Goal: Information Seeking & Learning: Learn about a topic

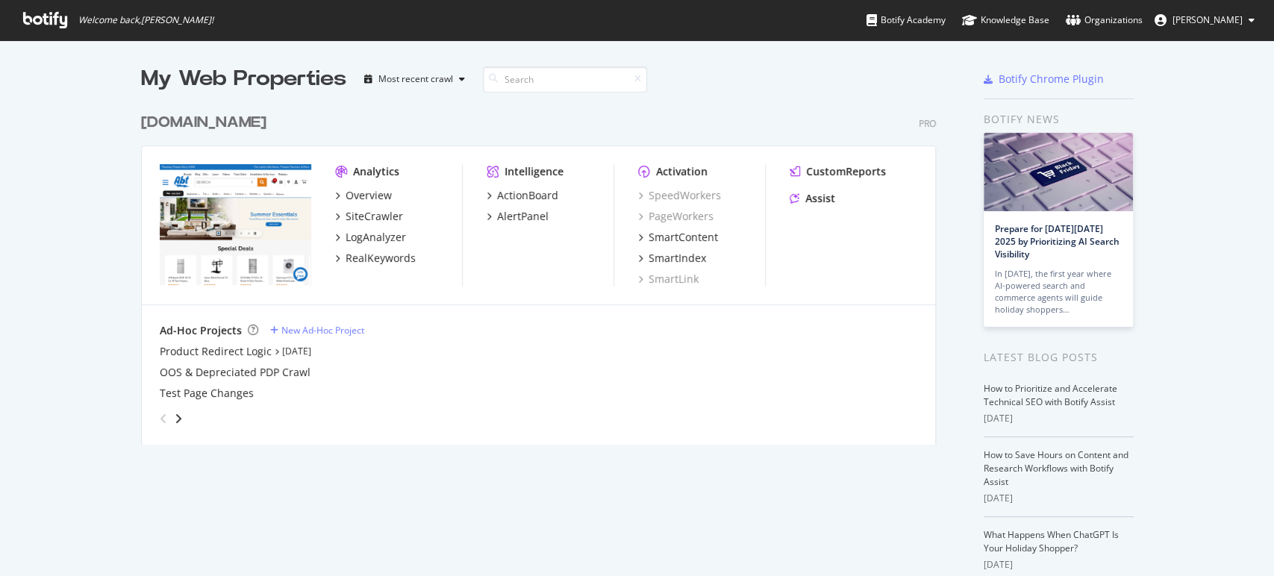
scroll to position [563, 1248]
click at [1207, 23] on span "[PERSON_NAME]" at bounding box center [1207, 19] width 70 height 13
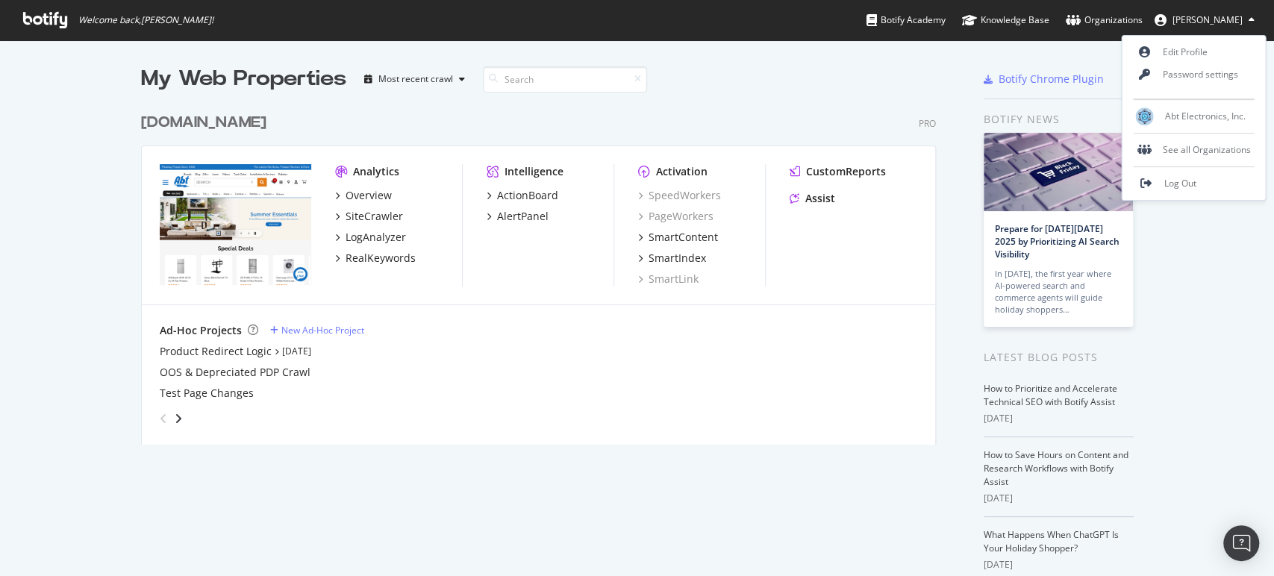
click at [1169, 309] on div "My Web Properties Most recent crawl abt.com Pro Analytics Overview SiteCrawler …" at bounding box center [637, 384] width 1274 height 689
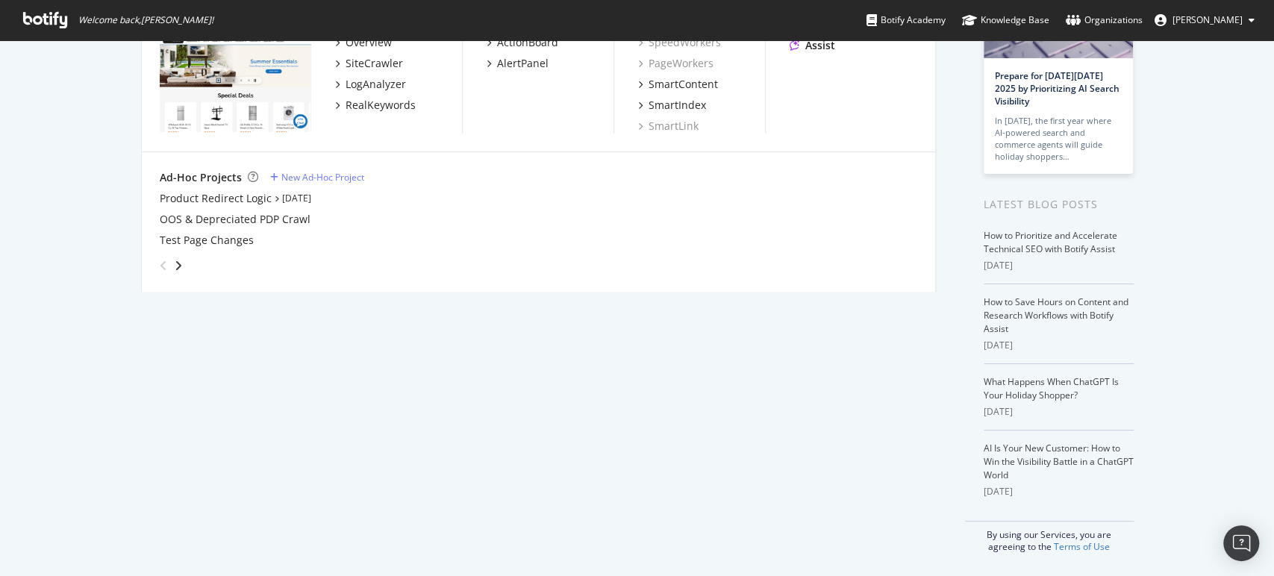
scroll to position [0, 0]
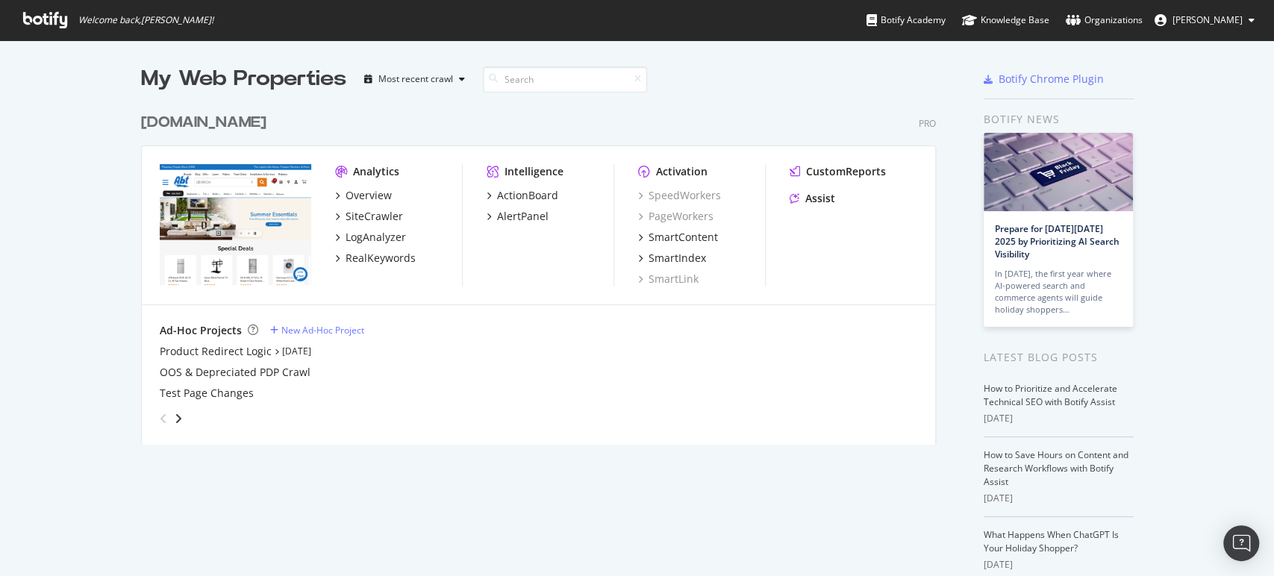
click at [133, 127] on div "My Web Properties Most recent crawl abt.com Pro Analytics Overview SiteCrawler …" at bounding box center [637, 384] width 1274 height 689
click at [167, 124] on div "[DOMAIN_NAME]" at bounding box center [203, 123] width 125 height 22
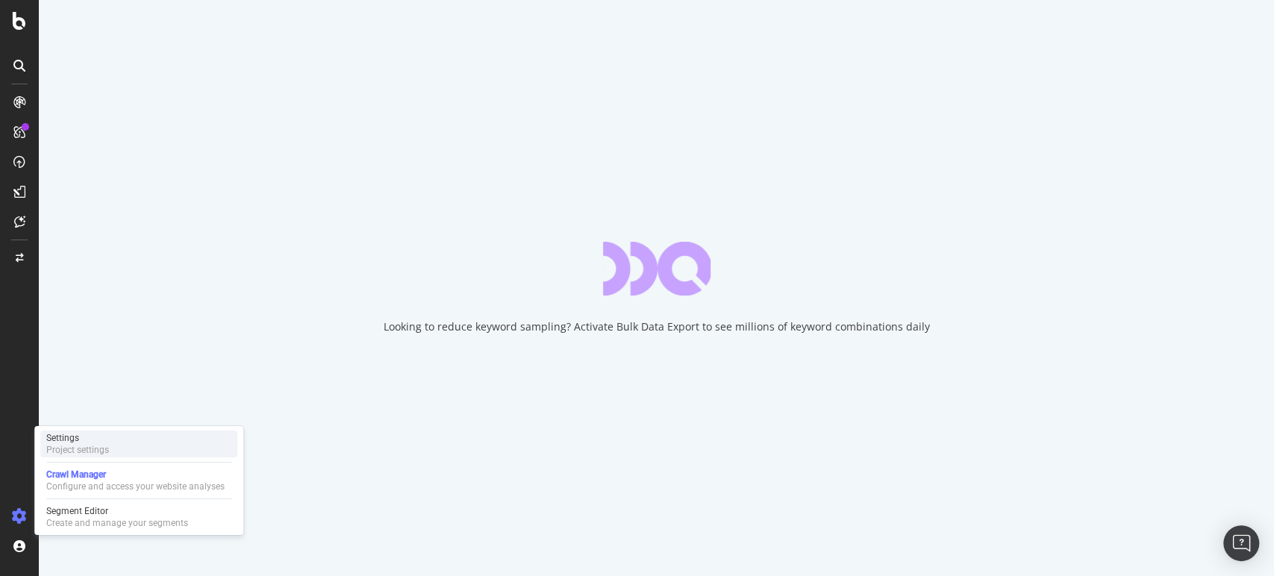
click at [84, 451] on div "Project settings" at bounding box center [77, 450] width 63 height 12
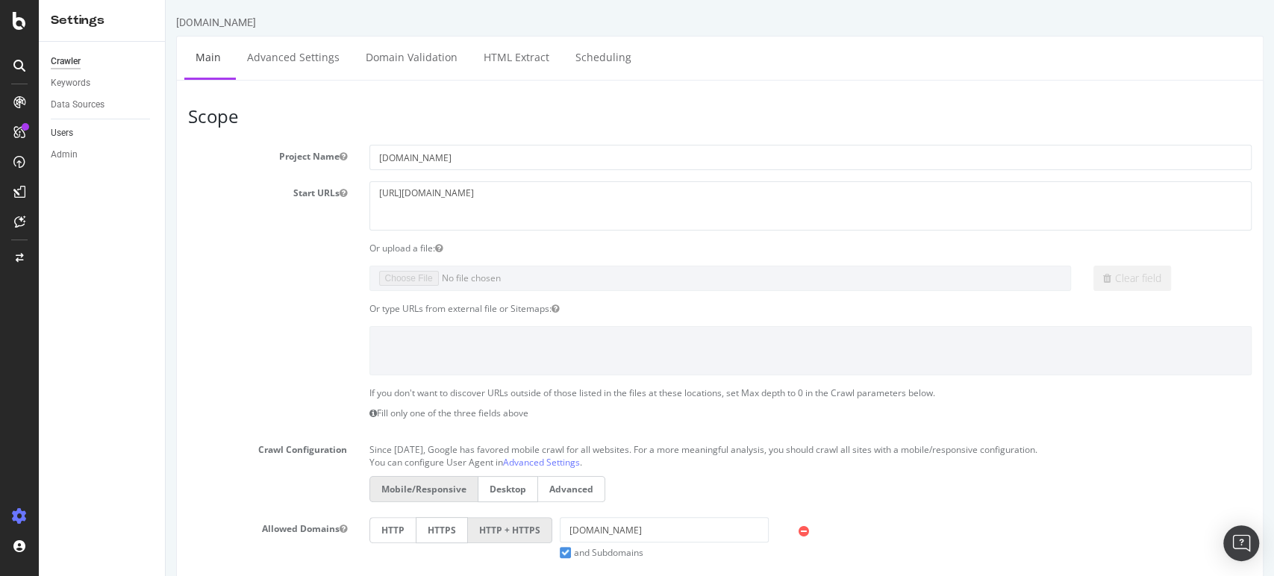
click at [78, 138] on link "Users" at bounding box center [103, 133] width 104 height 16
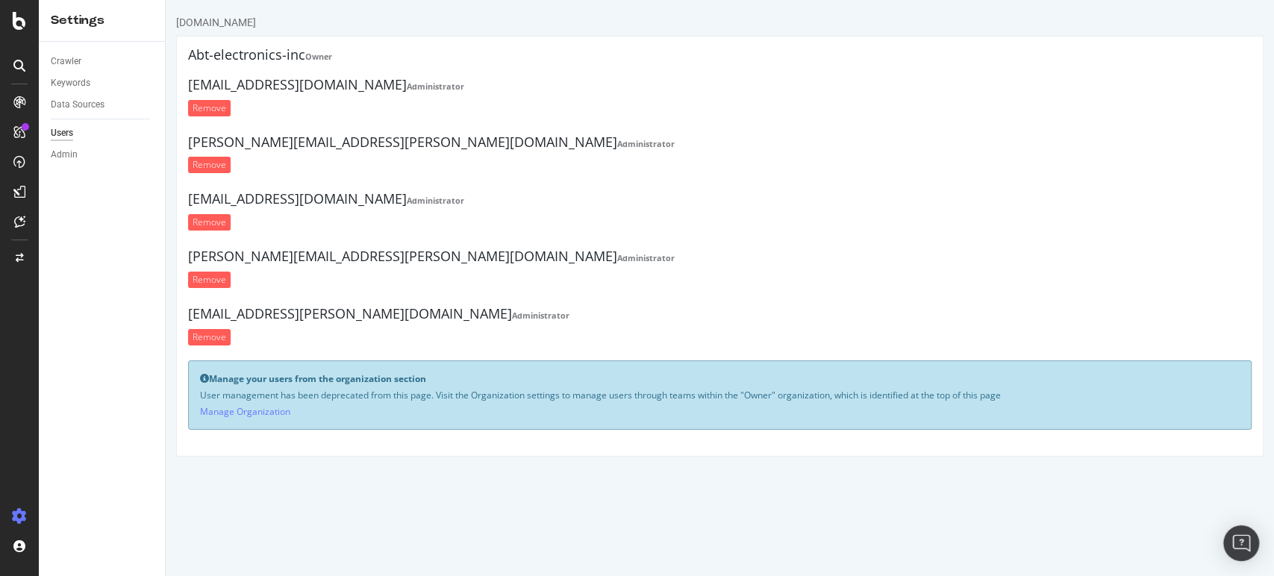
click at [224, 419] on div "Manage your users from the organization section User management has been deprec…" at bounding box center [719, 394] width 1063 height 69
click at [225, 416] on link "Manage Organization" at bounding box center [245, 411] width 90 height 13
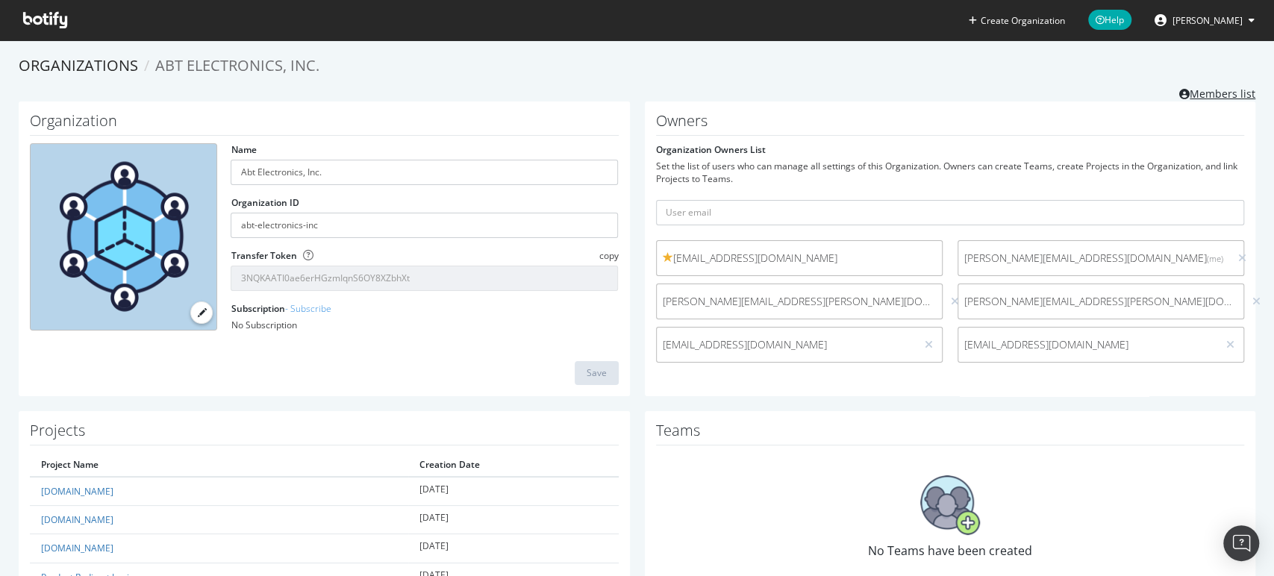
click at [1213, 85] on link "Members list" at bounding box center [1217, 92] width 76 height 19
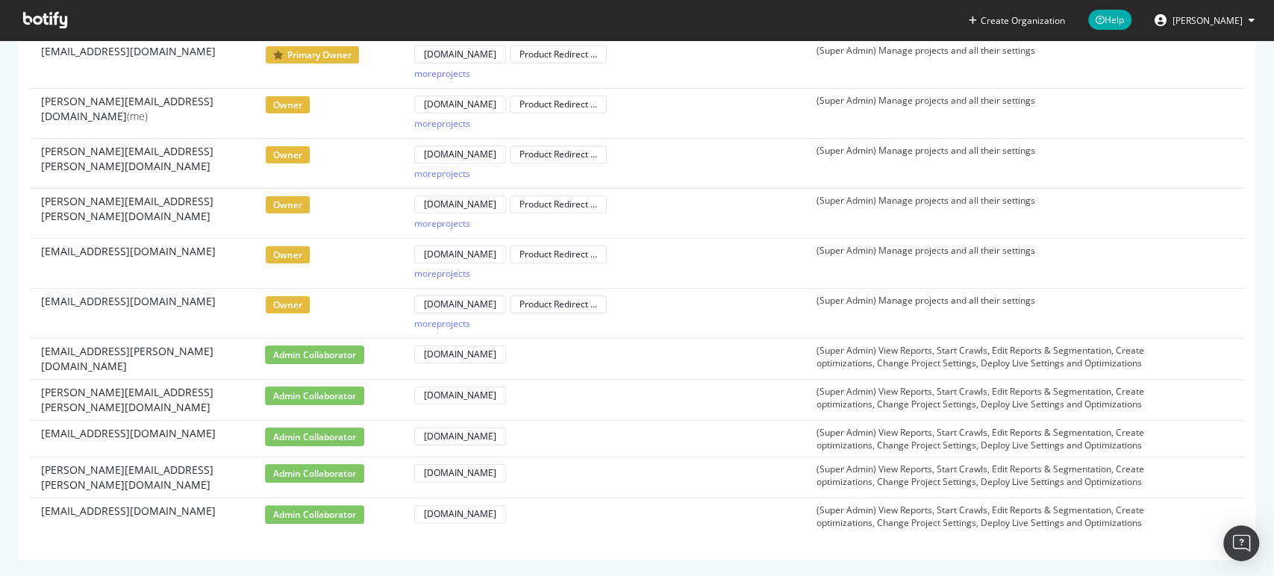
scroll to position [119, 0]
click at [122, 302] on span "[EMAIL_ADDRESS][DOMAIN_NAME]" at bounding box center [128, 301] width 175 height 15
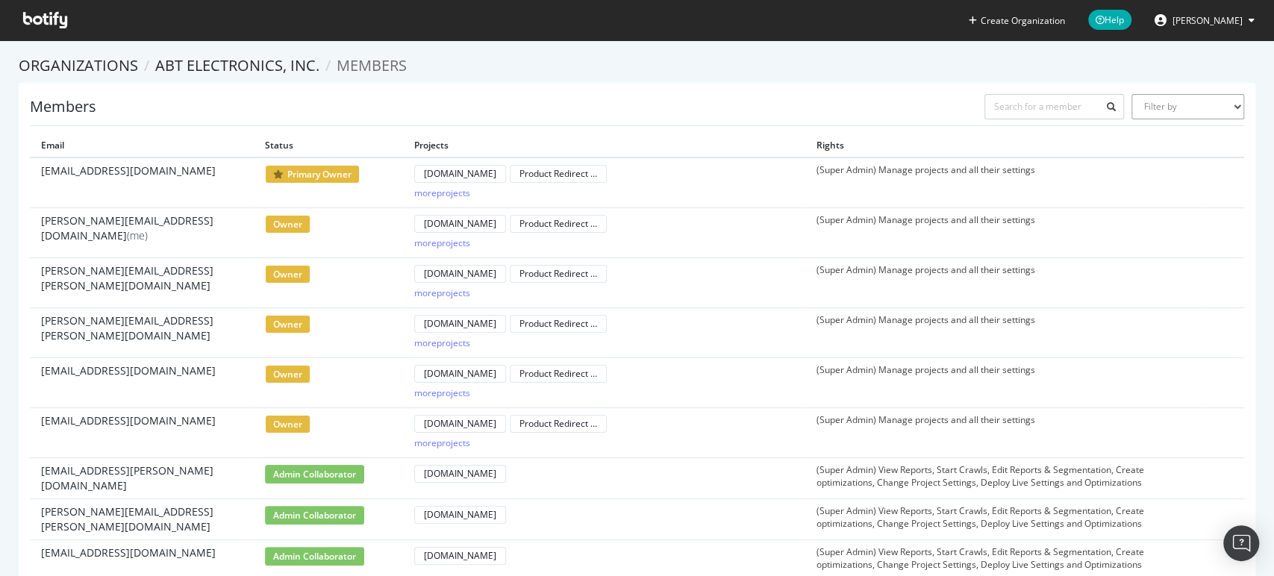
click at [1133, 107] on select "Filter by Primary Owner Owner Member Admin Collaborator Guest Collaborator" at bounding box center [1187, 106] width 113 height 25
click at [233, 72] on link "Abt Electronics, Inc." at bounding box center [237, 65] width 164 height 20
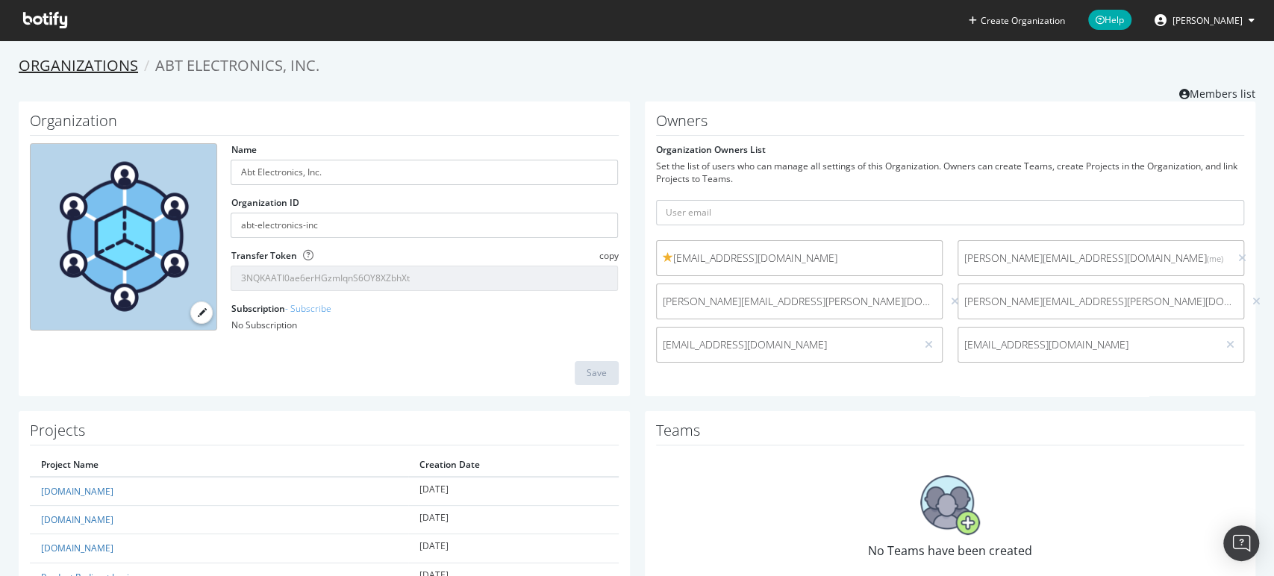
click at [90, 73] on link "Organizations" at bounding box center [78, 65] width 119 height 20
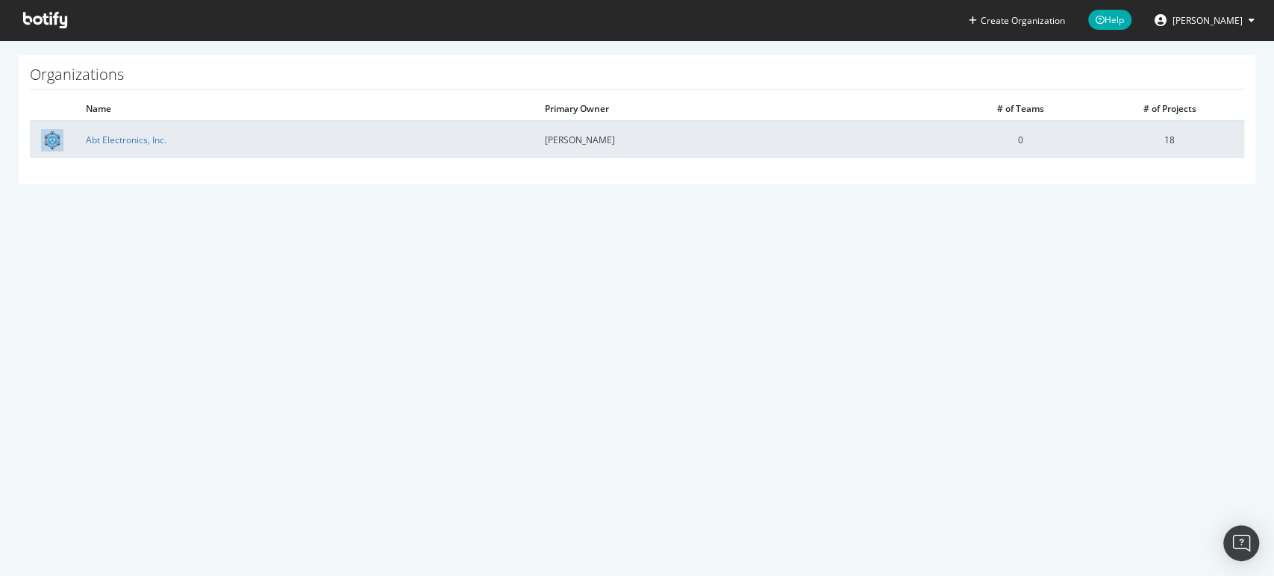
click at [598, 148] on td "Jon Abt" at bounding box center [740, 139] width 412 height 37
click at [116, 140] on link "Abt Electronics, Inc." at bounding box center [126, 140] width 81 height 13
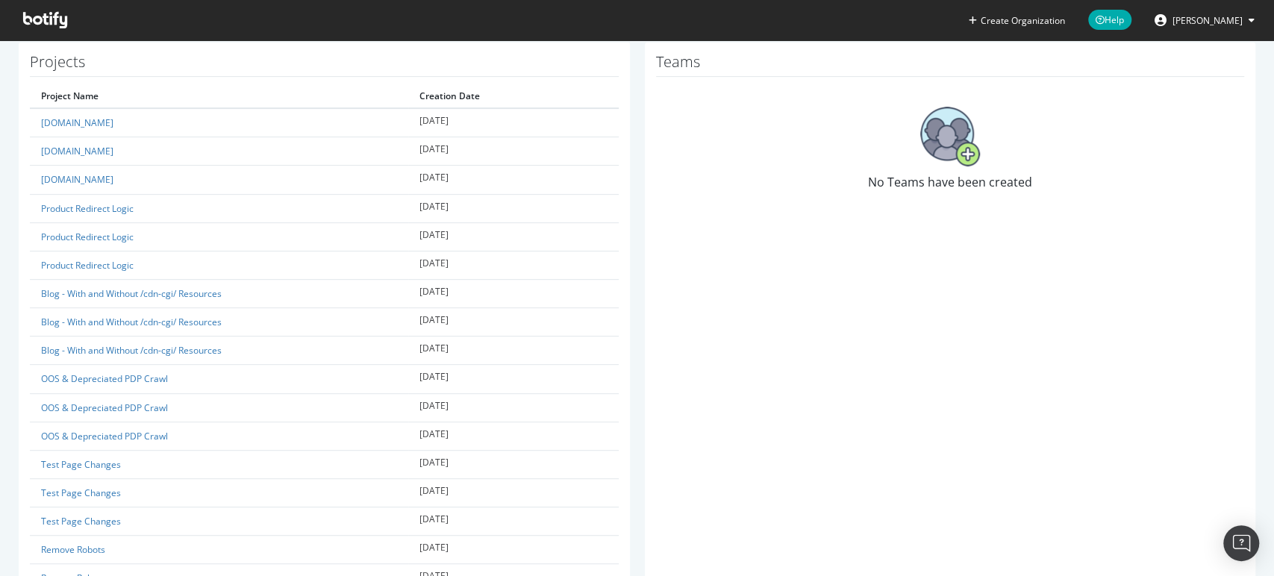
scroll to position [482, 0]
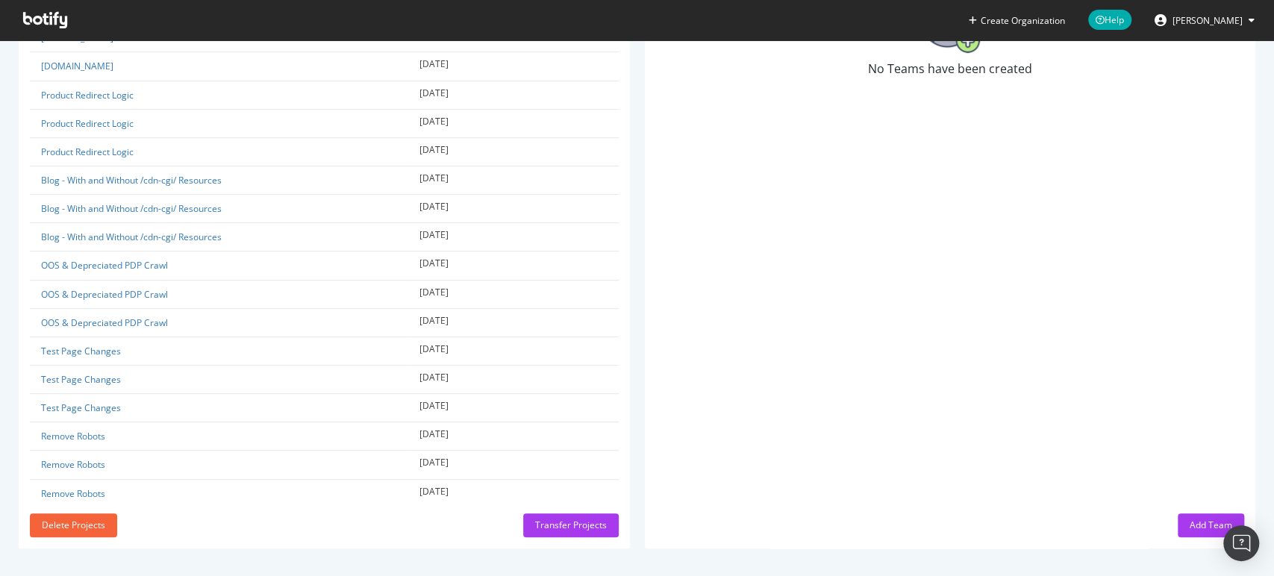
click at [44, 16] on icon at bounding box center [45, 20] width 44 height 16
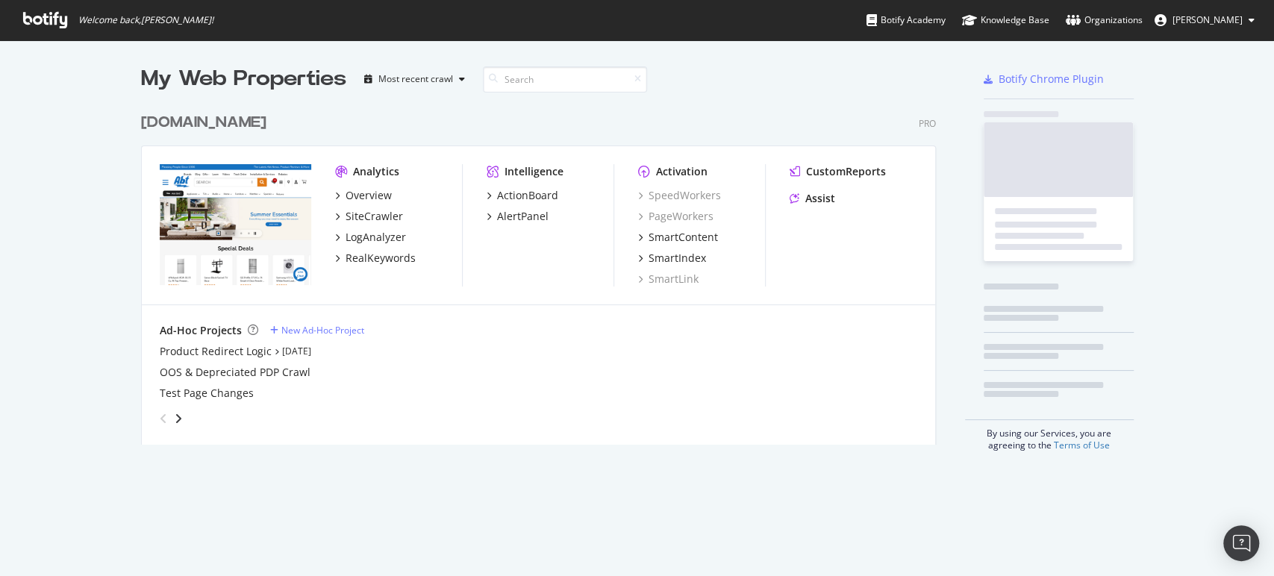
scroll to position [338, 794]
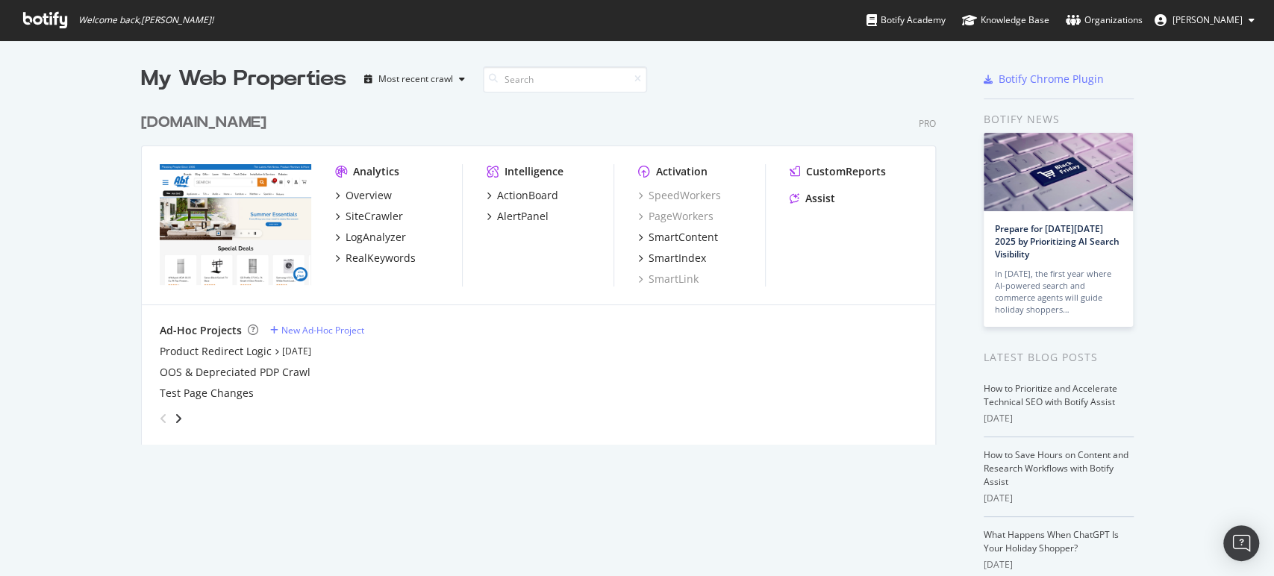
click at [146, 128] on div "[DOMAIN_NAME]" at bounding box center [203, 123] width 125 height 22
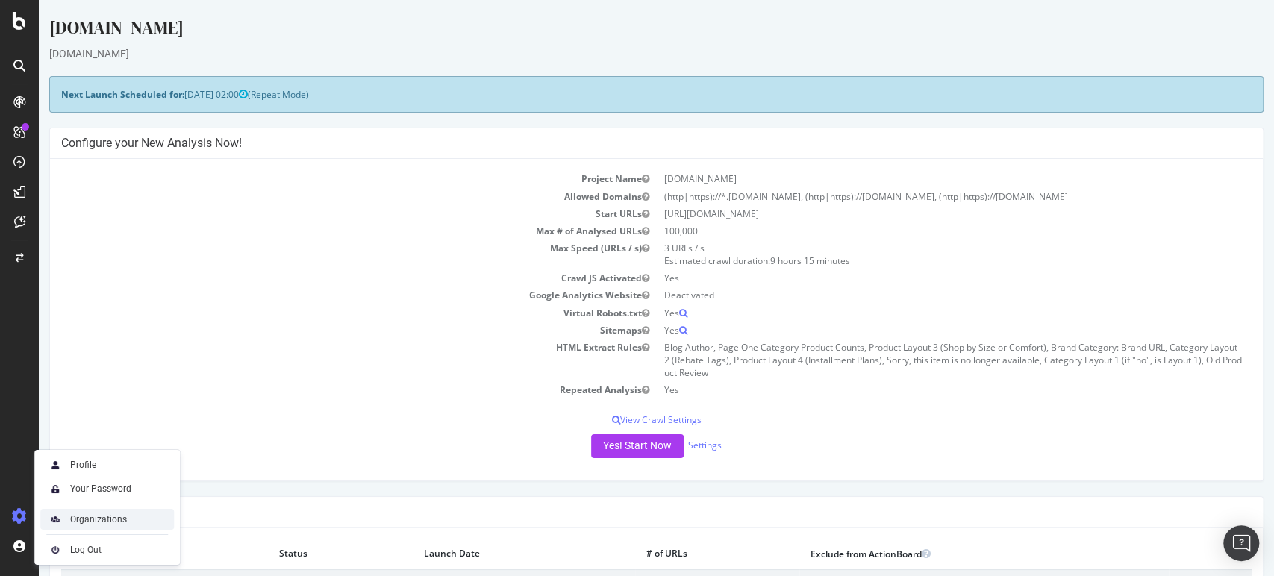
click at [98, 521] on div "Organizations" at bounding box center [98, 519] width 57 height 12
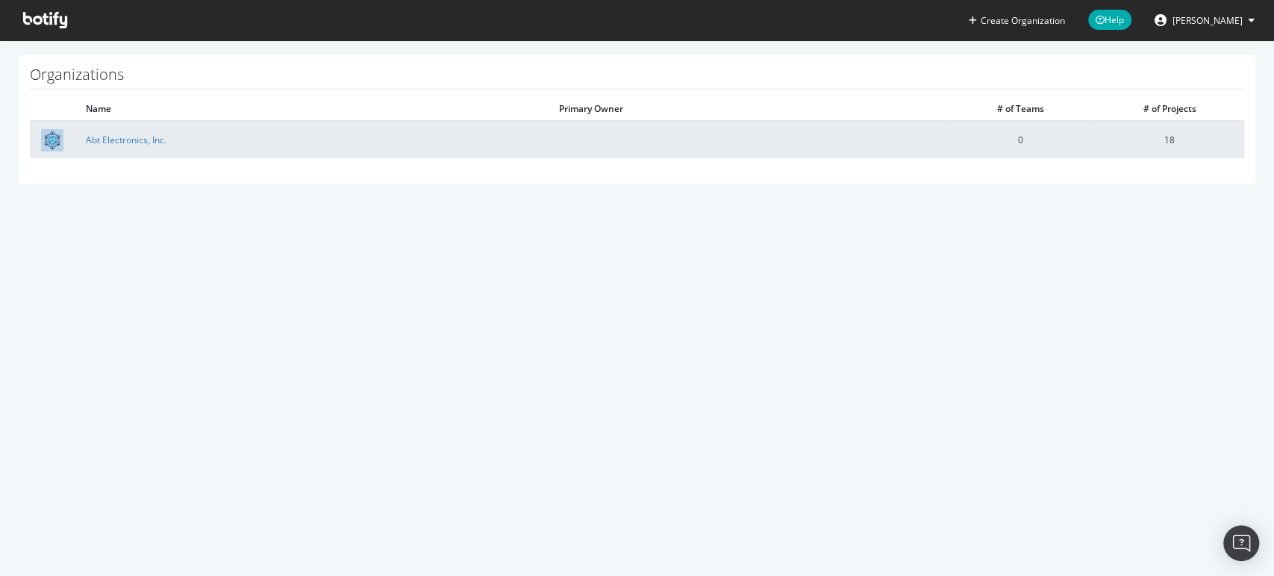
click at [103, 151] on td "Abt Electronics, Inc." at bounding box center [311, 139] width 473 height 37
click at [103, 136] on link "Abt Electronics, Inc." at bounding box center [126, 140] width 81 height 13
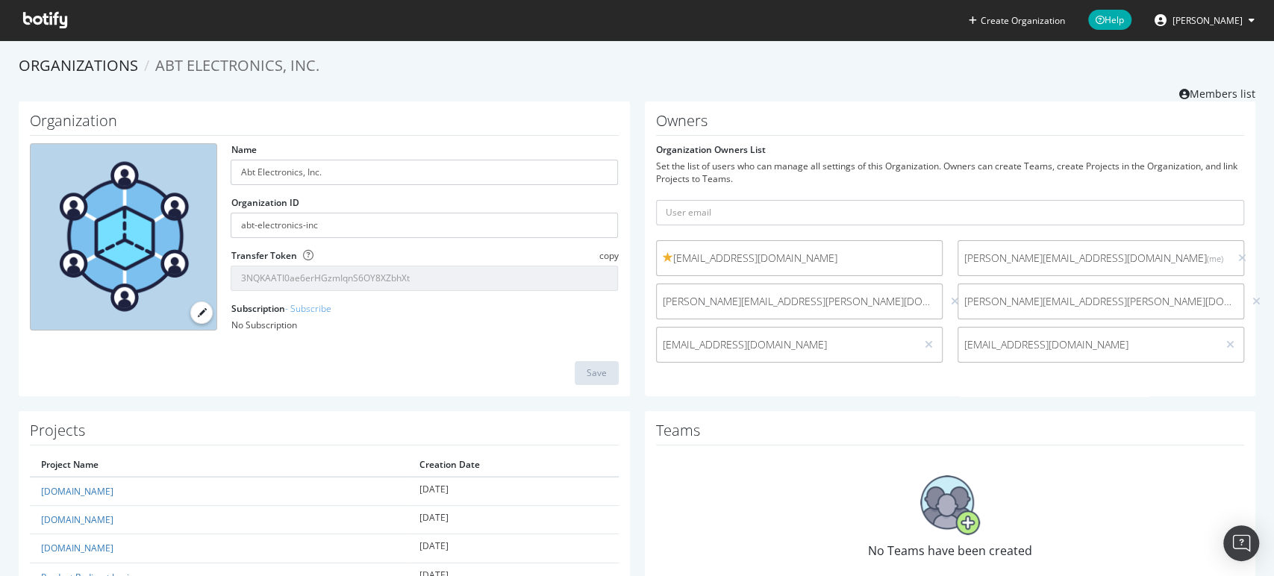
click at [43, 26] on icon at bounding box center [45, 20] width 44 height 16
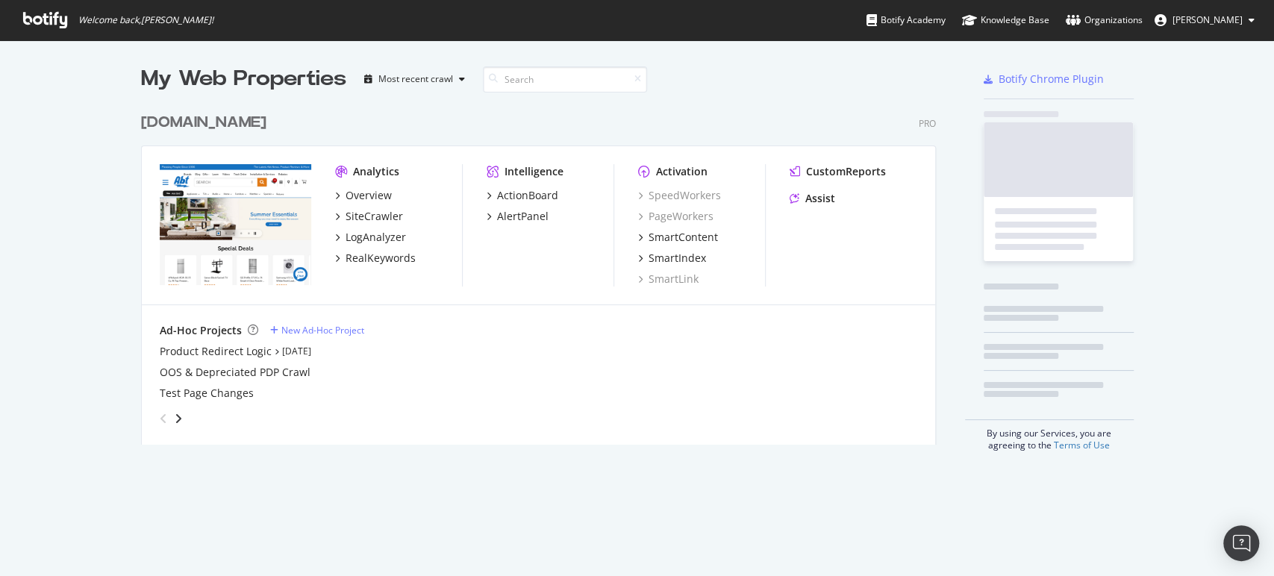
scroll to position [563, 1248]
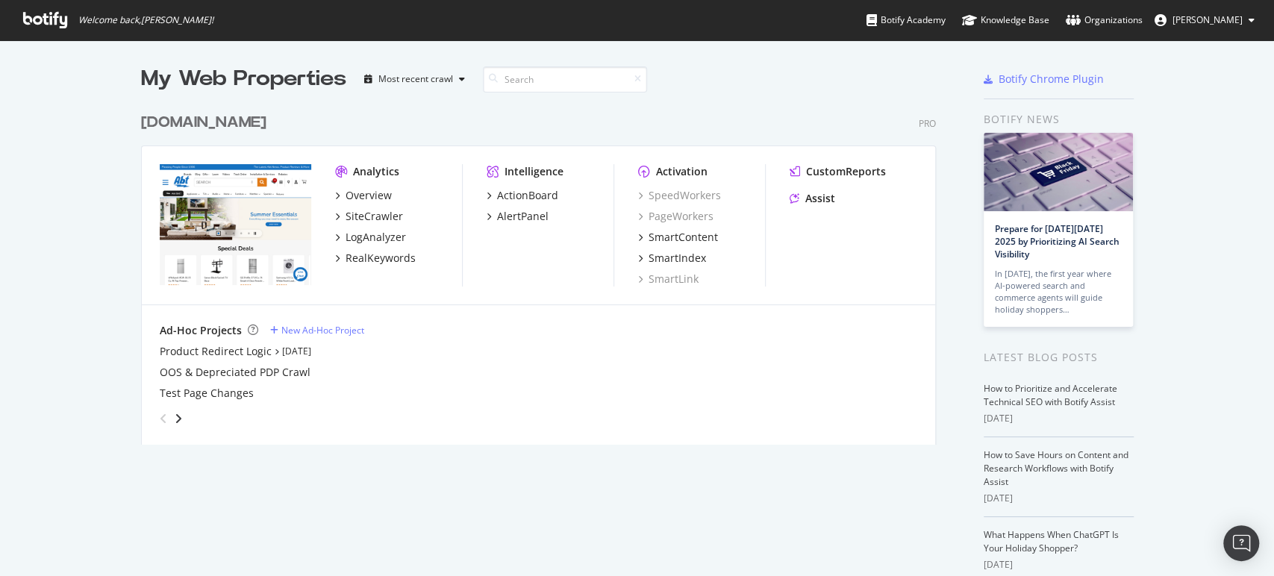
click at [161, 123] on div "[DOMAIN_NAME]" at bounding box center [203, 123] width 125 height 22
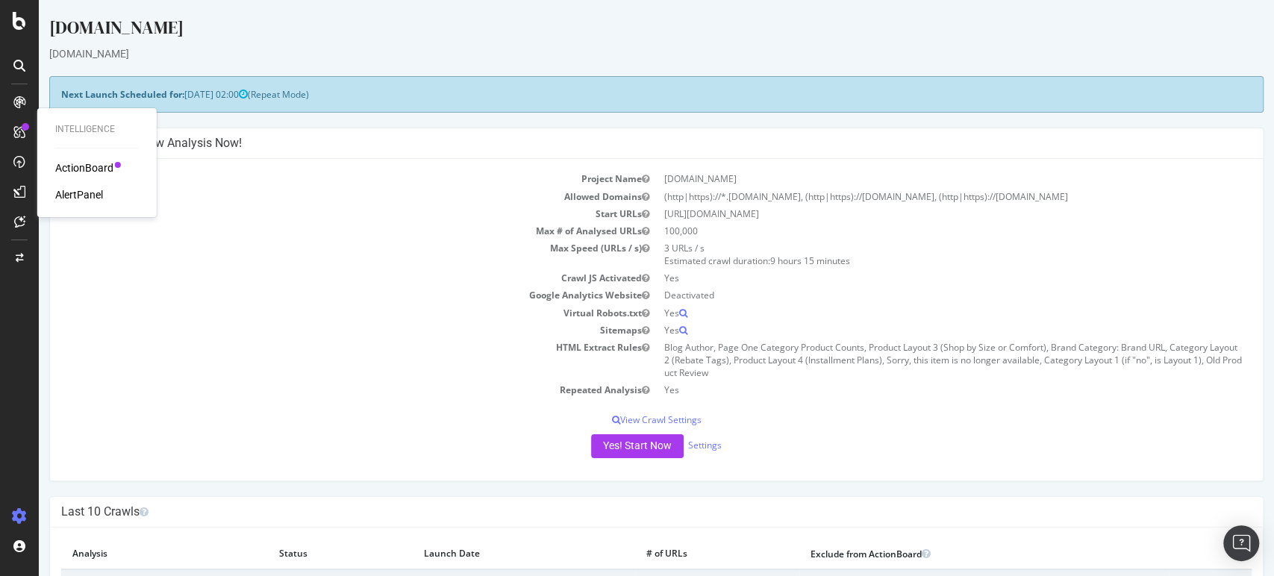
click at [79, 172] on div "ActionBoard" at bounding box center [84, 167] width 58 height 15
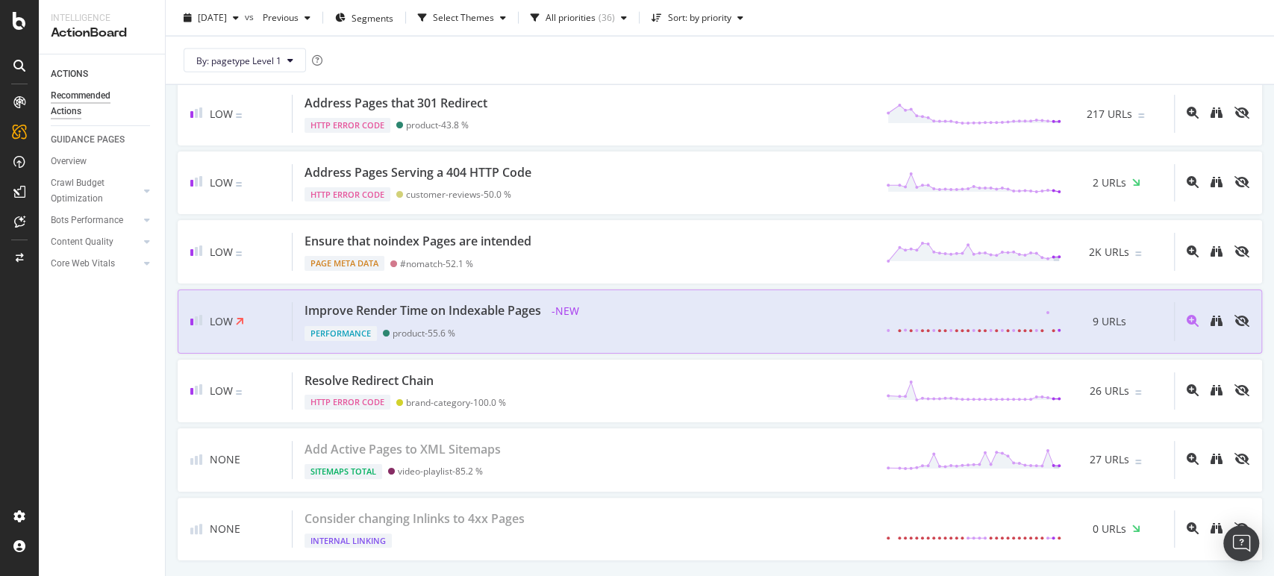
scroll to position [2365, 0]
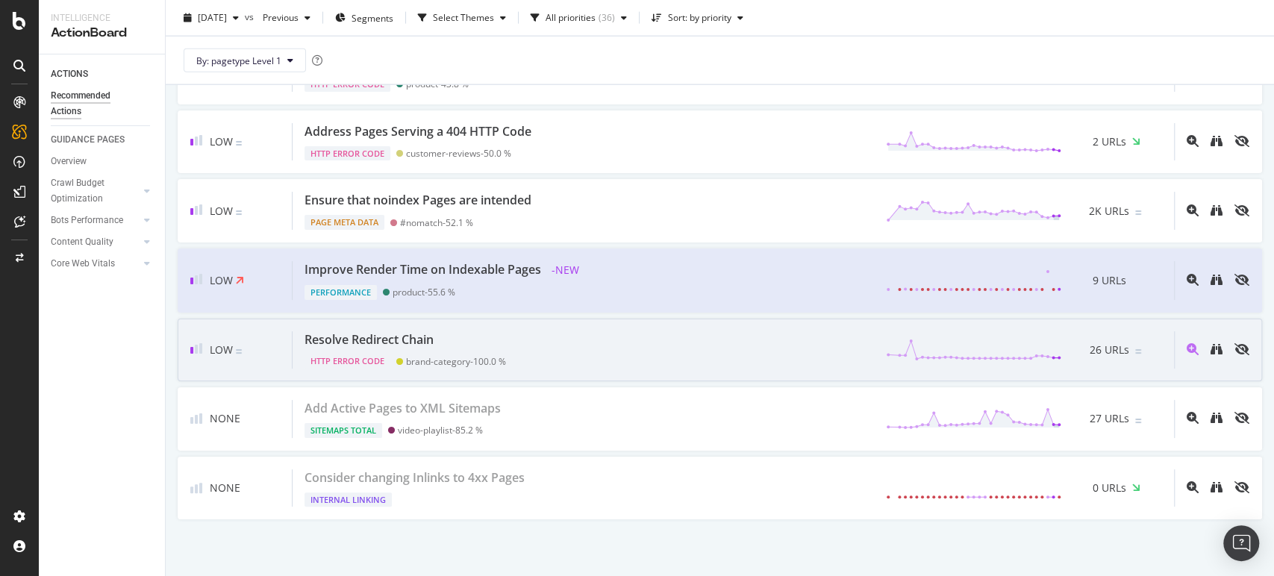
click at [594, 351] on div "Resolve Redirect Chain HTTP Error Code brand-category - 100.0 % 26 URLs" at bounding box center [733, 350] width 881 height 38
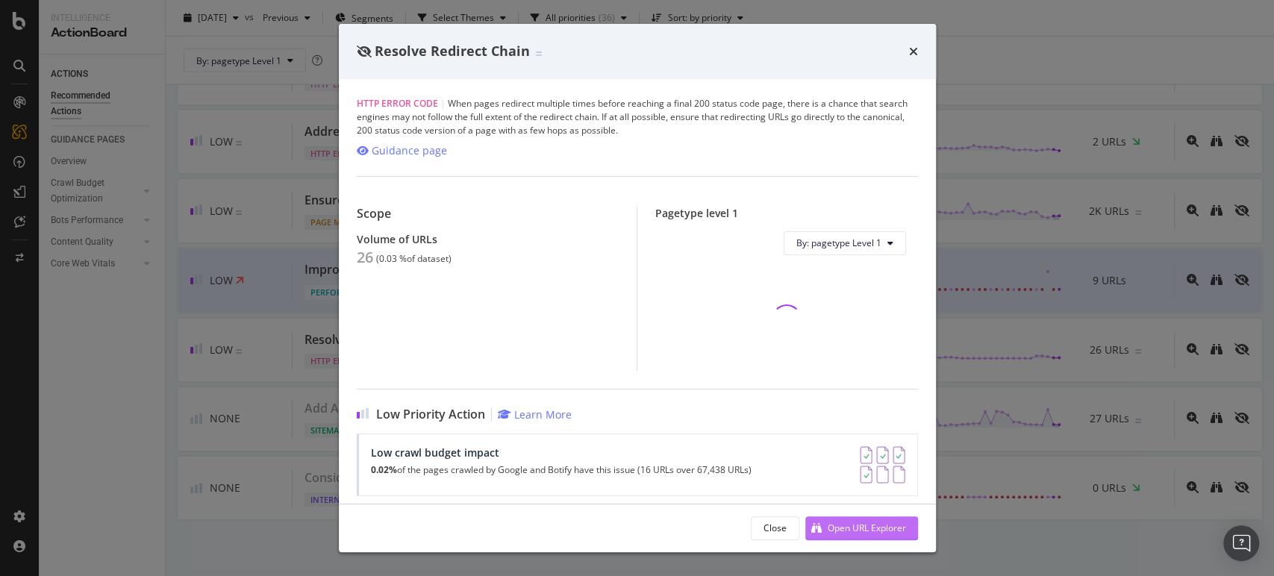
click at [866, 525] on div "Open URL Explorer" at bounding box center [867, 528] width 78 height 13
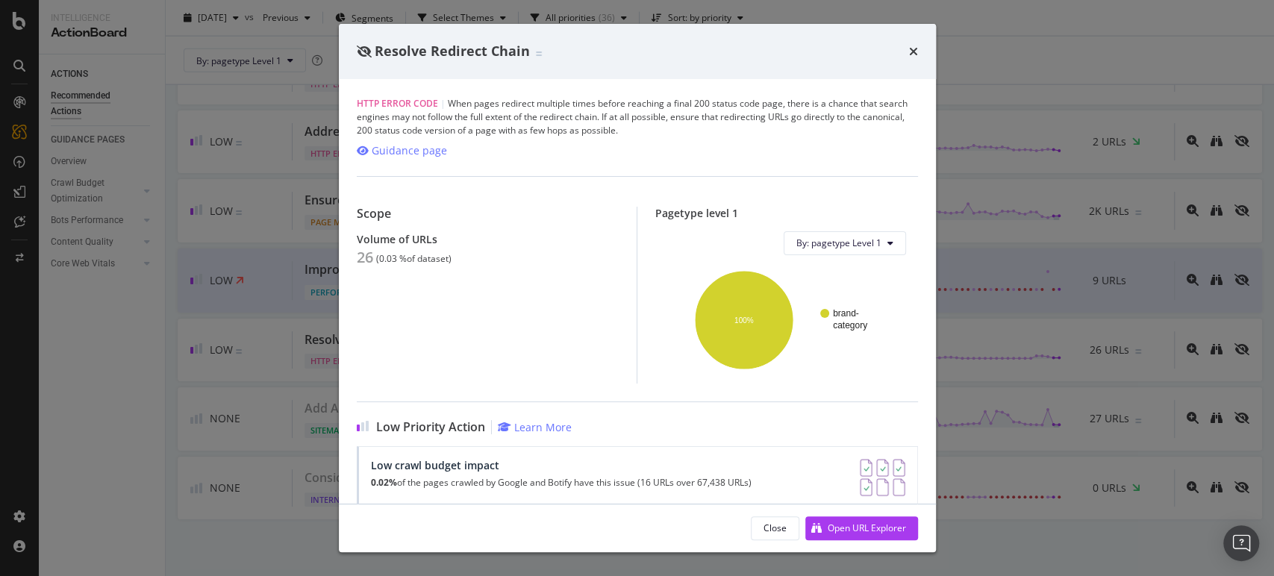
click at [1115, 59] on div "Resolve Redirect Chain HTTP Error Code | When pages redirect multiple times bef…" at bounding box center [637, 288] width 1274 height 576
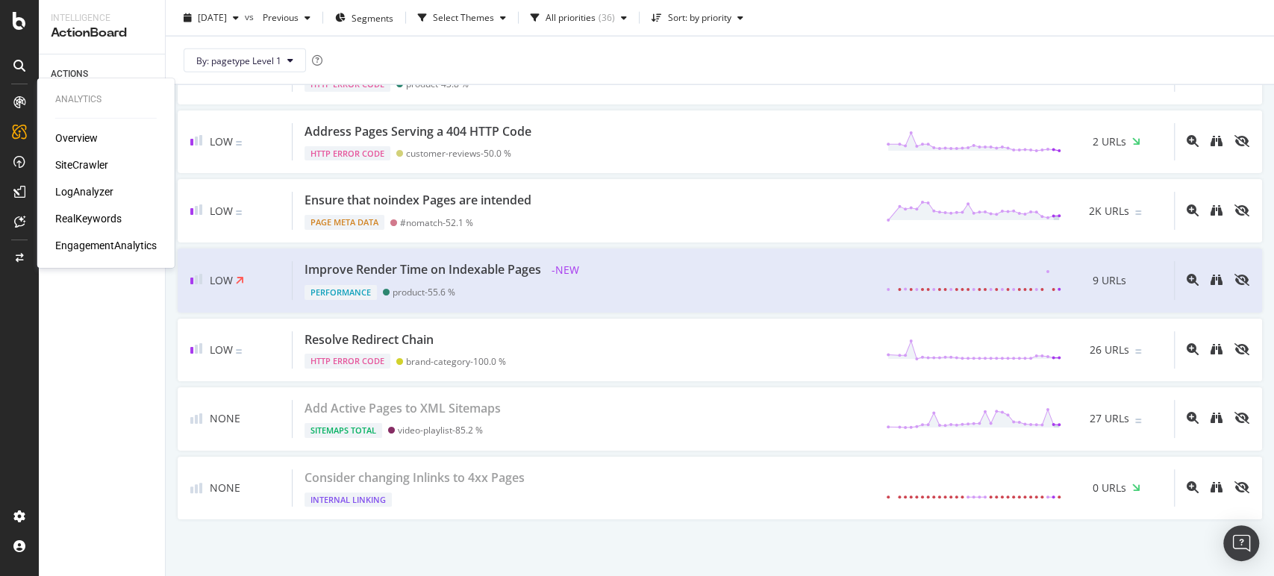
drag, startPoint x: 84, startPoint y: 190, endPoint x: 76, endPoint y: 196, distance: 10.0
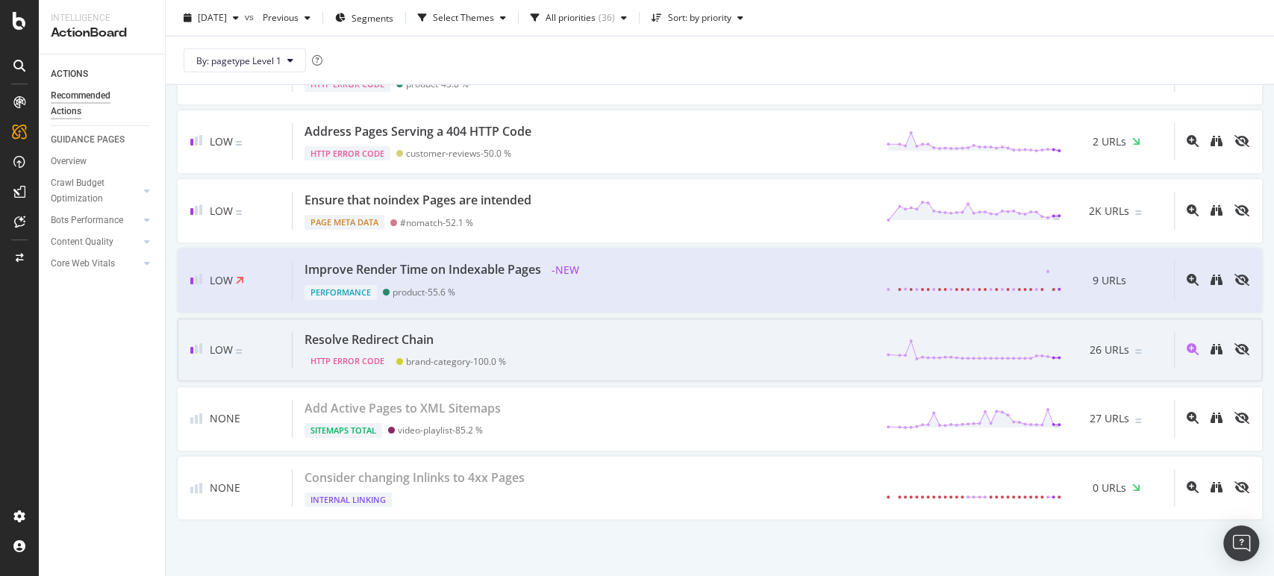
click at [396, 333] on div "Resolve Redirect Chain" at bounding box center [368, 339] width 129 height 17
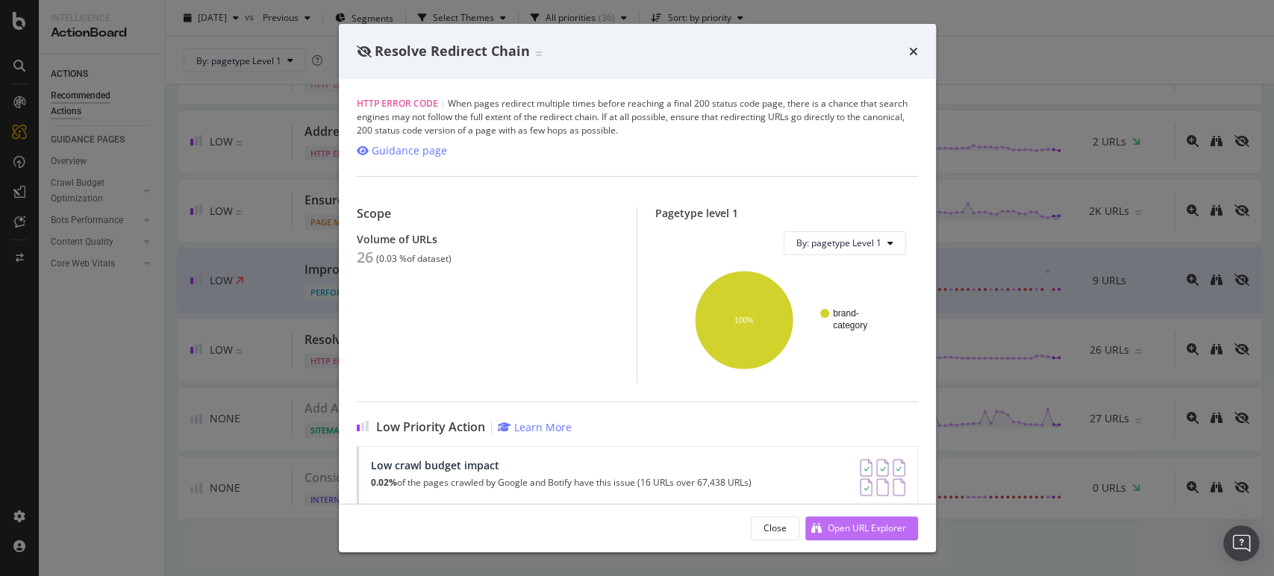
click at [836, 536] on div "Open URL Explorer" at bounding box center [855, 528] width 101 height 22
click at [909, 46] on icon "times" at bounding box center [913, 52] width 9 height 12
click at [908, 49] on div "By: pagetype Level 1" at bounding box center [720, 61] width 1084 height 48
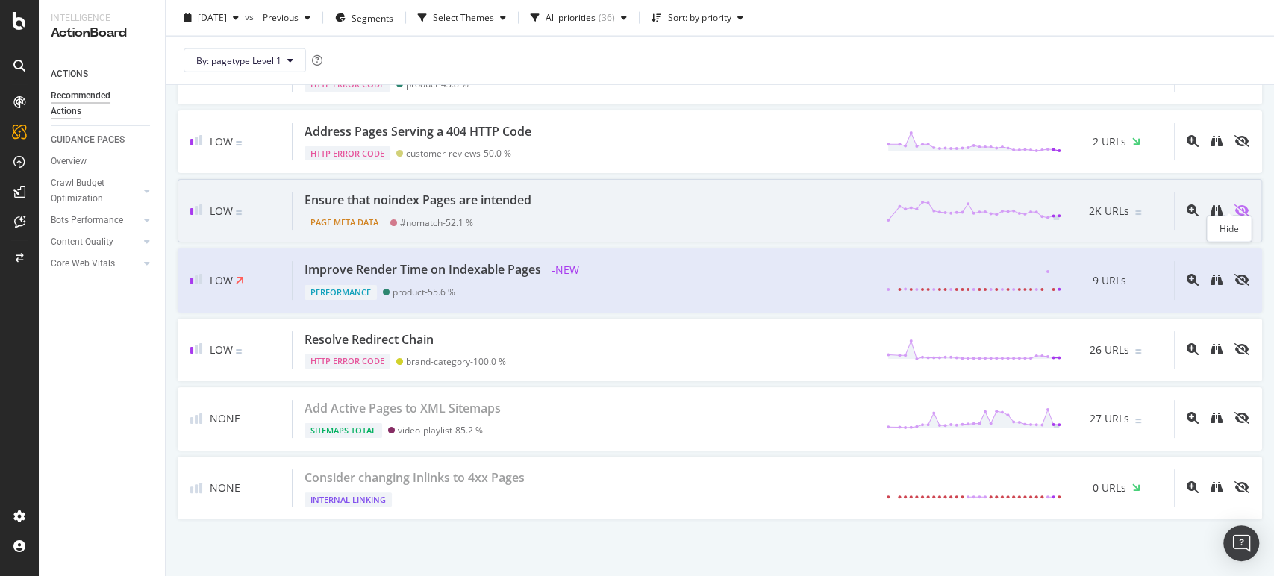
click at [1234, 204] on icon "eye-slash" at bounding box center [1241, 210] width 15 height 12
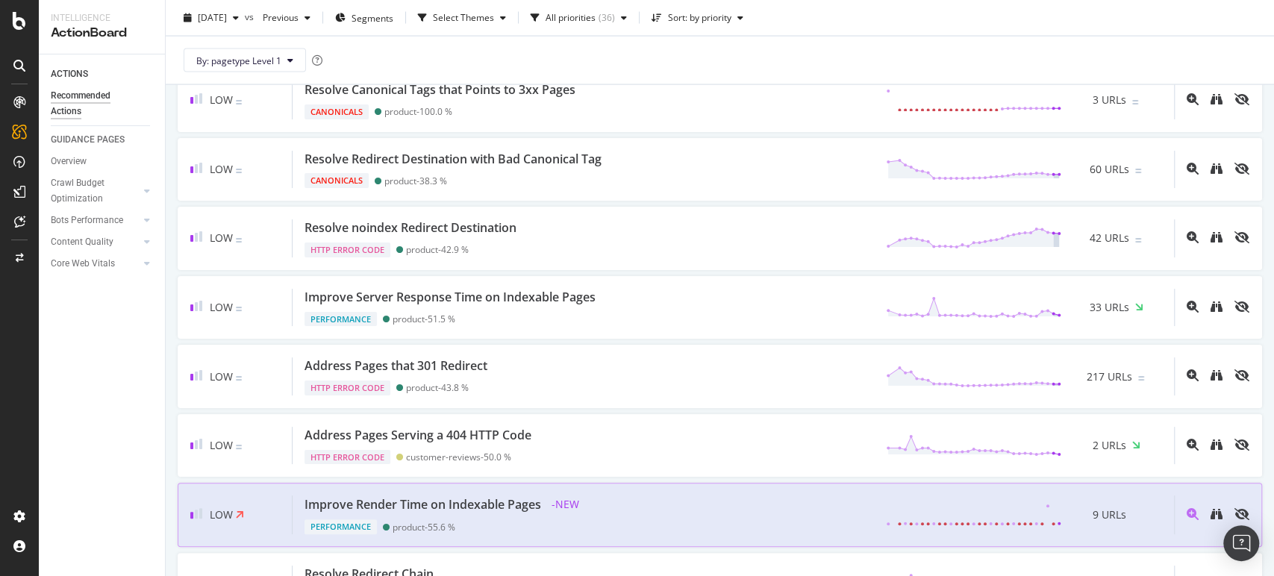
scroll to position [2242, 0]
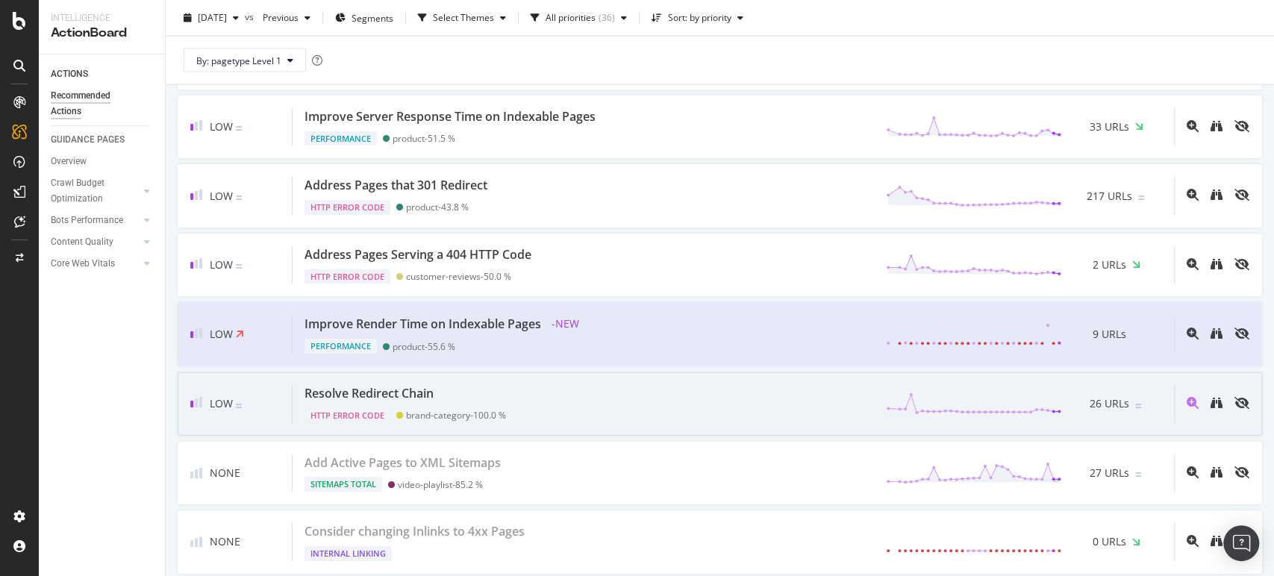
click at [480, 385] on div "Resolve Redirect Chain" at bounding box center [404, 393] width 201 height 17
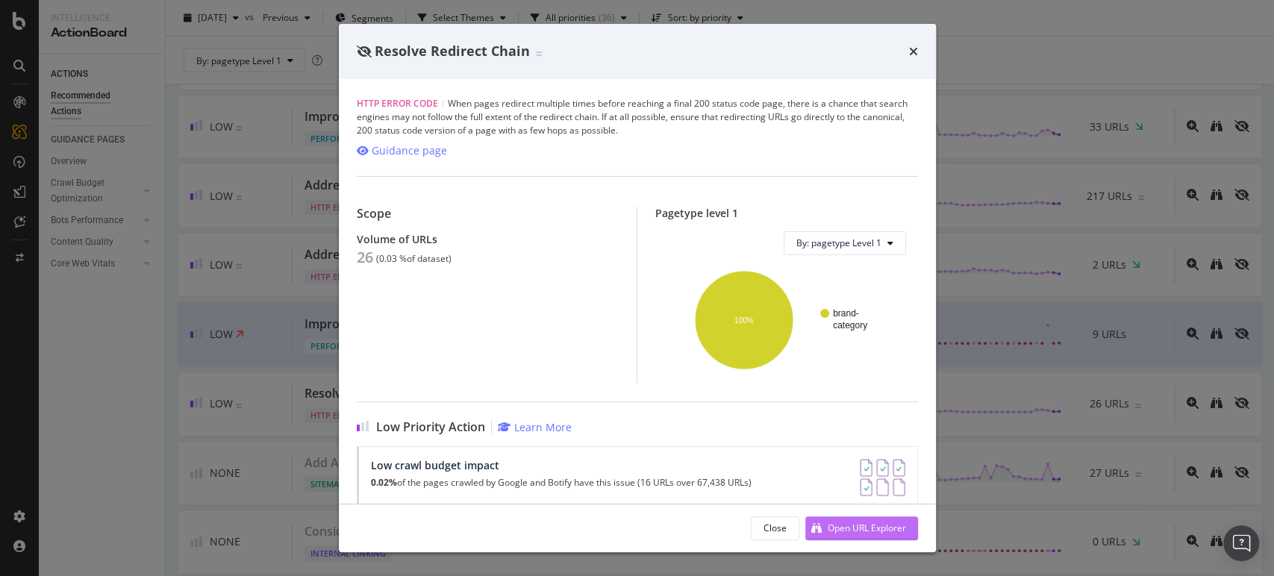
click at [836, 525] on div "Open URL Explorer" at bounding box center [867, 528] width 78 height 13
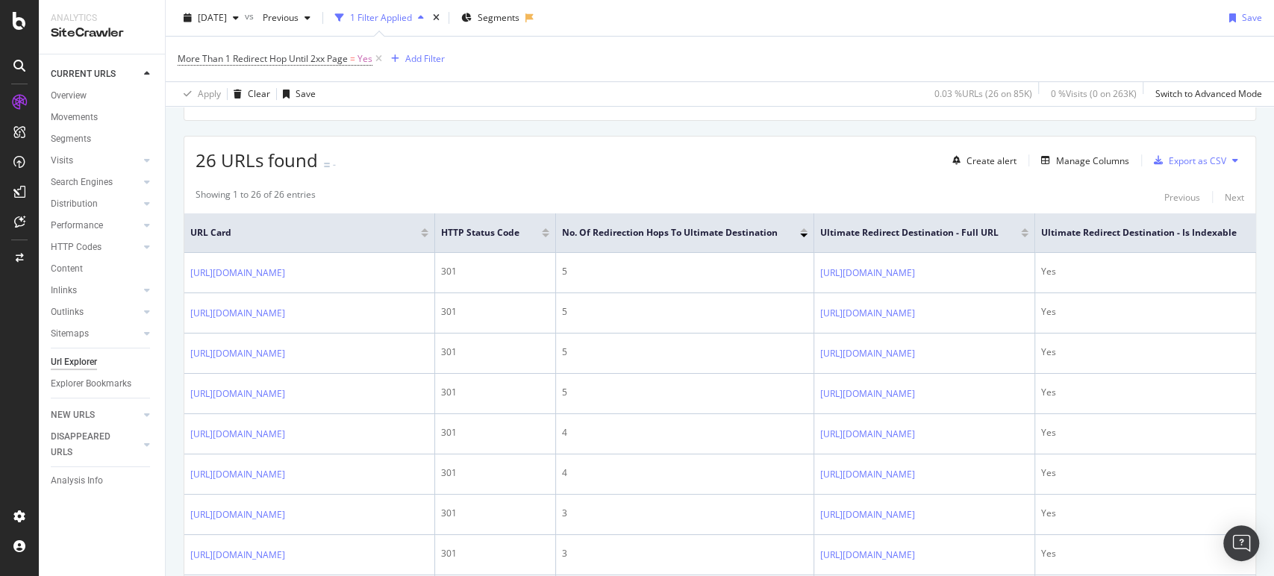
scroll to position [238, 0]
click at [1148, 152] on div "Export as CSV" at bounding box center [1187, 159] width 78 height 22
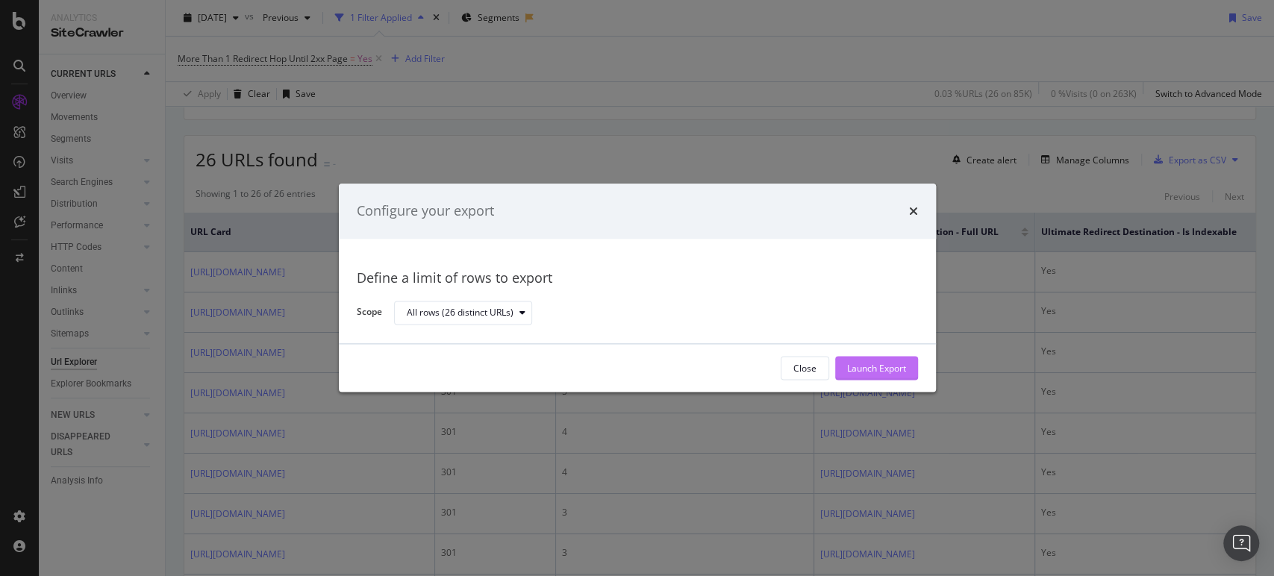
click at [875, 361] on div "Launch Export" at bounding box center [876, 368] width 59 height 22
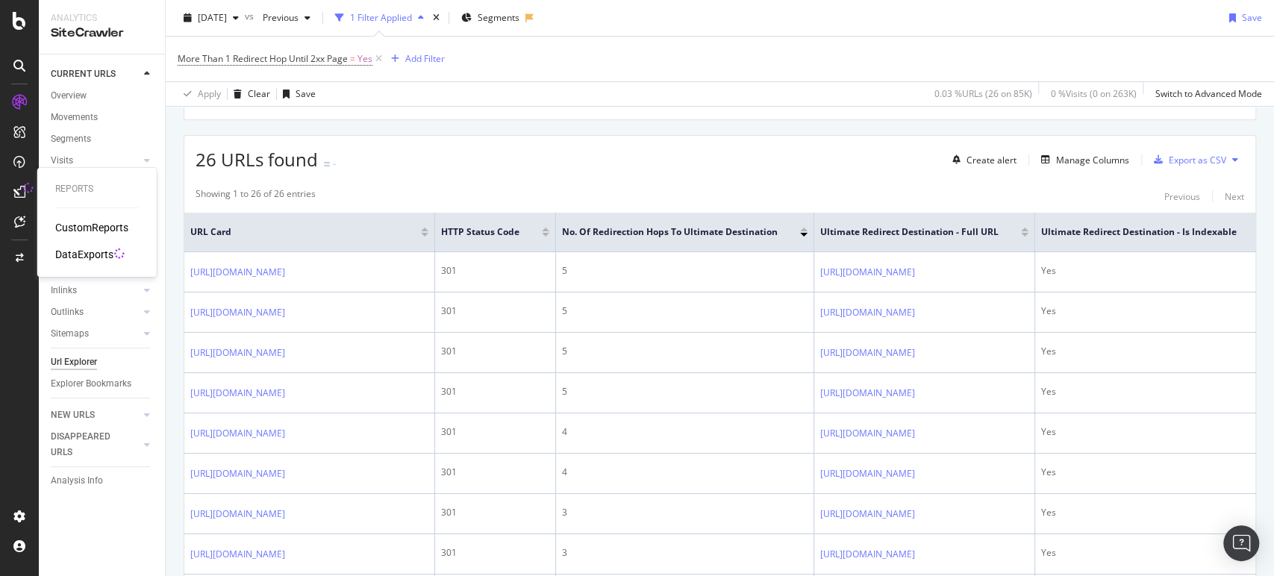
click at [73, 244] on div "CustomReports DataExports" at bounding box center [97, 241] width 84 height 42
click at [70, 251] on div "DataExports" at bounding box center [84, 254] width 58 height 15
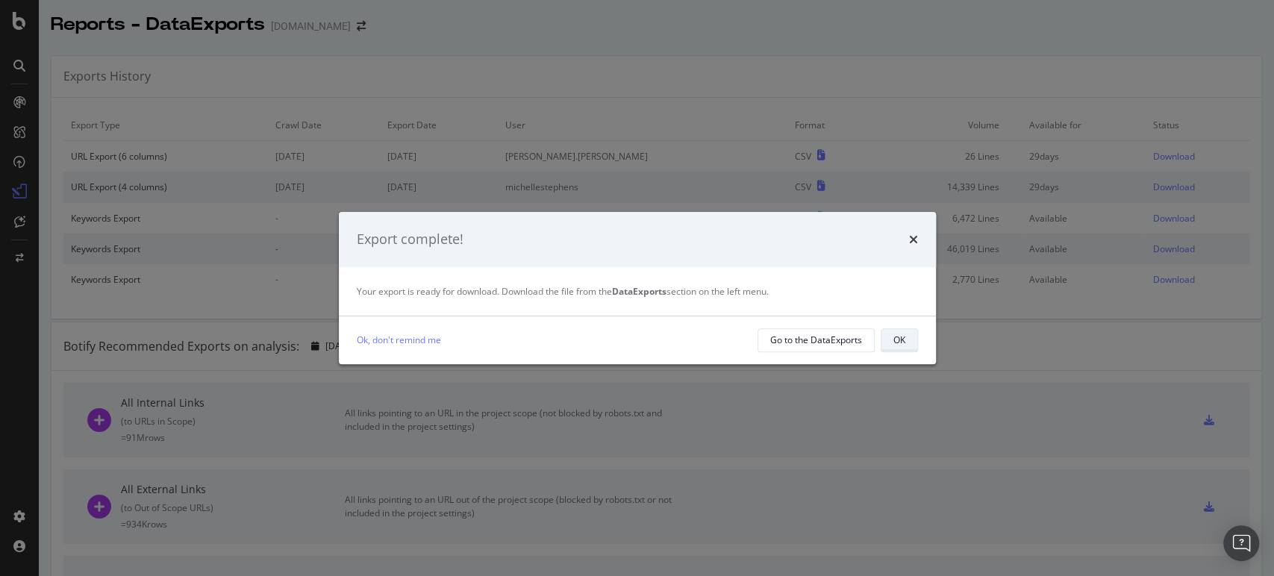
click at [916, 343] on button "OK" at bounding box center [899, 340] width 37 height 24
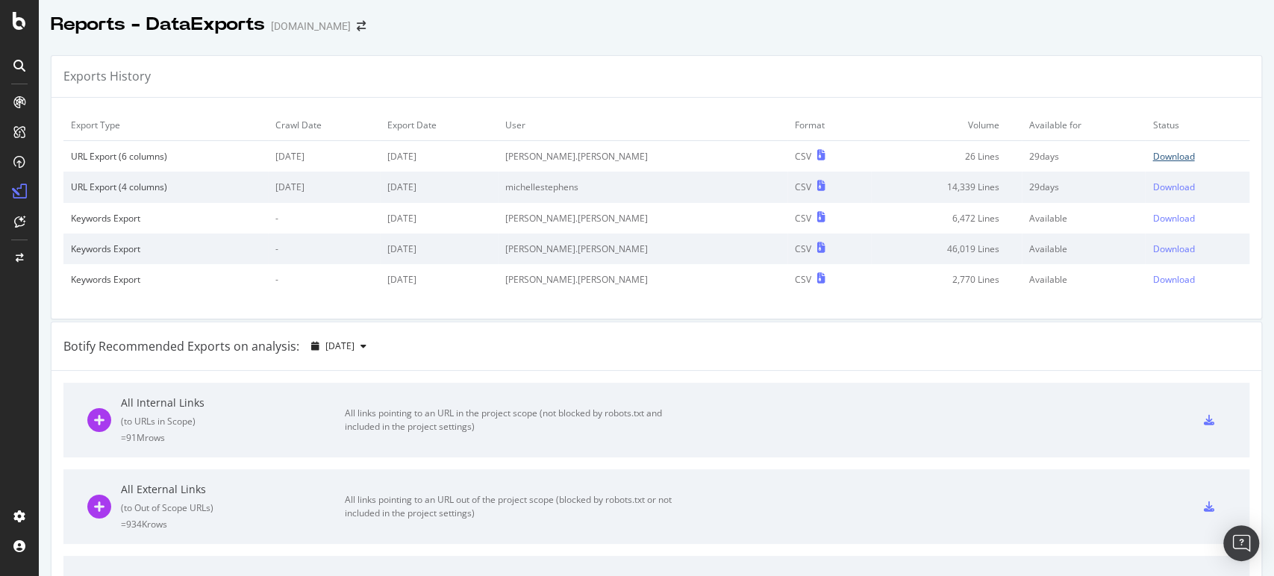
click at [1152, 157] on div "Download" at bounding box center [1173, 156] width 42 height 13
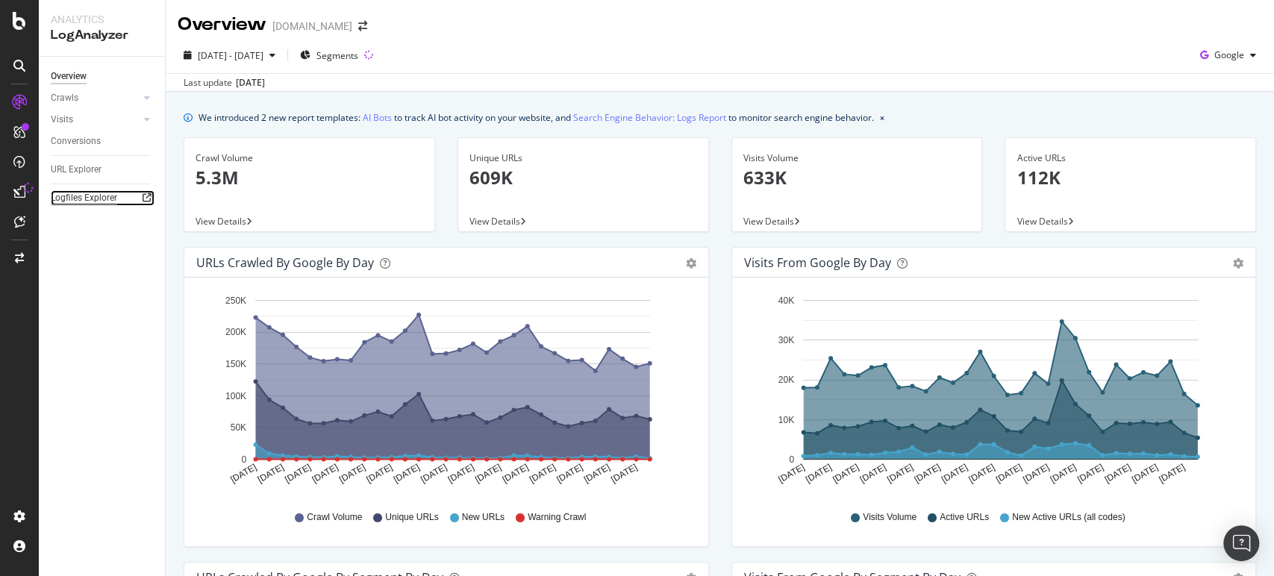
click at [77, 196] on div "Logfiles Explorer" at bounding box center [84, 198] width 66 height 16
click at [358, 61] on span "Segments" at bounding box center [337, 55] width 42 height 13
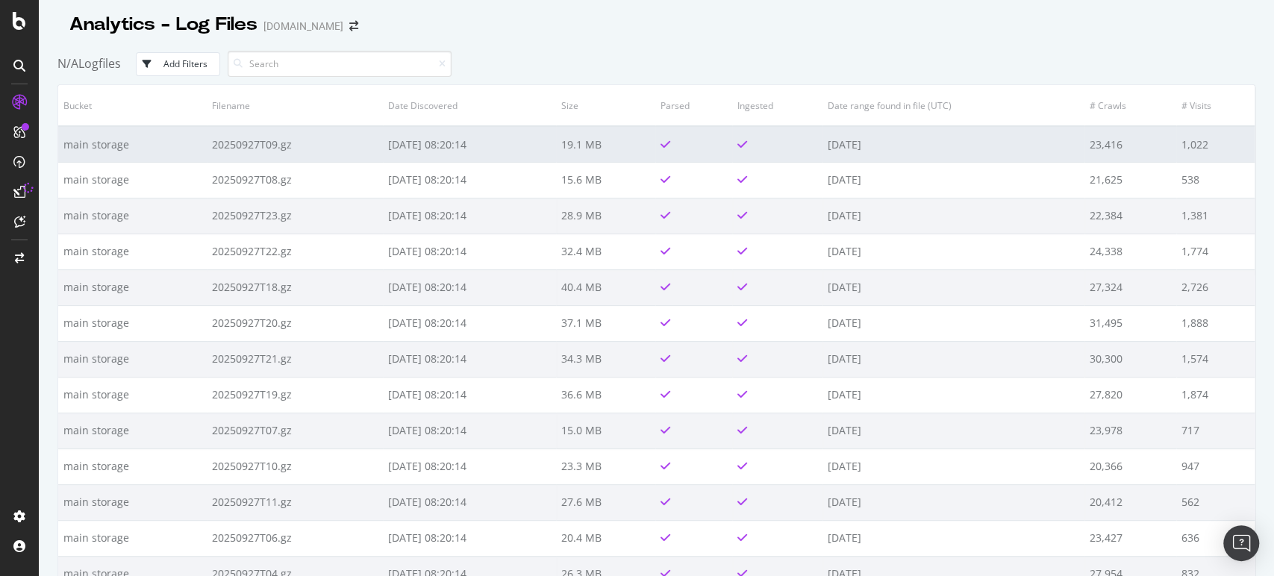
click at [939, 130] on td "[DATE]" at bounding box center [953, 144] width 262 height 36
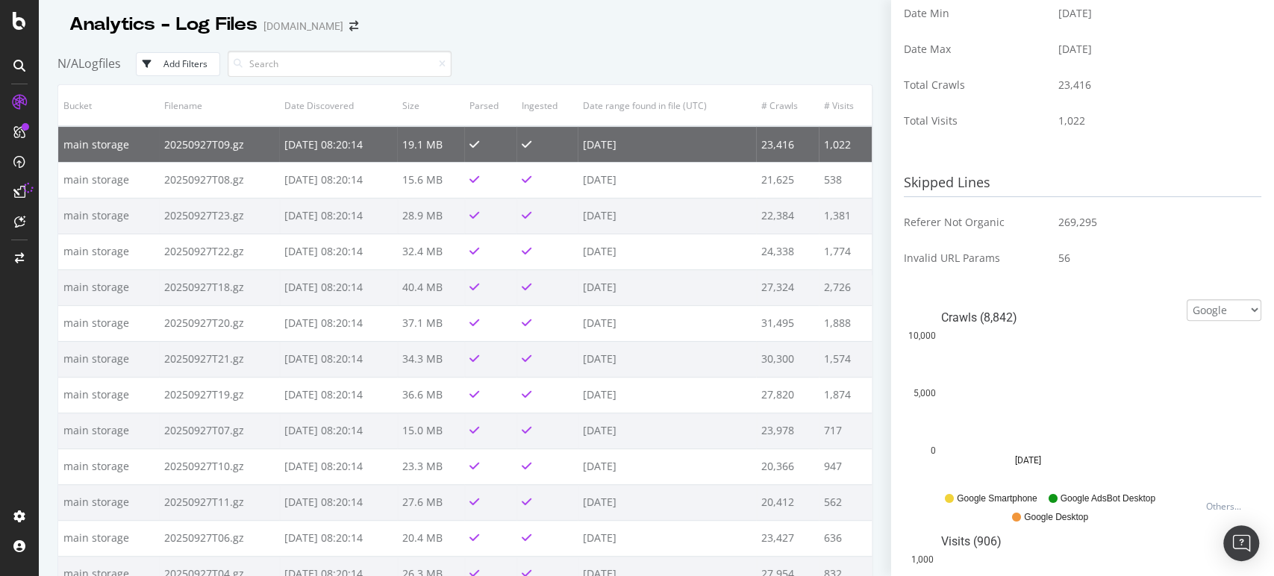
scroll to position [371, 0]
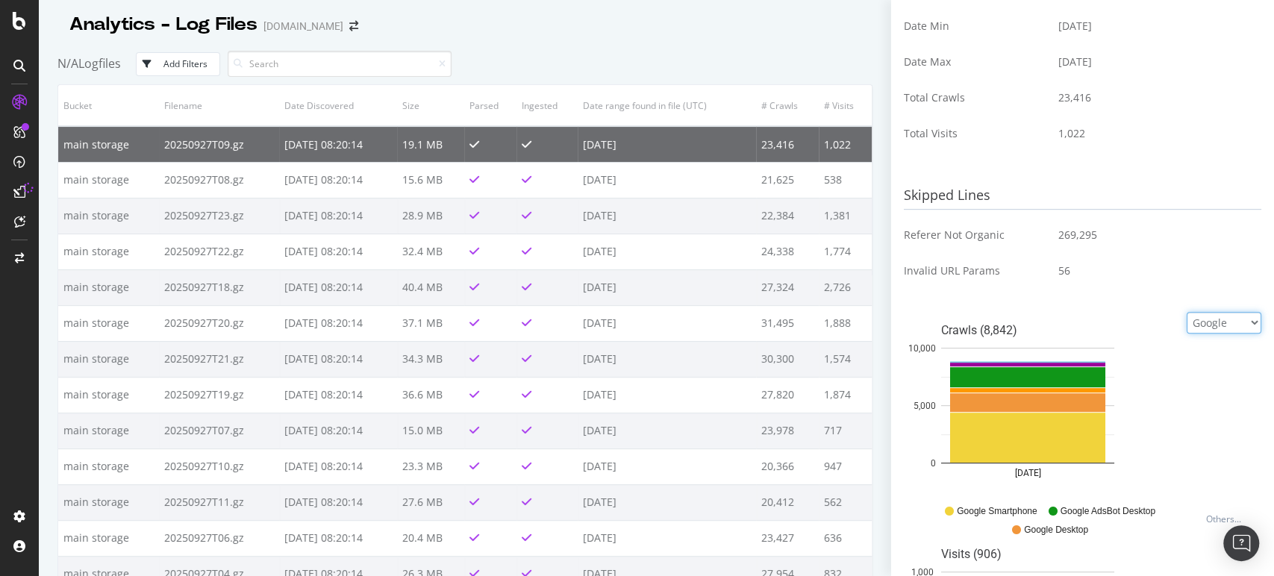
click at [1195, 321] on select "Google Bing OpenAI Other AI Bots" at bounding box center [1223, 323] width 75 height 22
click at [1195, 325] on select "Google Bing OpenAI Other AI Bots" at bounding box center [1223, 323] width 75 height 22
select select "openai"
click at [1186, 319] on select "Google Bing OpenAI Other AI Bots" at bounding box center [1223, 323] width 75 height 22
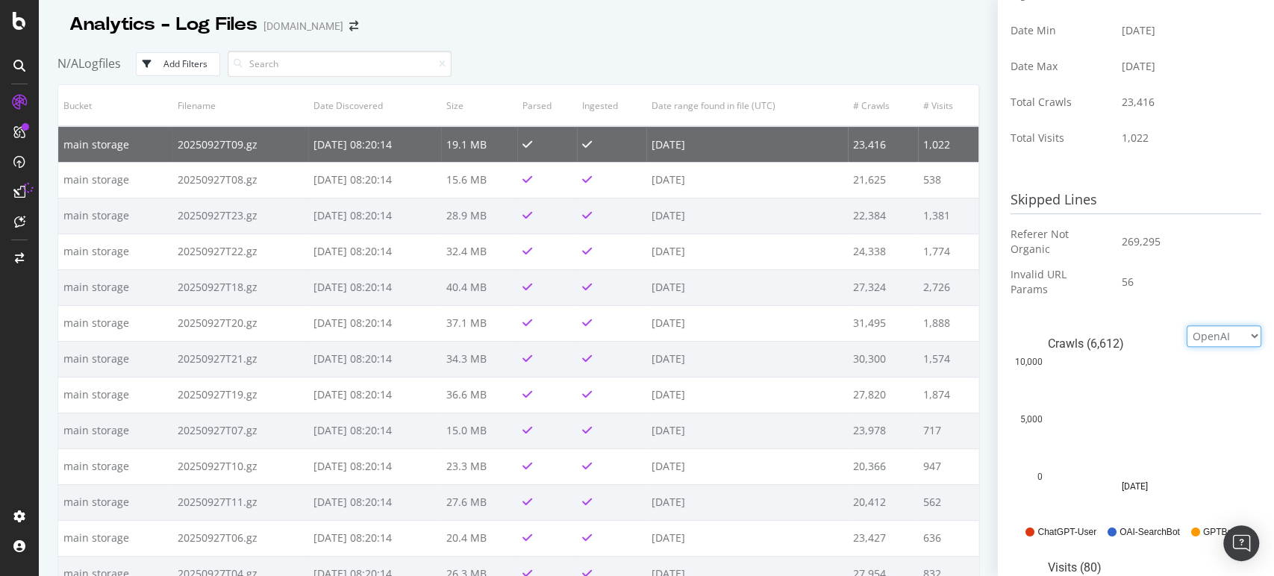
scroll to position [376, 0]
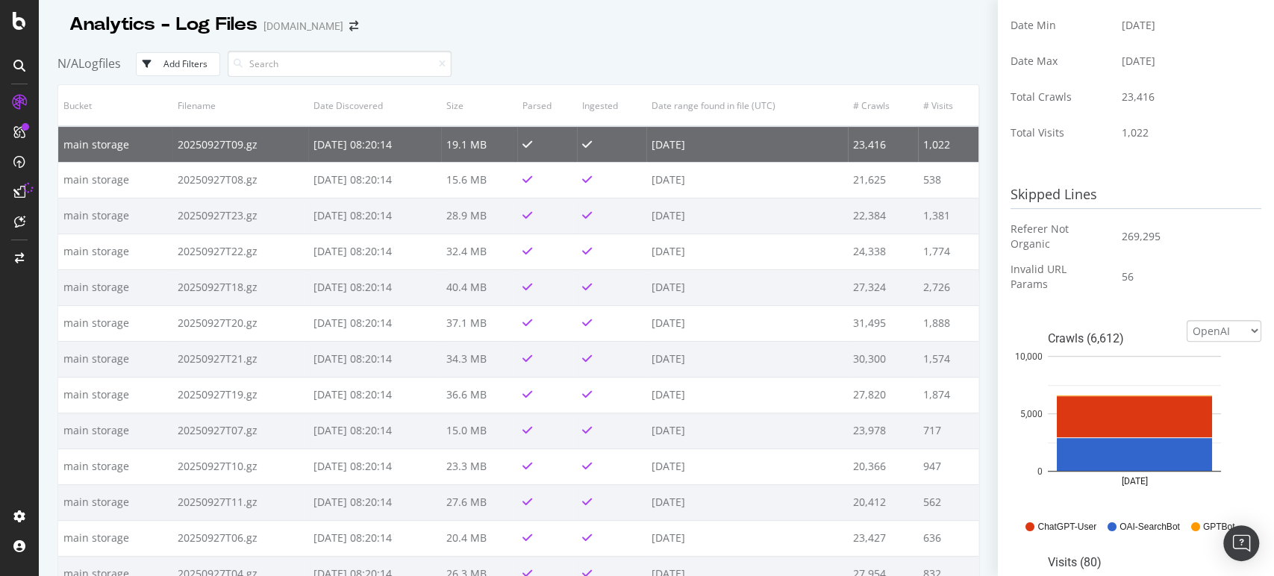
click at [617, 28] on div "Analytics - Log Files abt.com" at bounding box center [518, 18] width 922 height 37
click at [591, 144] on td at bounding box center [611, 144] width 69 height 36
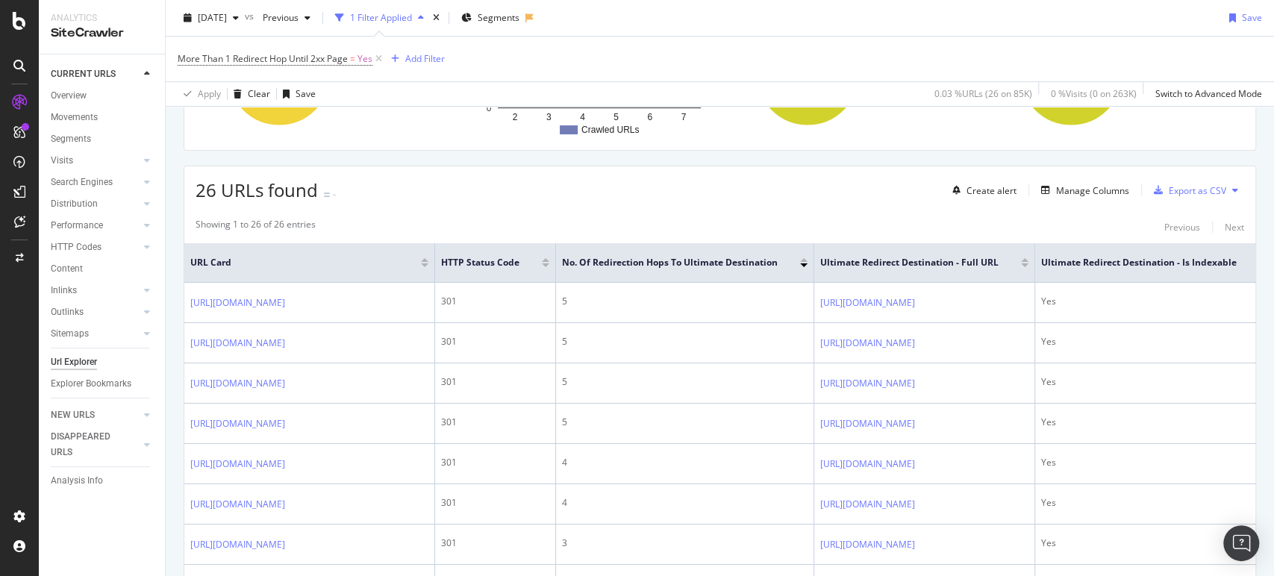
scroll to position [208, 0]
click at [1056, 192] on div "Manage Columns" at bounding box center [1092, 190] width 73 height 13
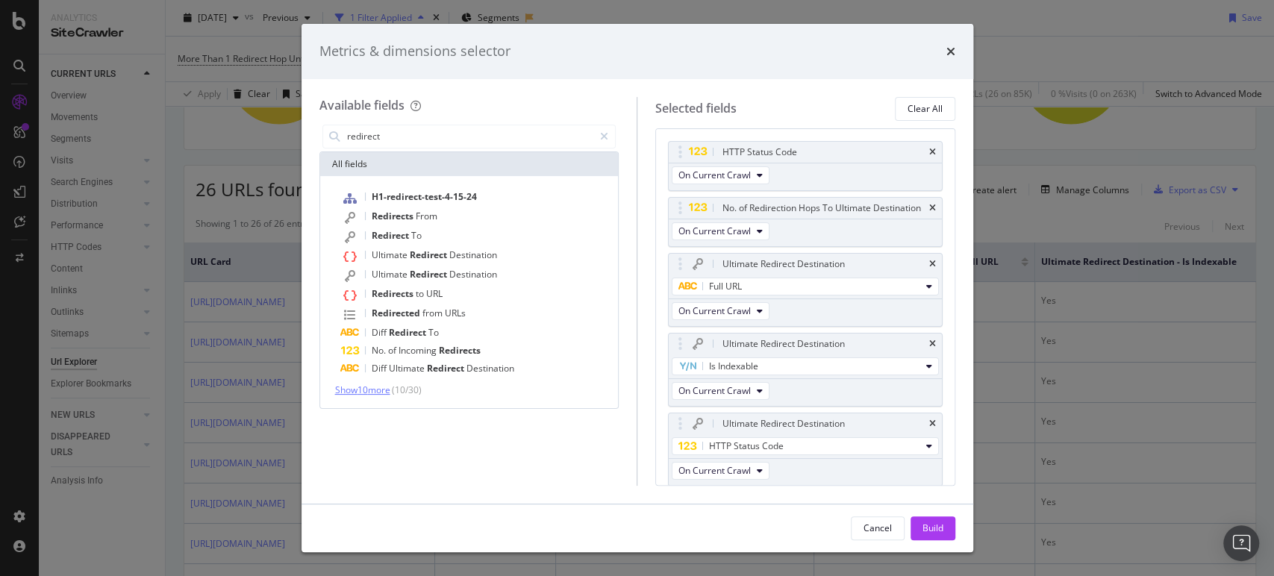
type input "redirect"
click at [374, 384] on span "Show 10 more" at bounding box center [362, 390] width 55 height 13
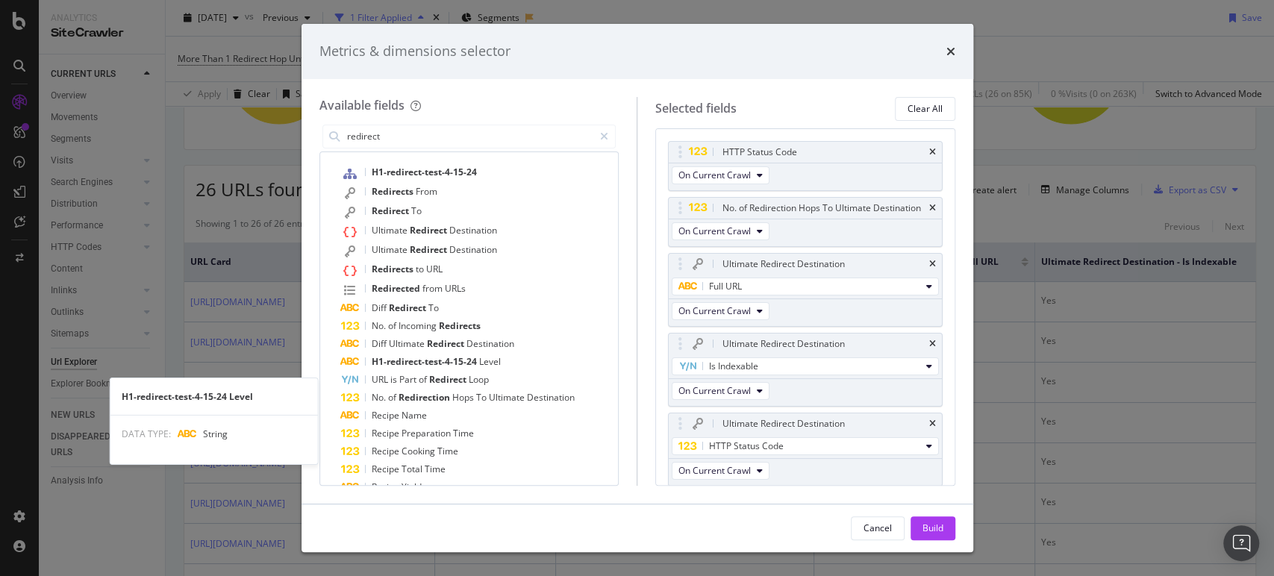
scroll to position [0, 0]
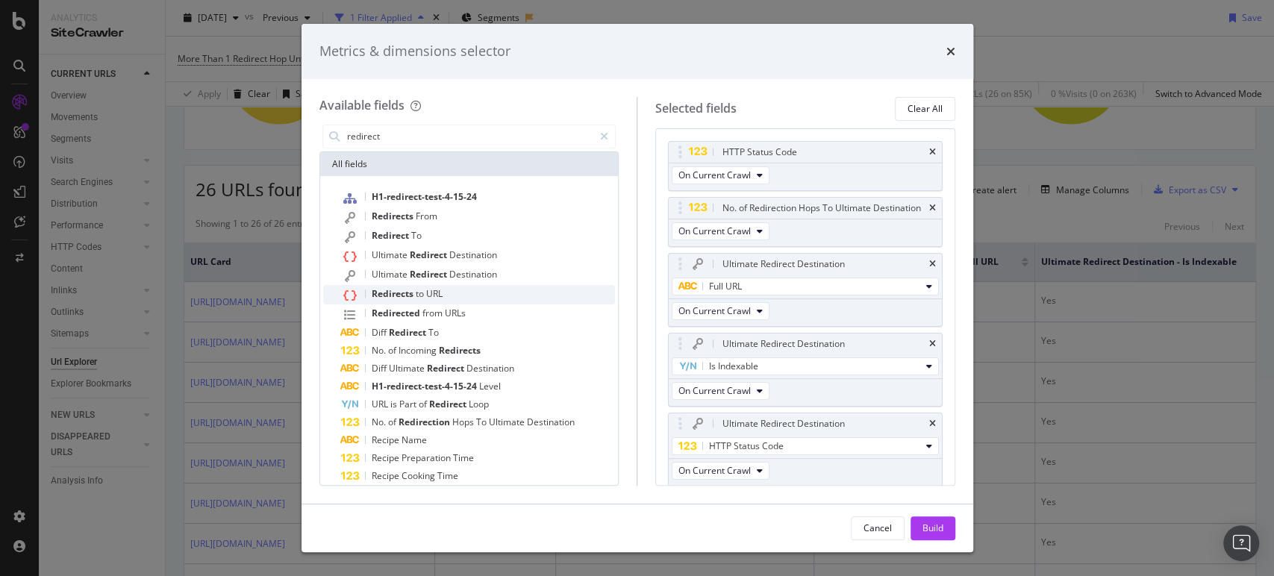
click at [404, 295] on span "Redirects" at bounding box center [394, 293] width 44 height 13
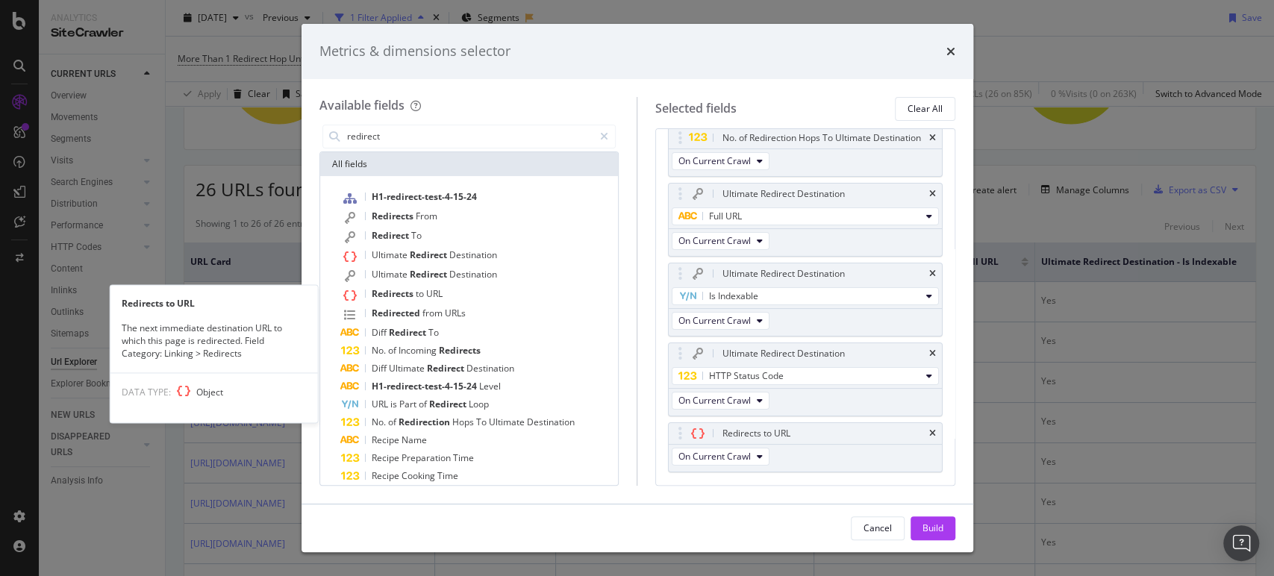
scroll to position [71, 0]
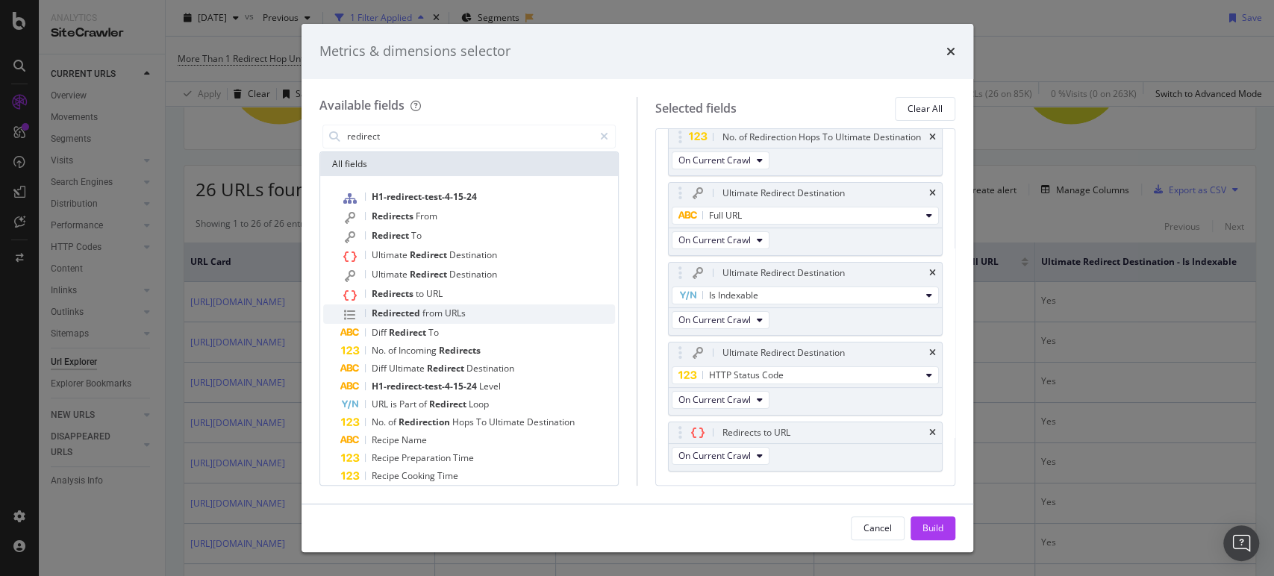
click at [435, 316] on span "from" at bounding box center [433, 313] width 22 height 13
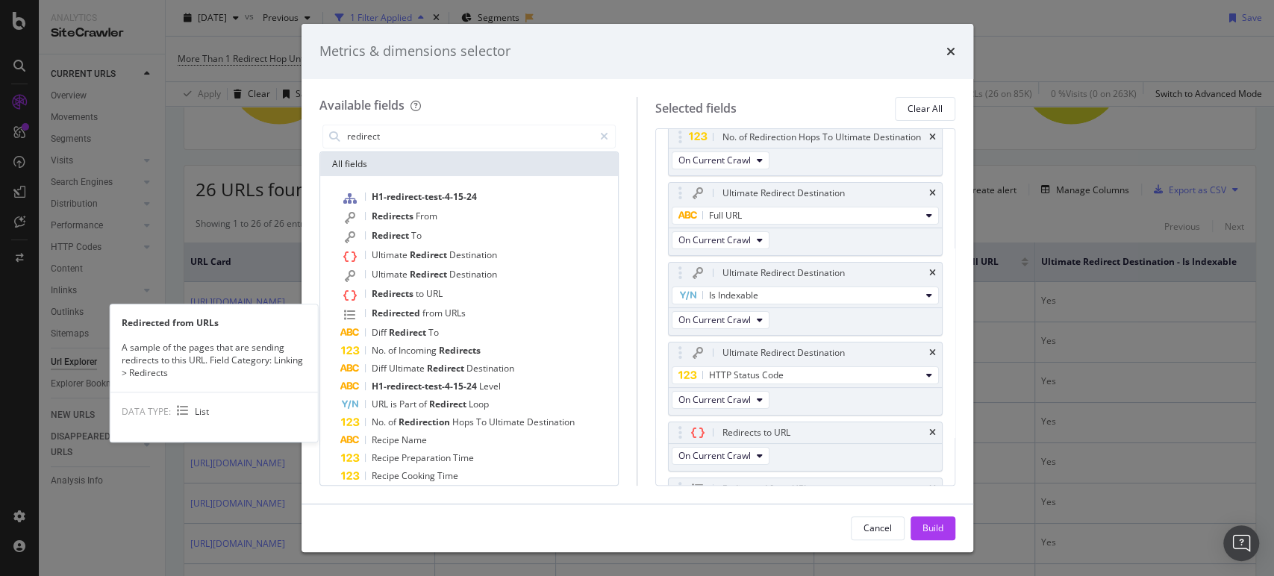
scroll to position [126, 0]
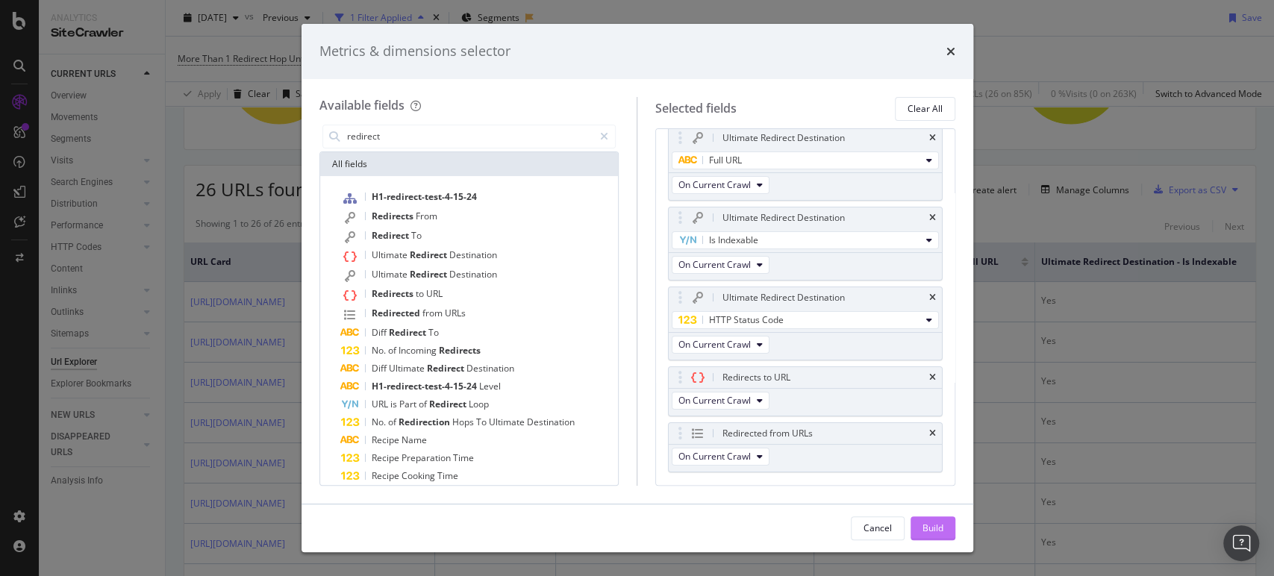
click at [919, 521] on button "Build" at bounding box center [932, 528] width 45 height 24
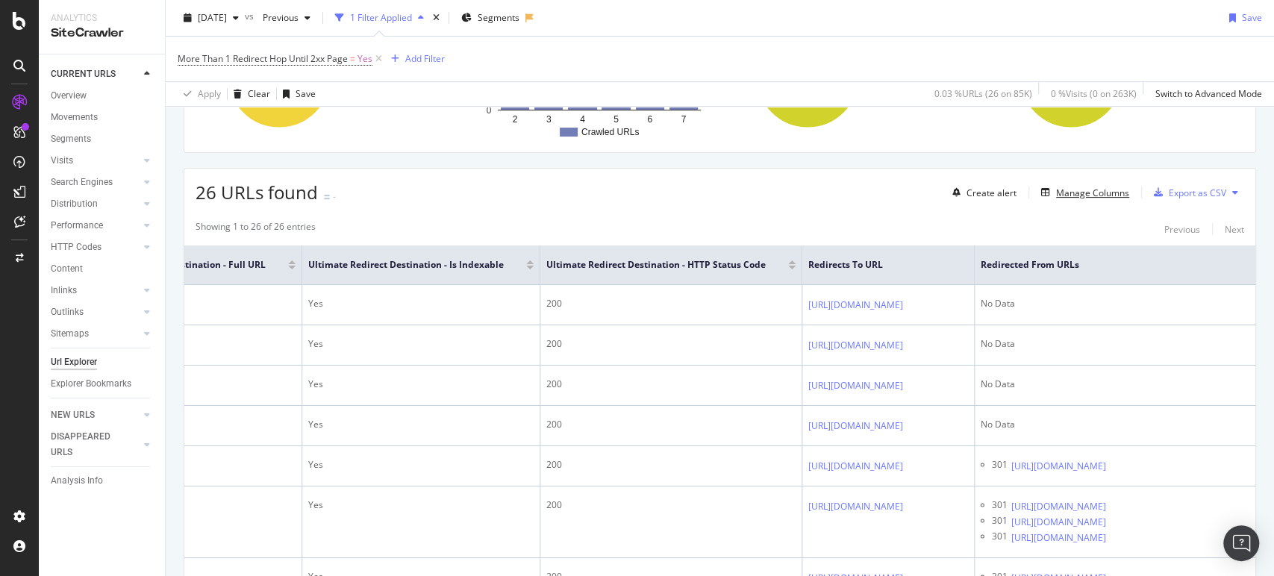
scroll to position [0, 884]
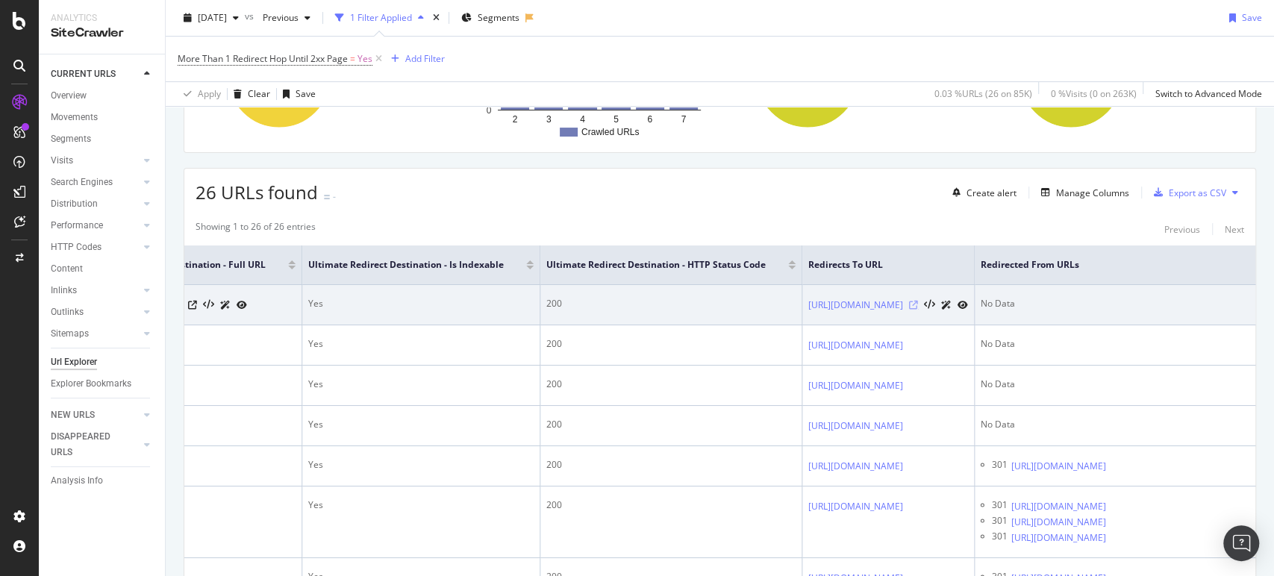
click at [918, 303] on icon at bounding box center [913, 305] width 9 height 9
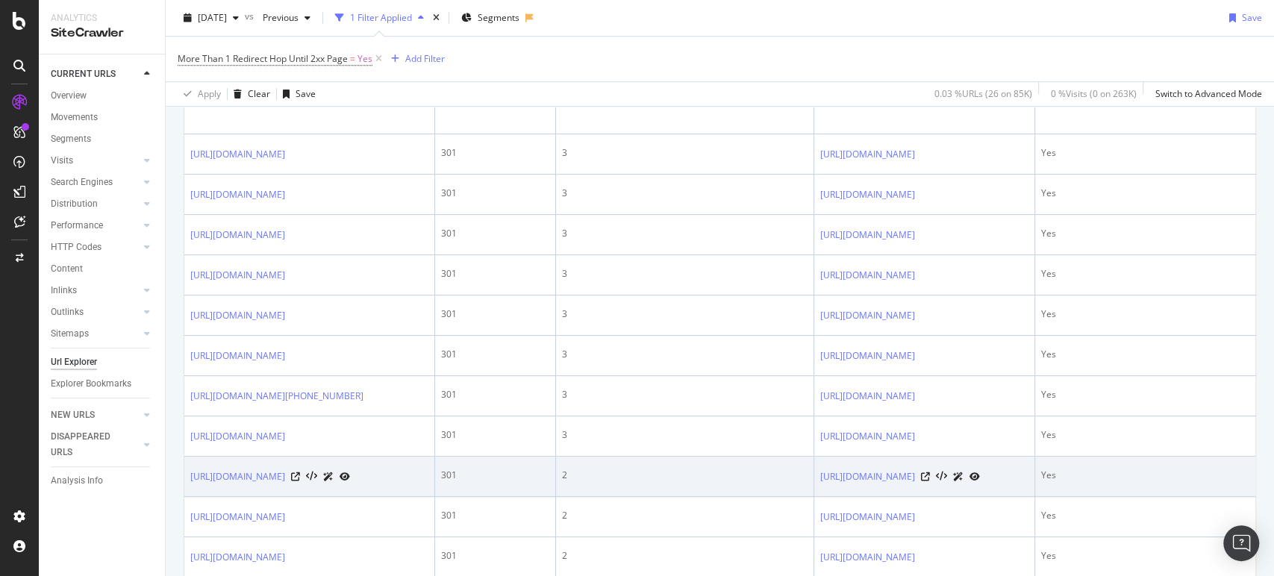
scroll to position [607, 0]
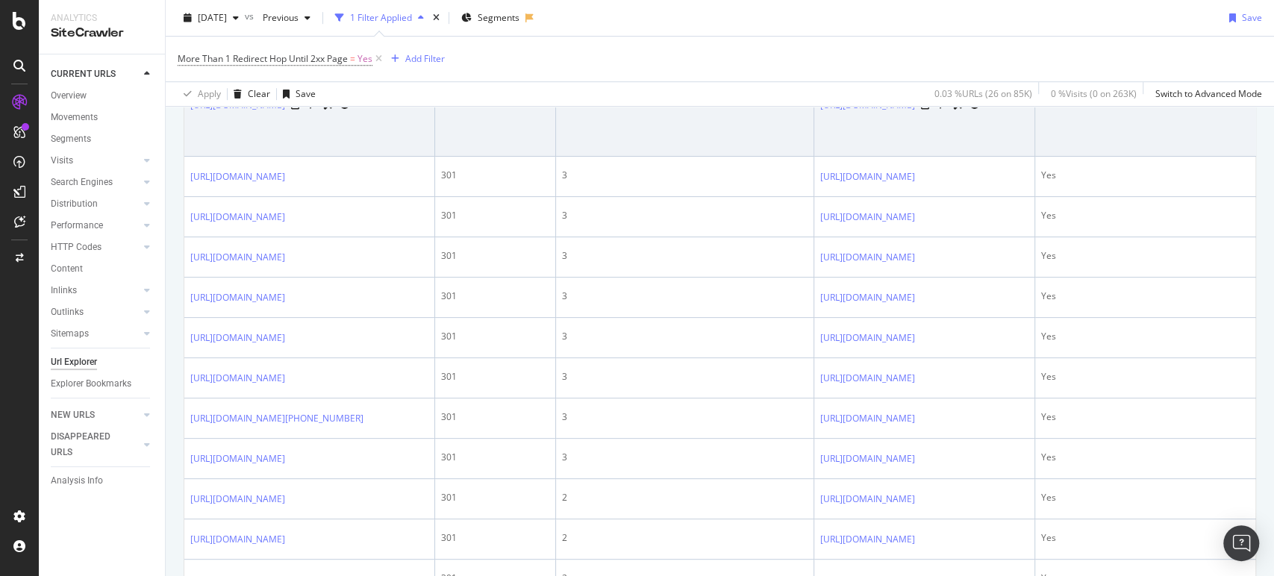
click at [334, 113] on link at bounding box center [328, 105] width 10 height 16
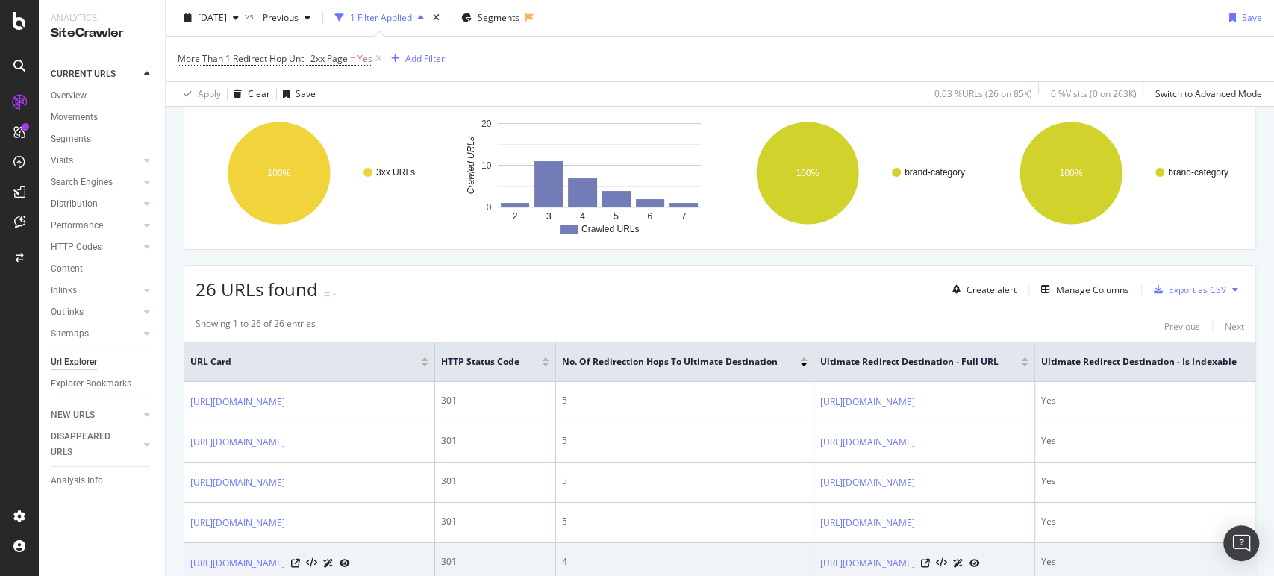
scroll to position [84, 0]
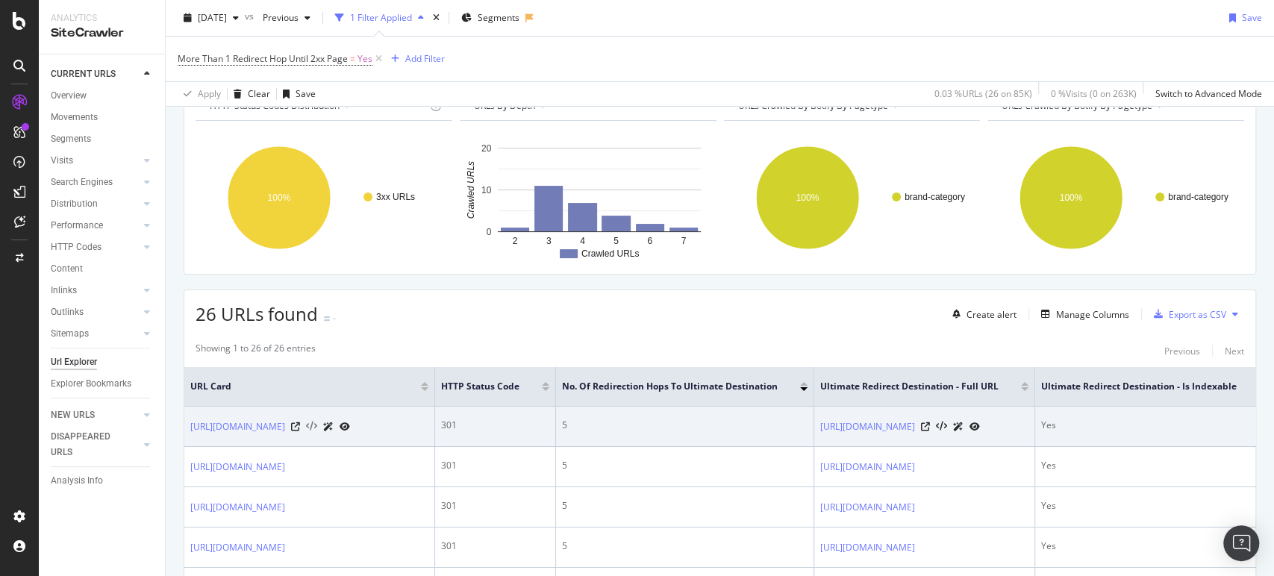
click at [317, 425] on icon at bounding box center [311, 427] width 11 height 10
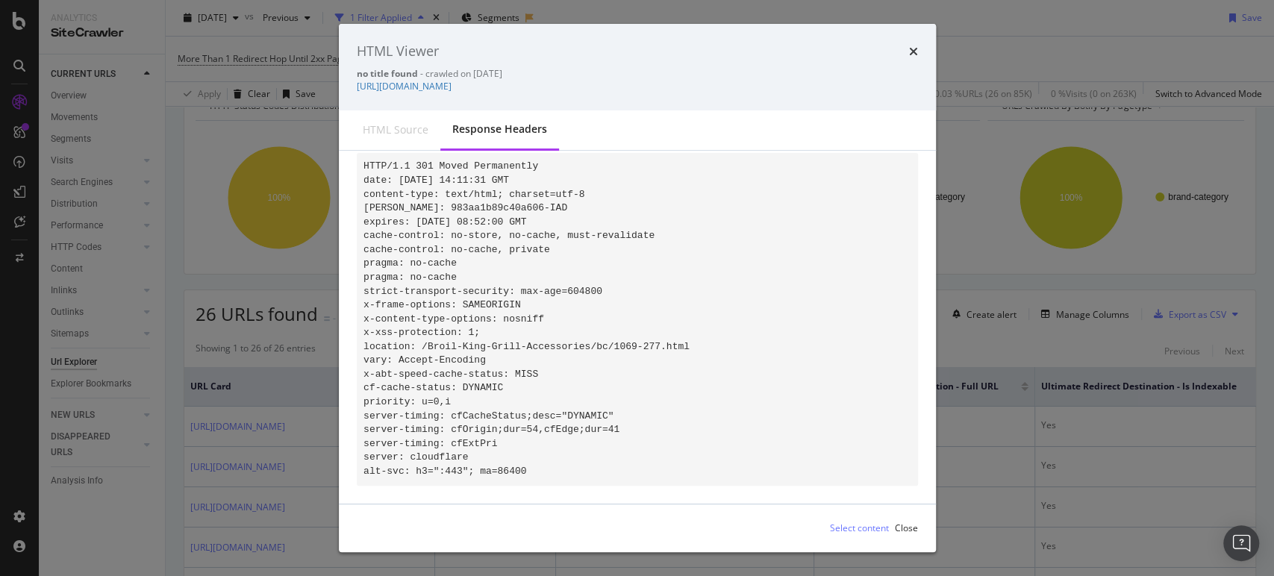
scroll to position [25, 0]
drag, startPoint x: 525, startPoint y: 469, endPoint x: 360, endPoint y: 149, distance: 359.8
click at [360, 149] on div "HTML Viewer no title found - crawled on 2025-09-23 https://www.abt.com/Broil-Ki…" at bounding box center [637, 288] width 597 height 528
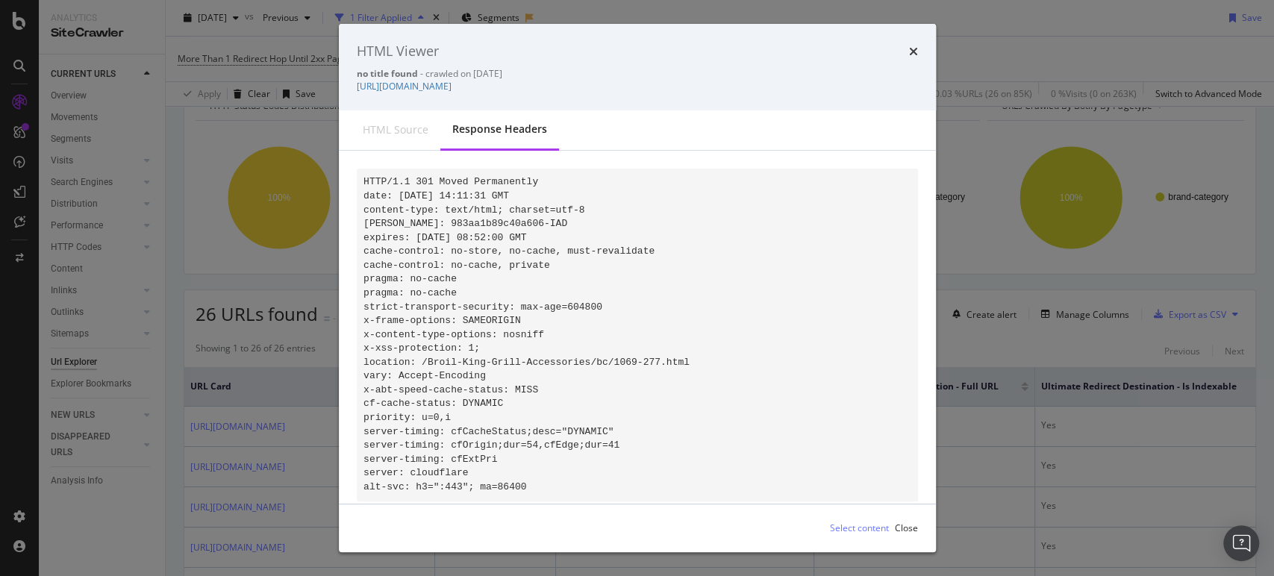
click at [390, 134] on div "HTML source" at bounding box center [396, 129] width 66 height 15
click at [448, 246] on code "HTTP/1.1 301 Moved Permanently date: Tue, 23 Sep 2025 14:11:31 GMT content-type…" at bounding box center [526, 334] width 326 height 316
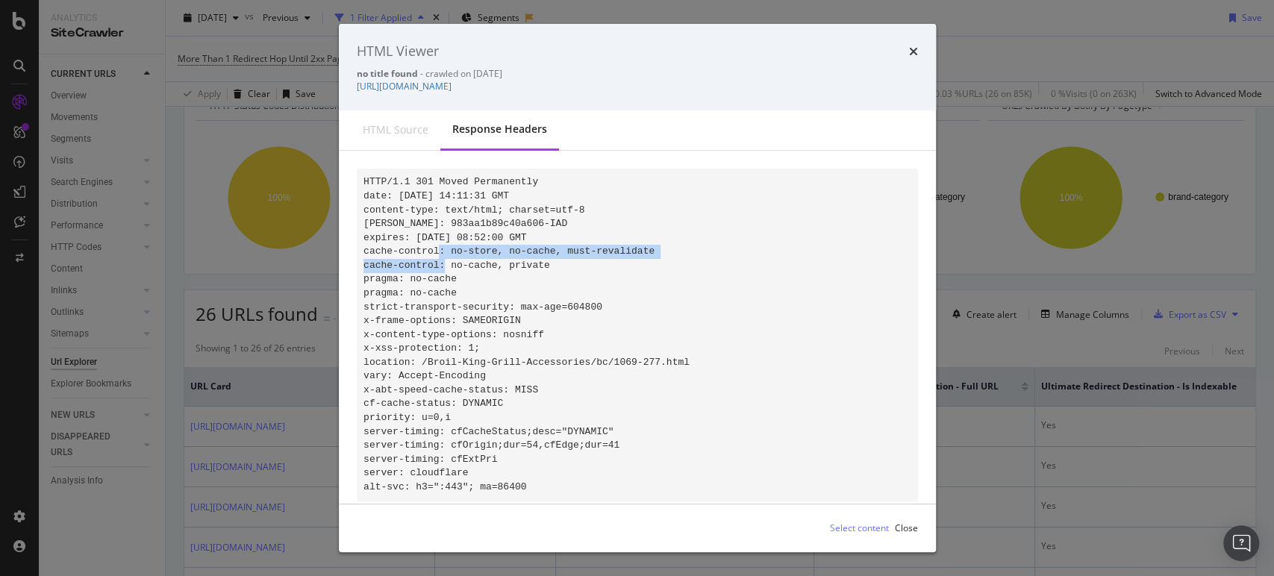
click at [448, 246] on code "HTTP/1.1 301 Moved Permanently date: Tue, 23 Sep 2025 14:11:31 GMT content-type…" at bounding box center [526, 334] width 326 height 316
click at [417, 213] on code "HTTP/1.1 301 Moved Permanently date: Tue, 23 Sep 2025 14:11:31 GMT content-type…" at bounding box center [526, 334] width 326 height 316
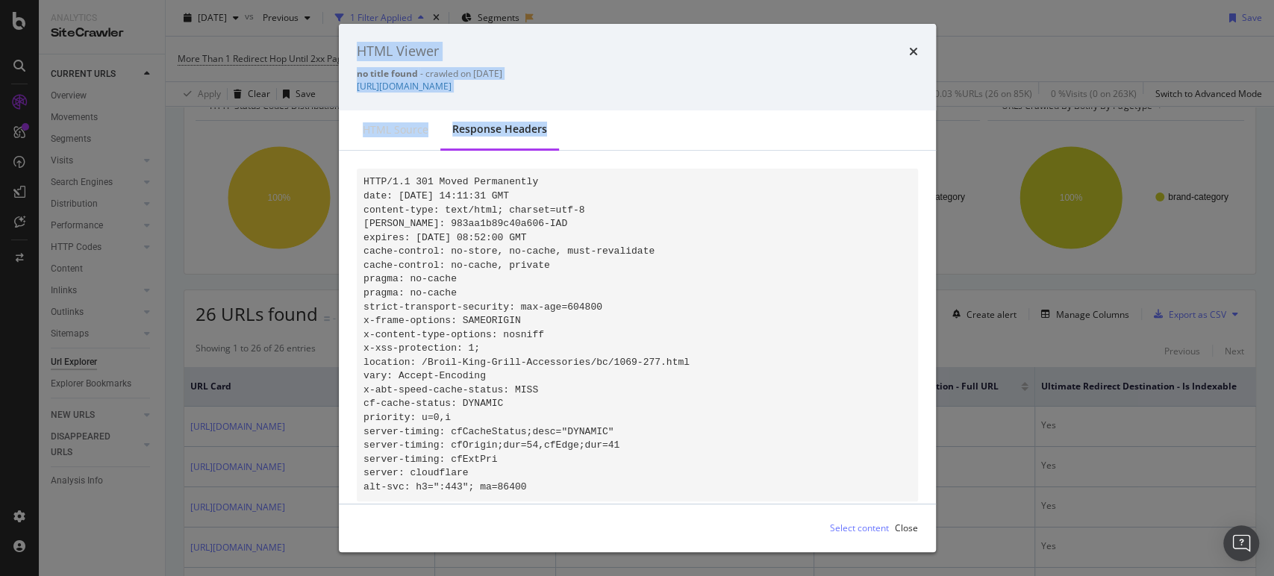
scroll to position [29, 0]
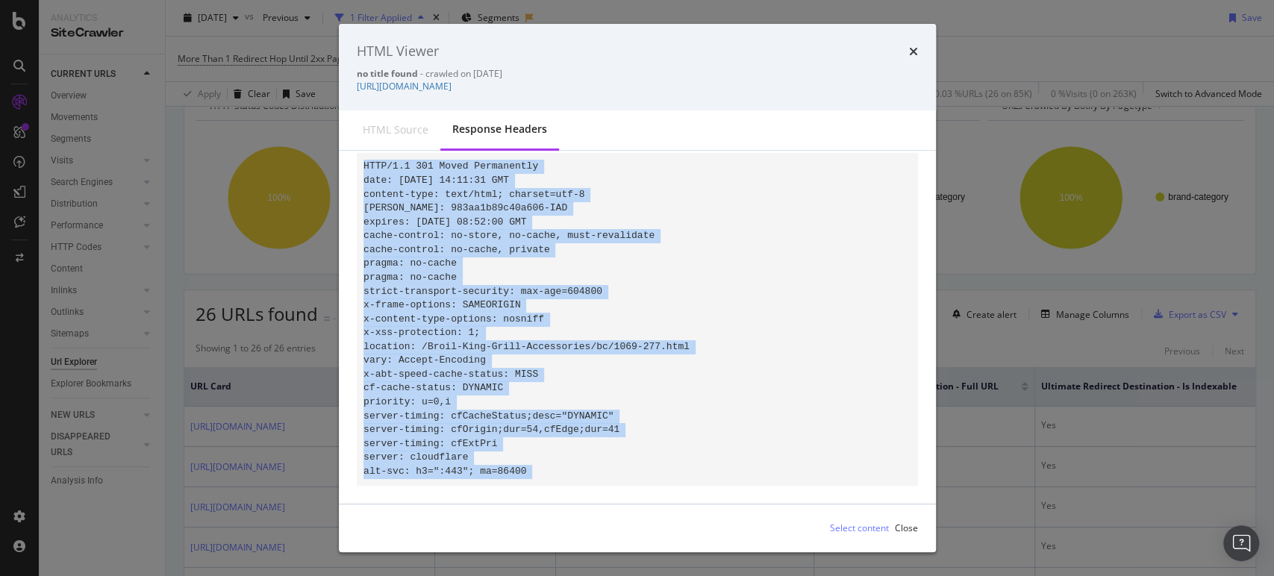
drag, startPoint x: 363, startPoint y: 180, endPoint x: 597, endPoint y: 506, distance: 401.5
click at [597, 506] on div "HTML Viewer no title found - crawled on 2025-09-23 https://www.abt.com/Broil-Ki…" at bounding box center [637, 288] width 597 height 528
copy div "HTTP/1.1 301 Moved Permanently date: Tue, 23 Sep 2025 14:11:31 GMT content-type…"
click at [141, 512] on div "HTML Viewer no title found - crawled on 2025-09-23 https://www.abt.com/Broil-Ki…" at bounding box center [637, 288] width 1274 height 576
click at [394, 96] on div "Apply Clear Save 0.03 % URLs ( 26 on 85K ) 0 % Visits ( 0 on 263K ) Switch to A…" at bounding box center [720, 93] width 1108 height 25
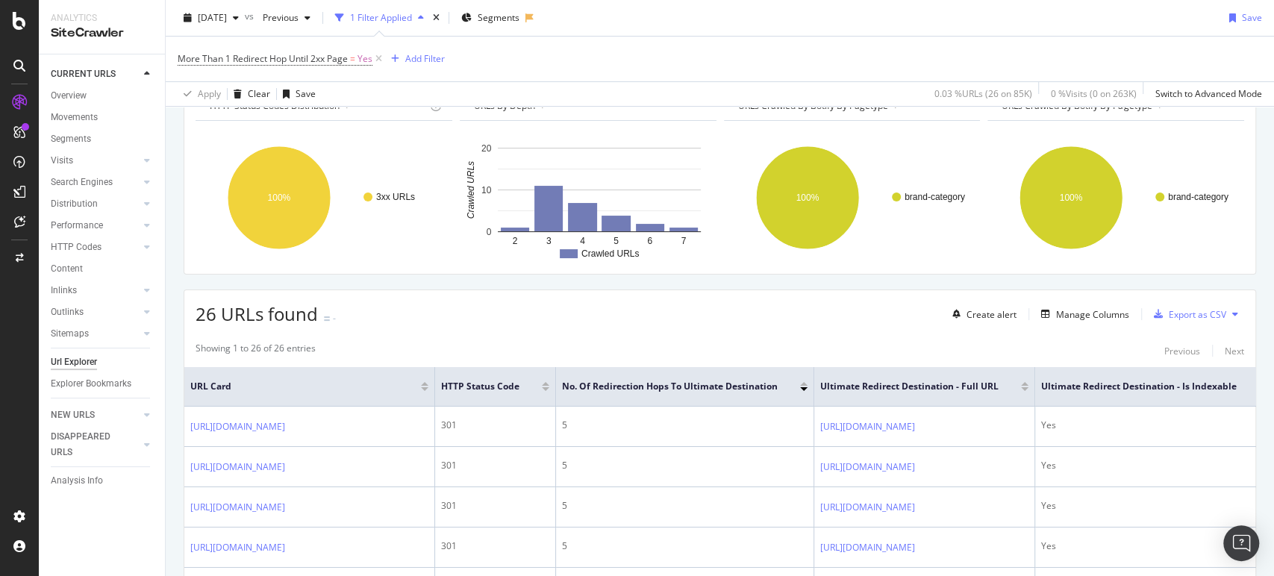
click at [331, 353] on div "Showing 1 to 26 of 26 entries Previous Next" at bounding box center [719, 351] width 1071 height 18
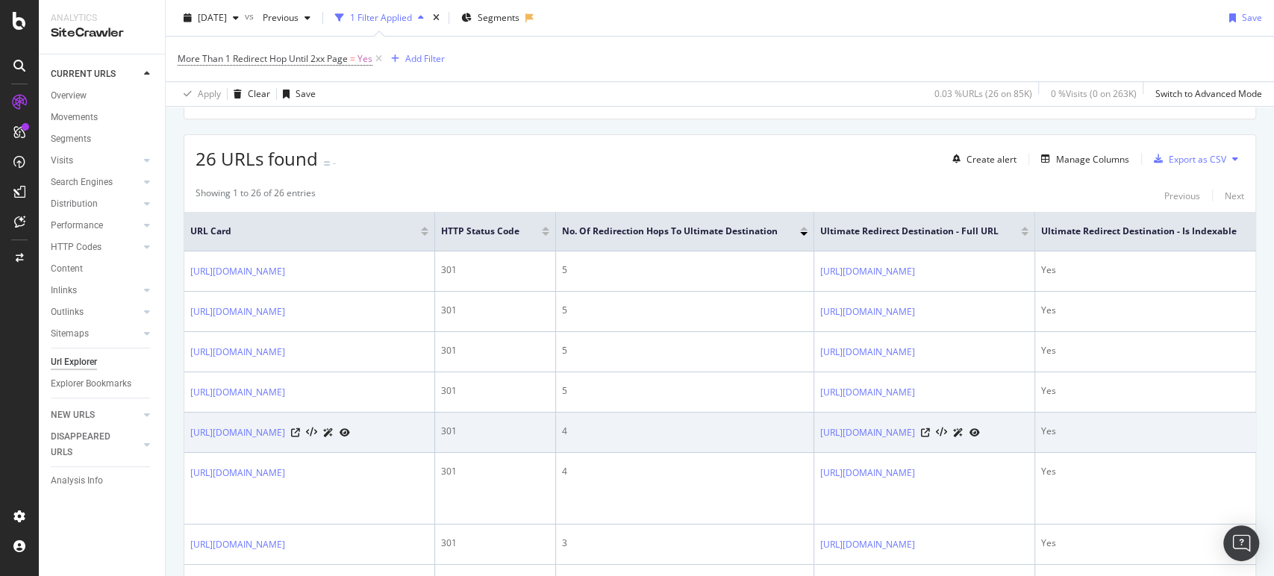
scroll to position [239, 0]
click at [317, 438] on icon at bounding box center [311, 433] width 11 height 10
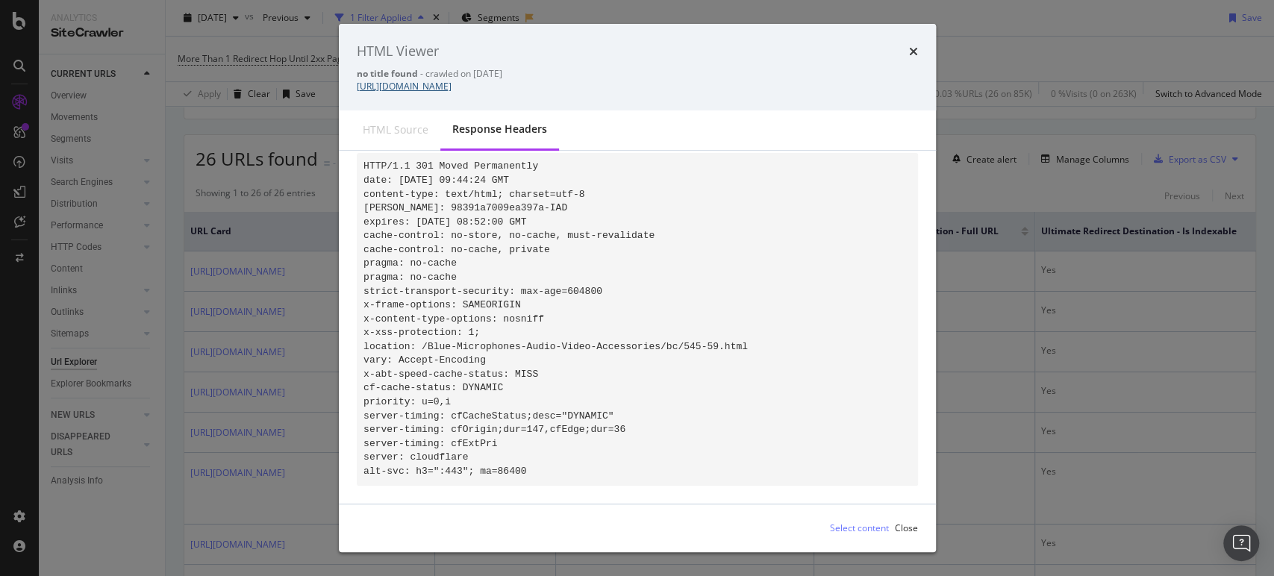
scroll to position [0, 0]
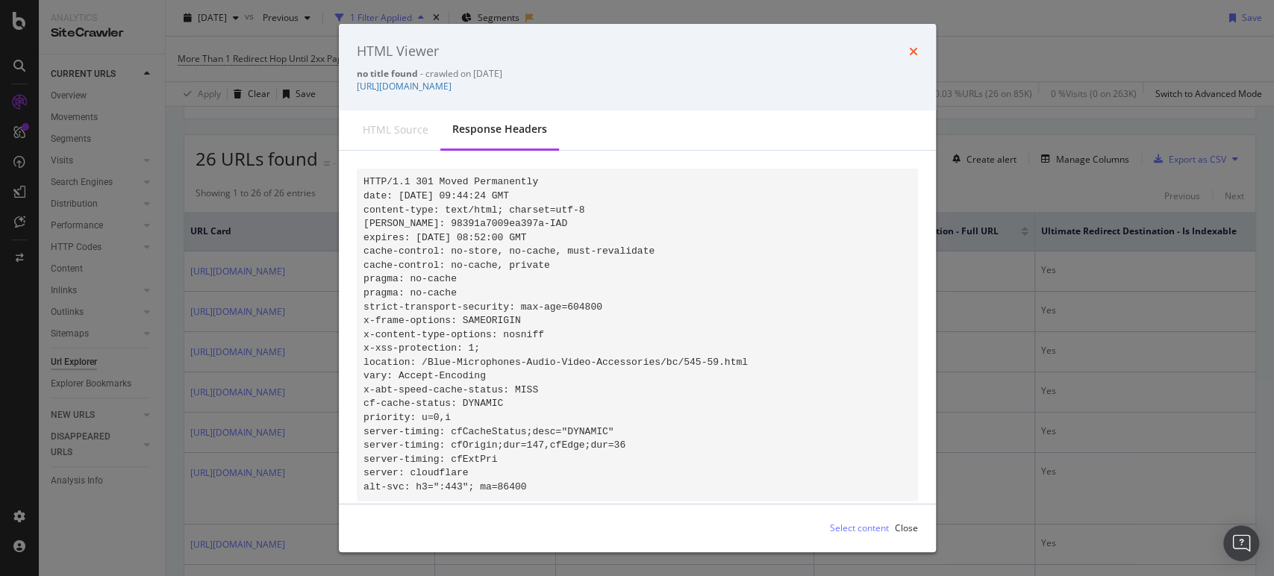
click at [914, 51] on icon "times" at bounding box center [913, 52] width 9 height 12
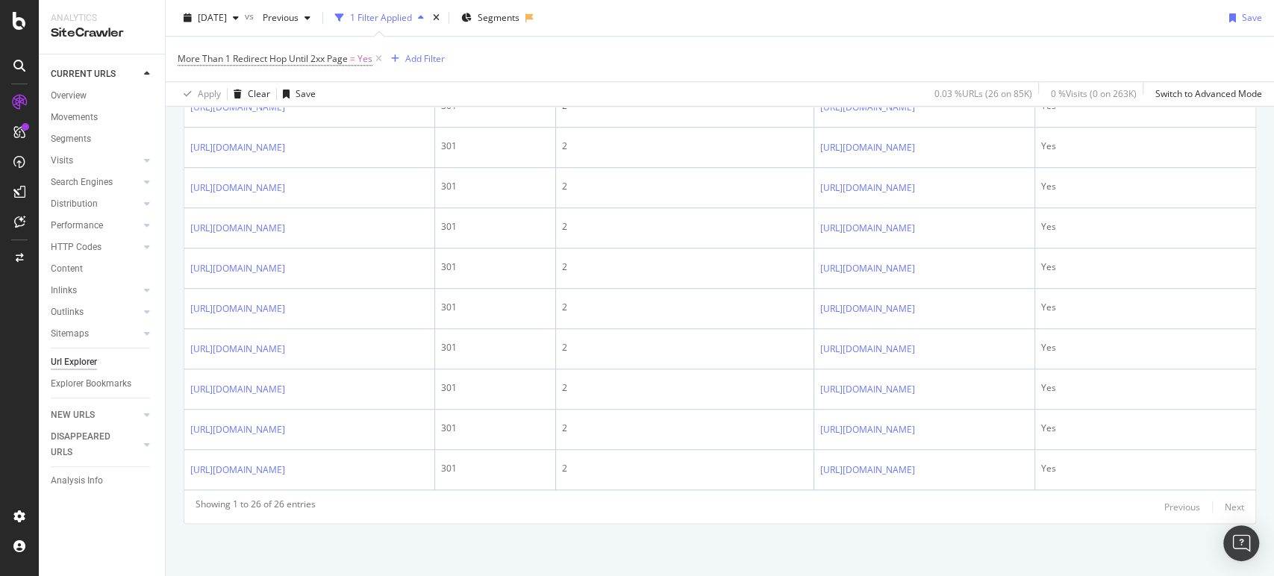
scroll to position [1286, 0]
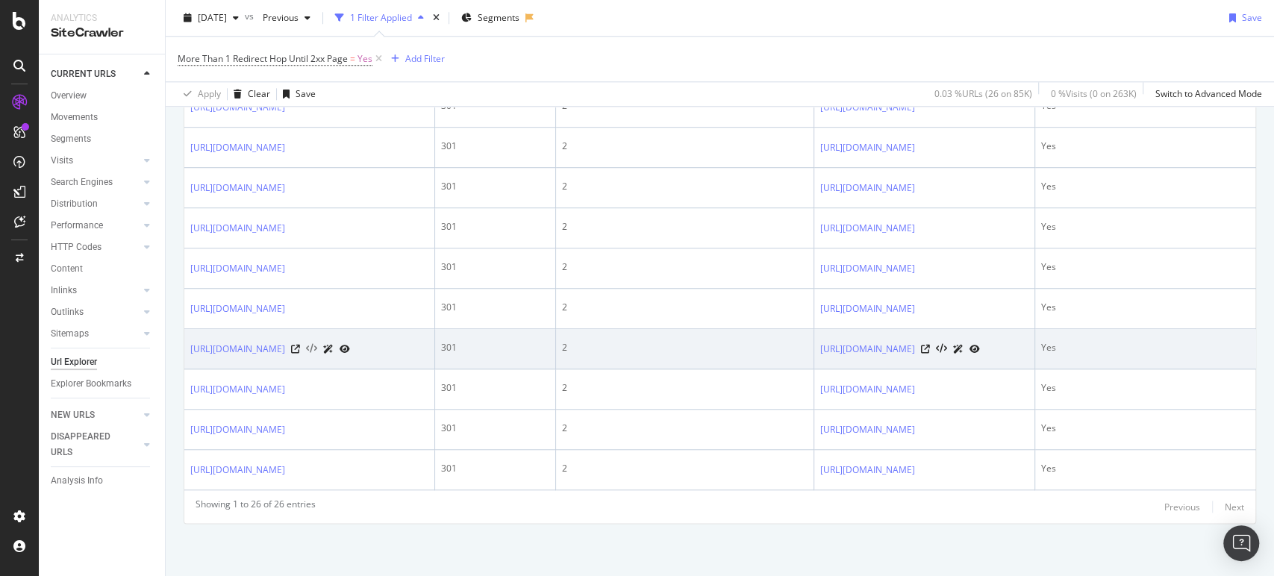
click at [317, 344] on icon at bounding box center [311, 349] width 11 height 10
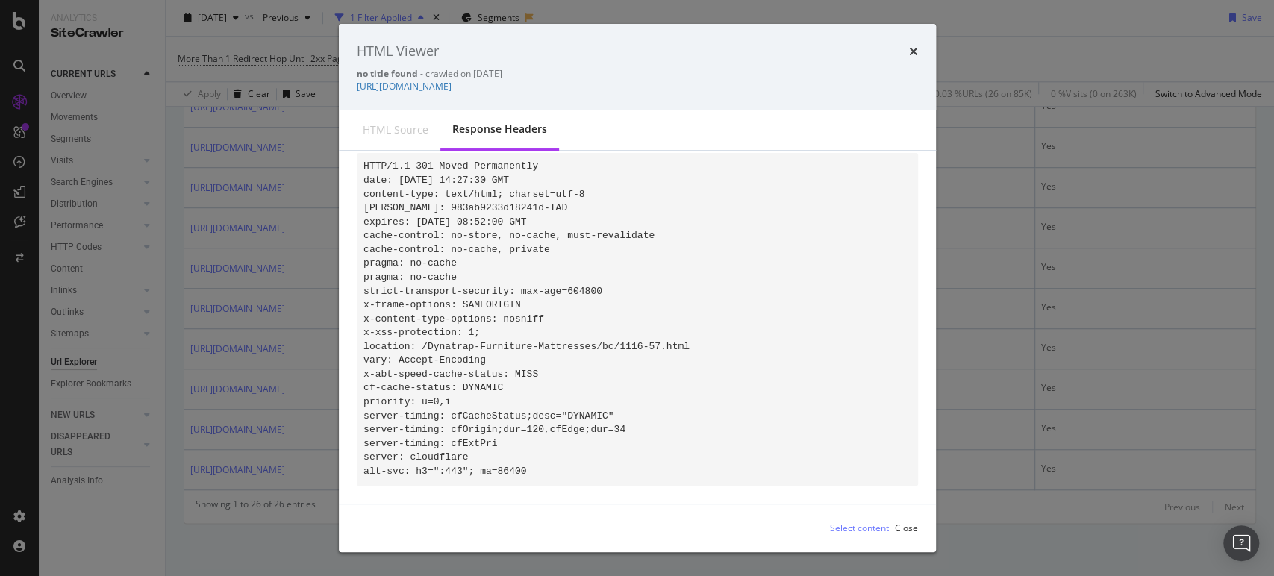
scroll to position [0, 0]
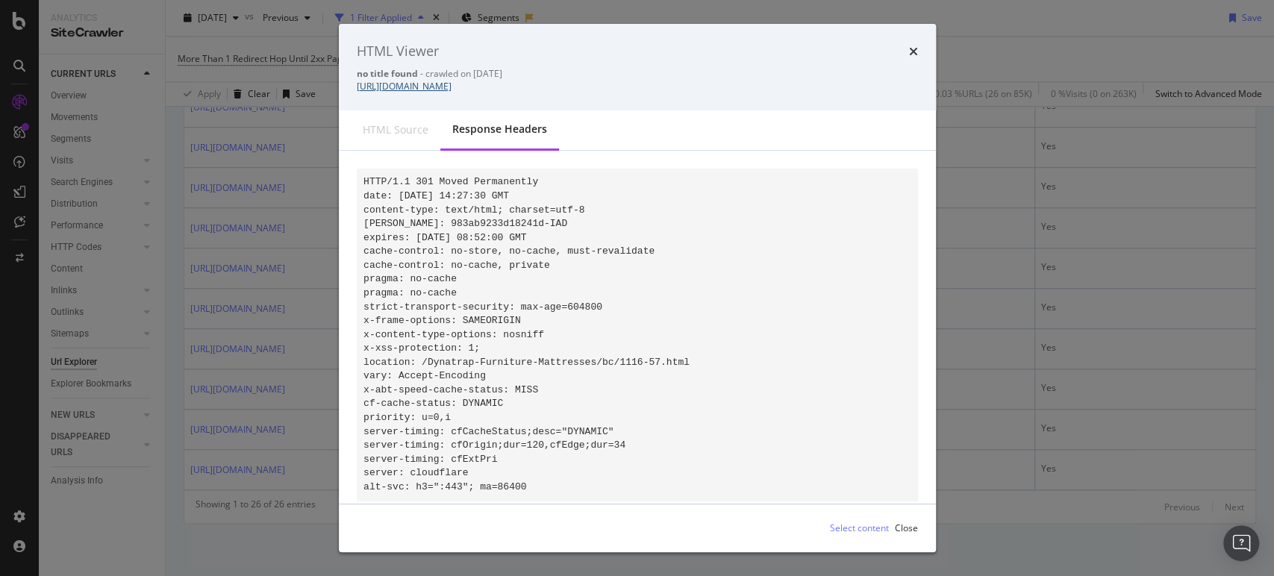
click at [451, 85] on link "https://www.abt.com/Dynatrap-Outdoor-Patio/bc/1116-2198.html" at bounding box center [404, 86] width 95 height 13
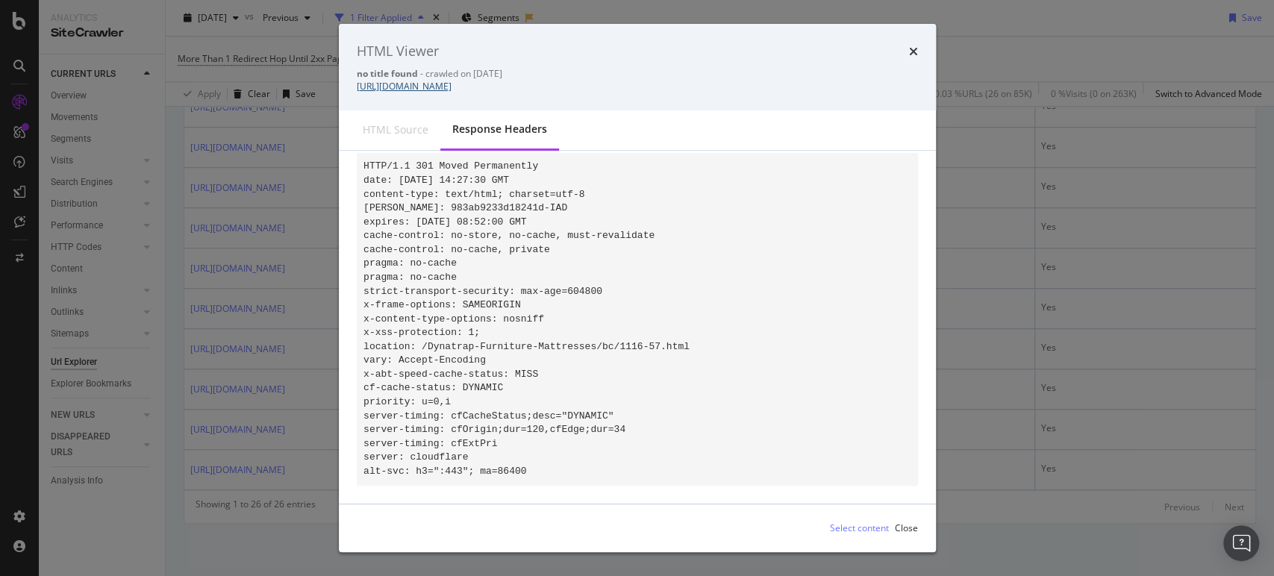
click at [243, 205] on div "HTML Viewer no title found - crawled on 2025-09-23 https://www.abt.com/Dynatrap…" at bounding box center [637, 288] width 1274 height 576
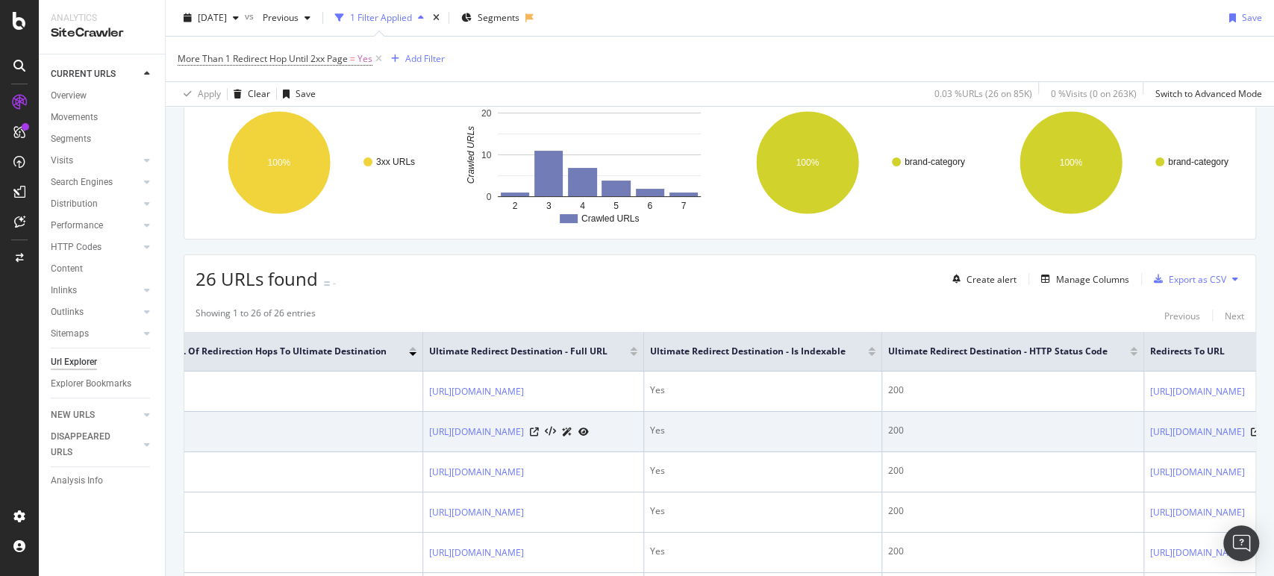
scroll to position [0, 0]
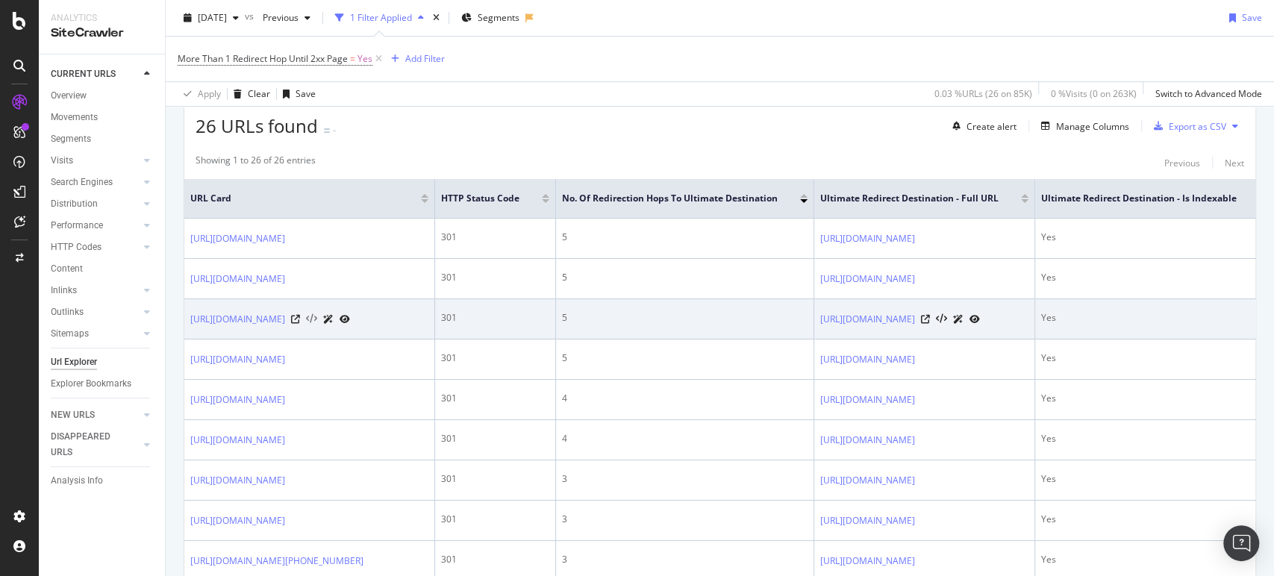
click at [317, 324] on icon at bounding box center [311, 319] width 11 height 10
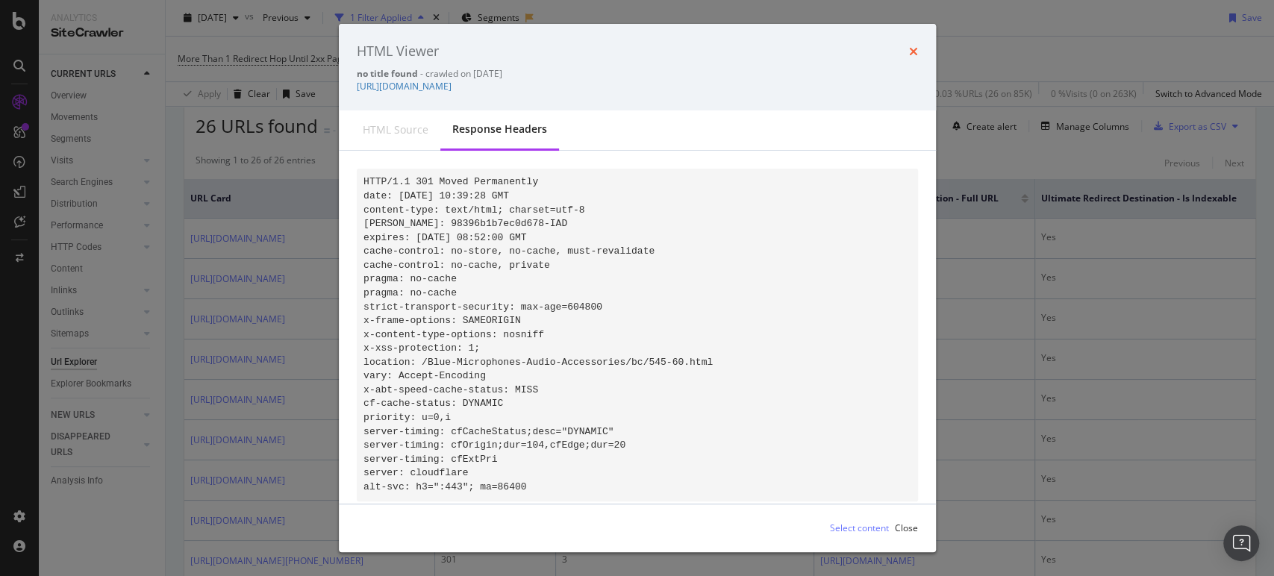
click at [909, 53] on icon "times" at bounding box center [913, 52] width 9 height 12
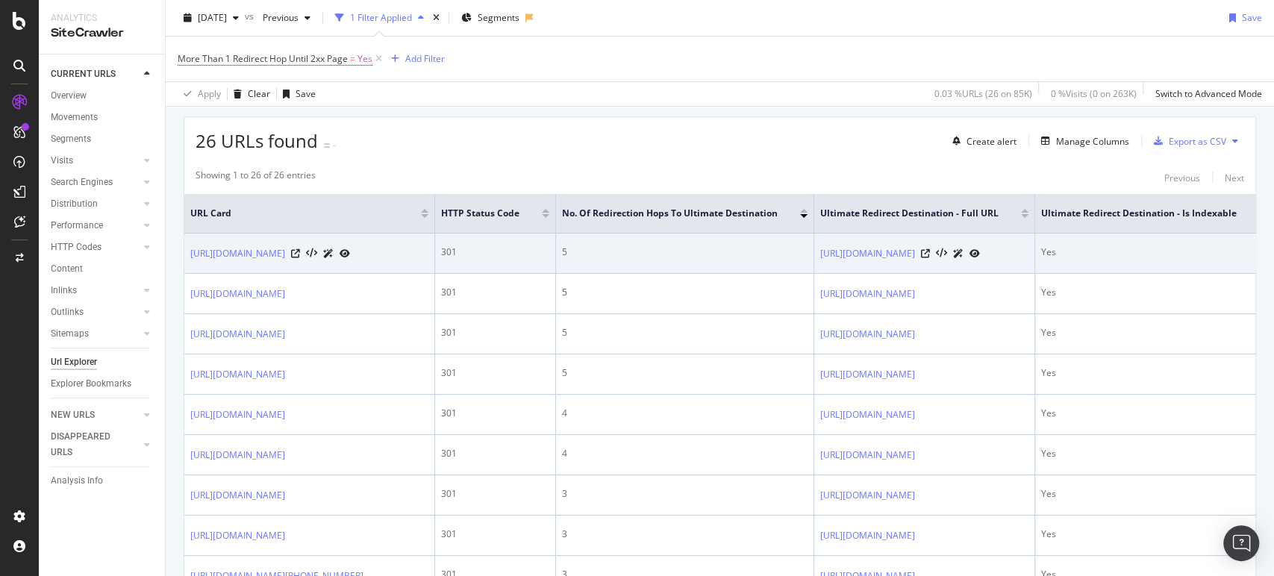
scroll to position [256, 0]
click at [317, 249] on icon at bounding box center [311, 254] width 11 height 10
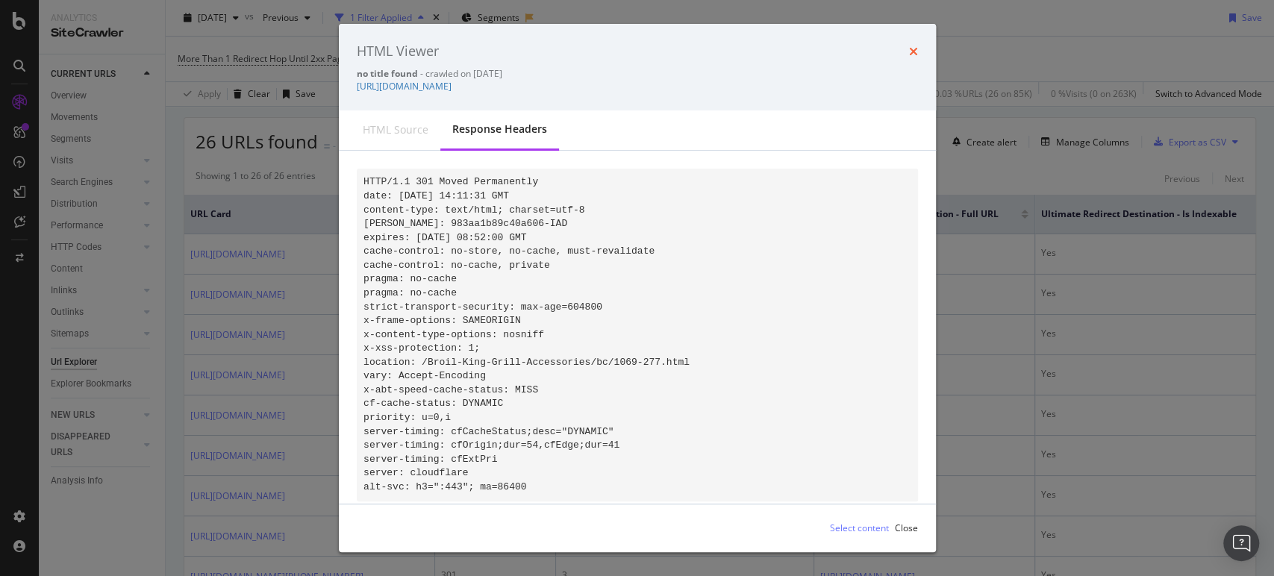
click at [915, 50] on icon "times" at bounding box center [913, 52] width 9 height 12
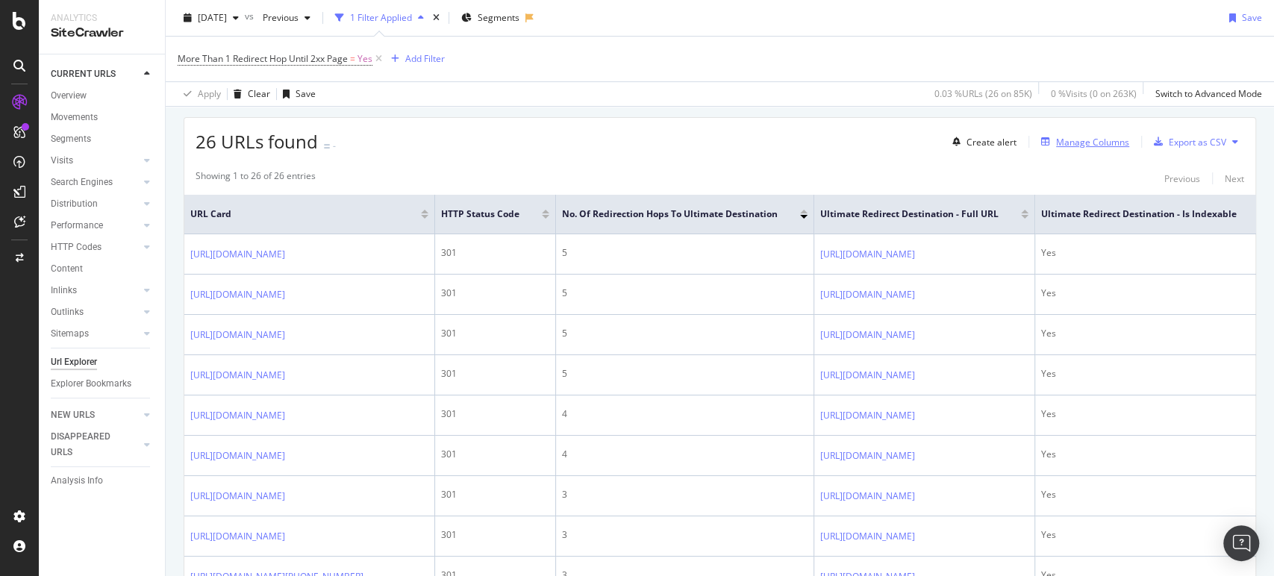
click at [1075, 142] on div "Manage Columns" at bounding box center [1092, 142] width 73 height 13
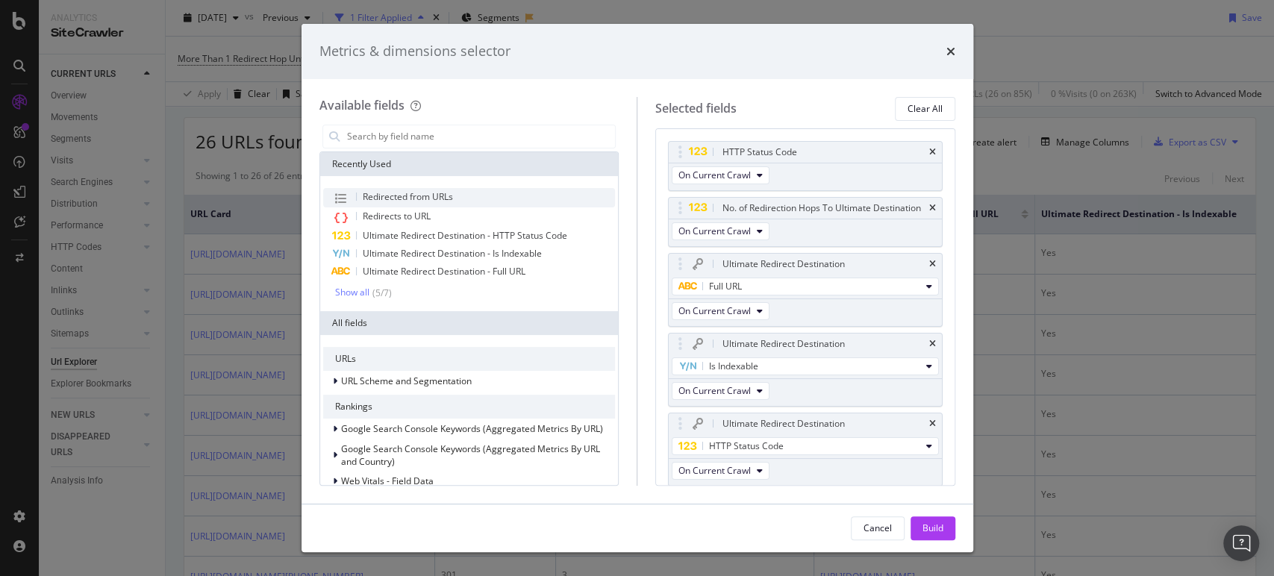
click at [441, 197] on span "Redirected from URLs" at bounding box center [408, 196] width 90 height 13
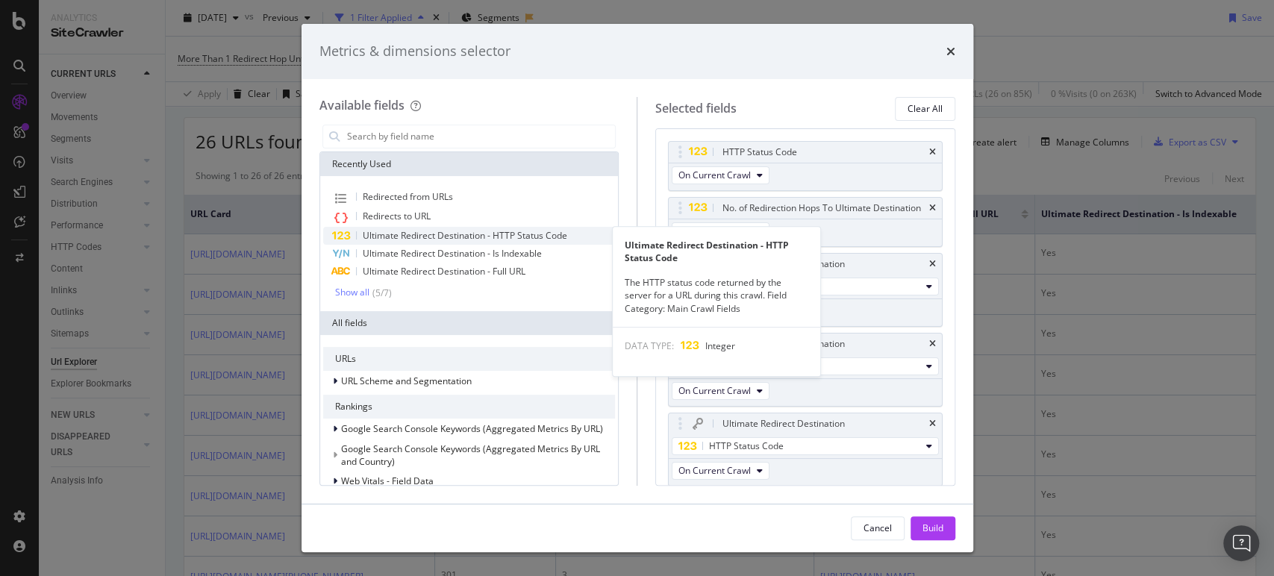
scroll to position [71, 0]
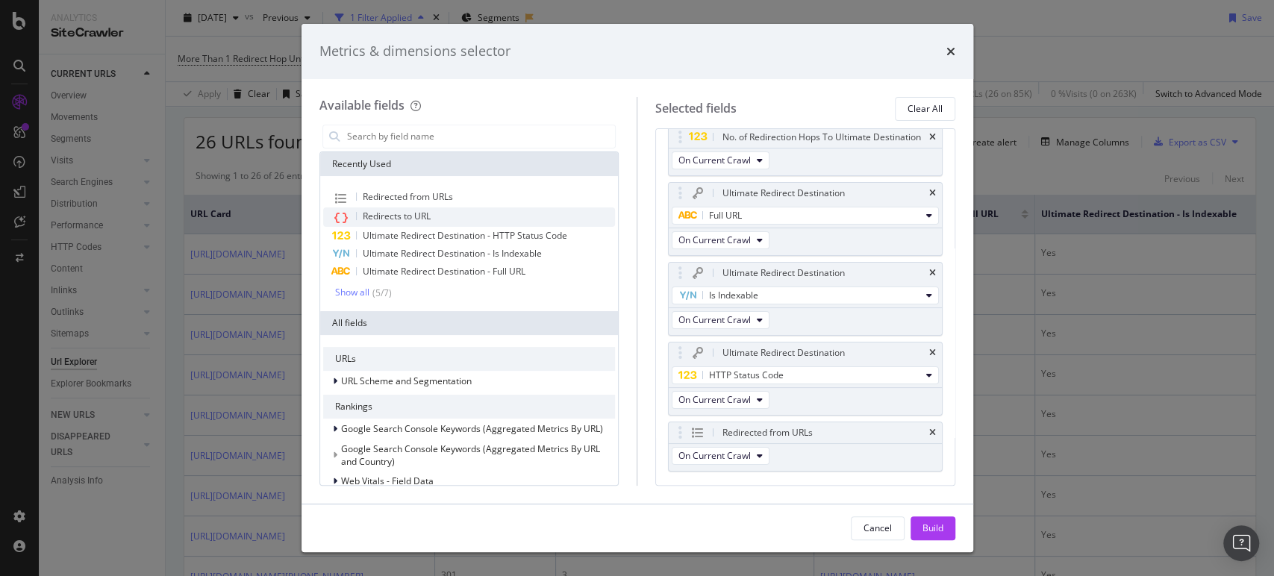
click at [434, 216] on div "Redirects to URL" at bounding box center [469, 216] width 293 height 19
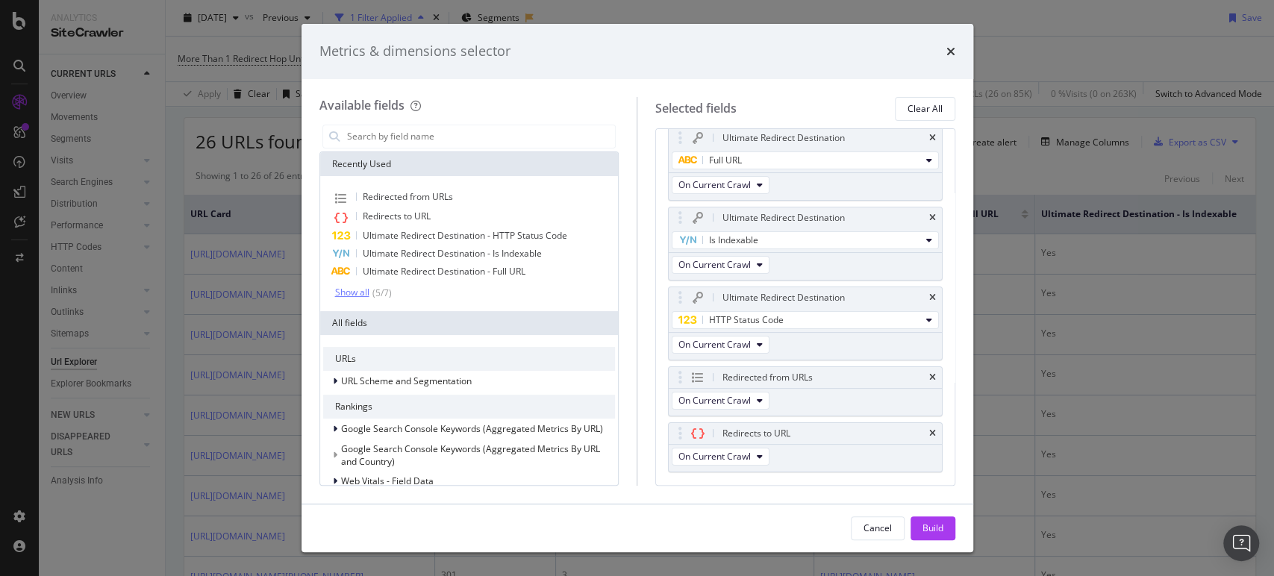
click at [375, 295] on div "( 5 / 7 )" at bounding box center [380, 293] width 22 height 13
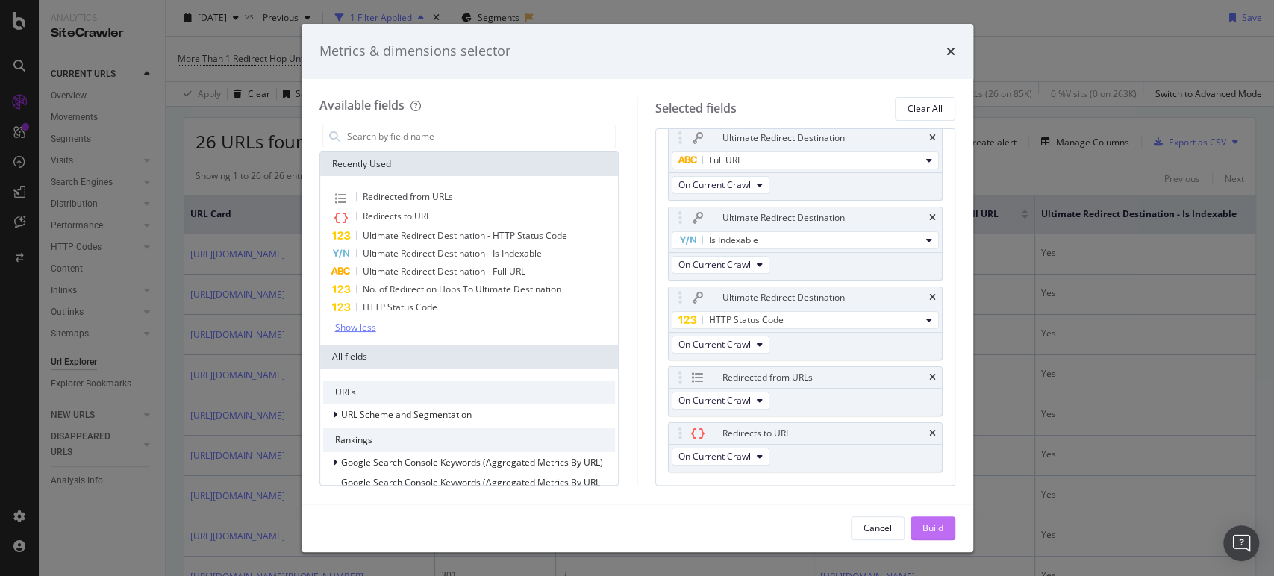
click at [942, 536] on div "Build" at bounding box center [932, 528] width 21 height 22
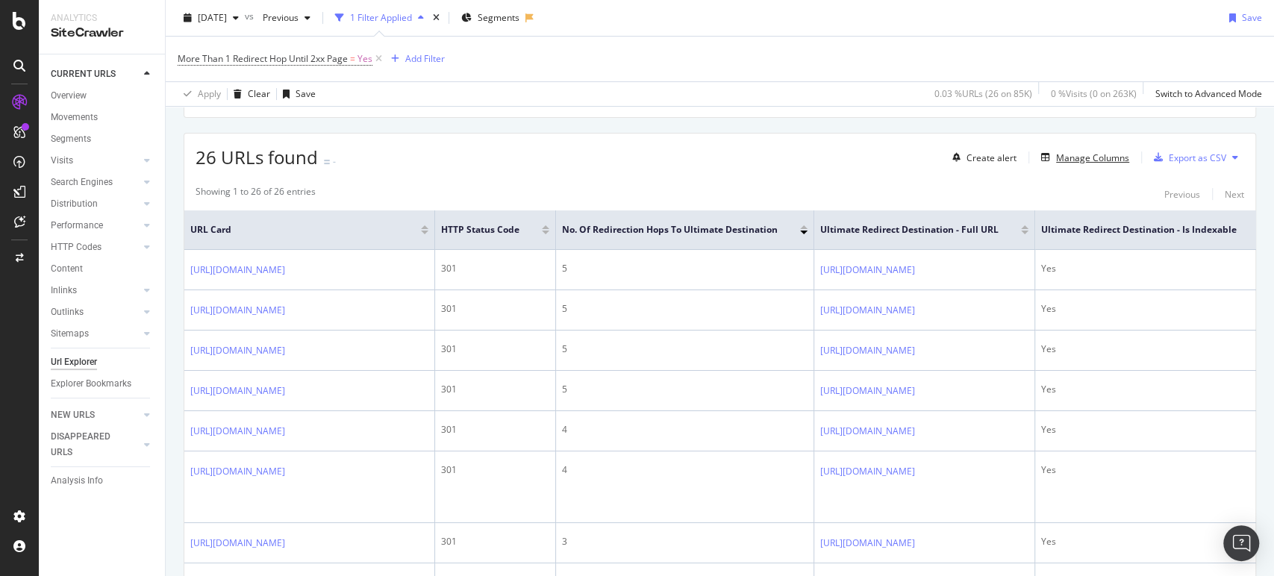
scroll to position [239, 0]
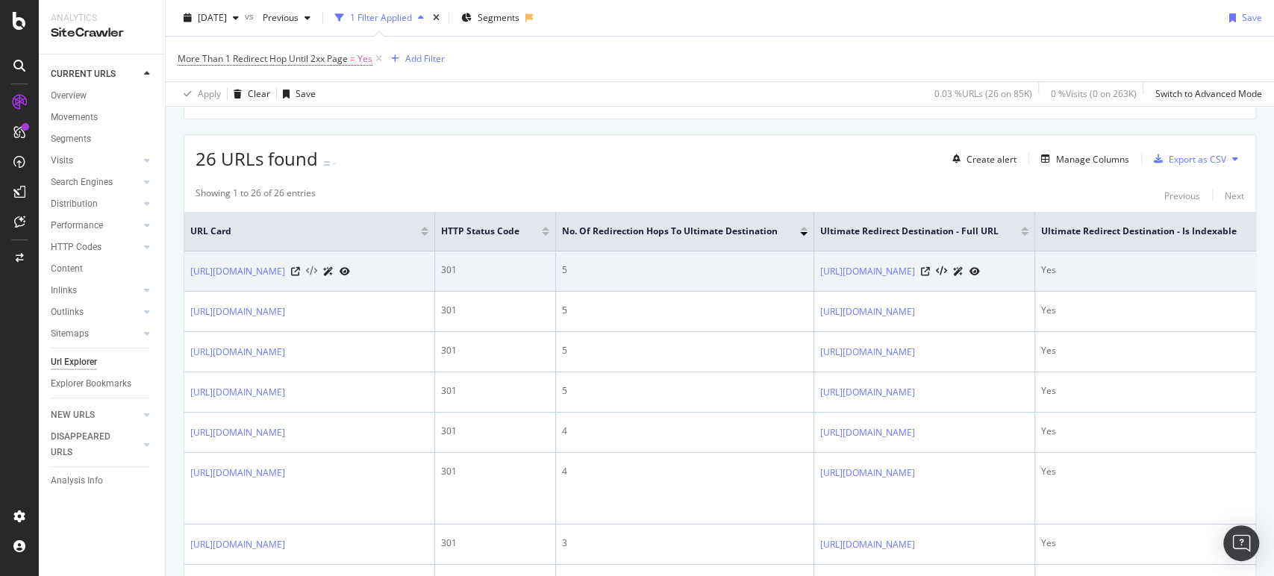
click at [317, 275] on icon at bounding box center [311, 271] width 11 height 10
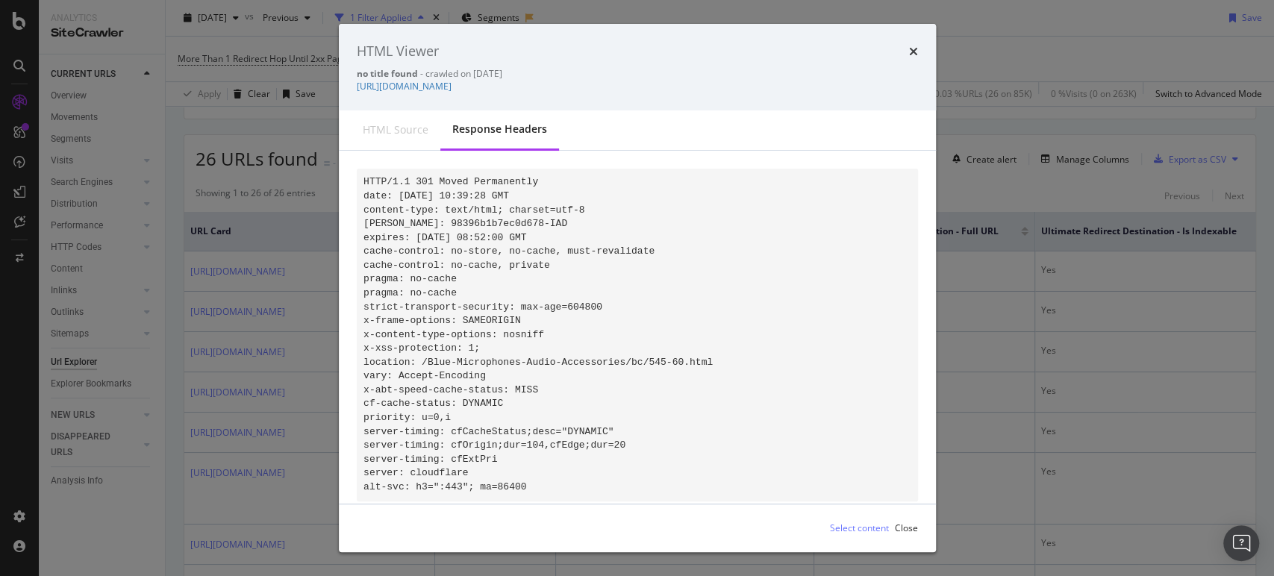
click at [249, 254] on div "HTML Viewer no title found - crawled on 2025-09-23 https://www.abt.com/Blue-Mic…" at bounding box center [637, 288] width 1274 height 576
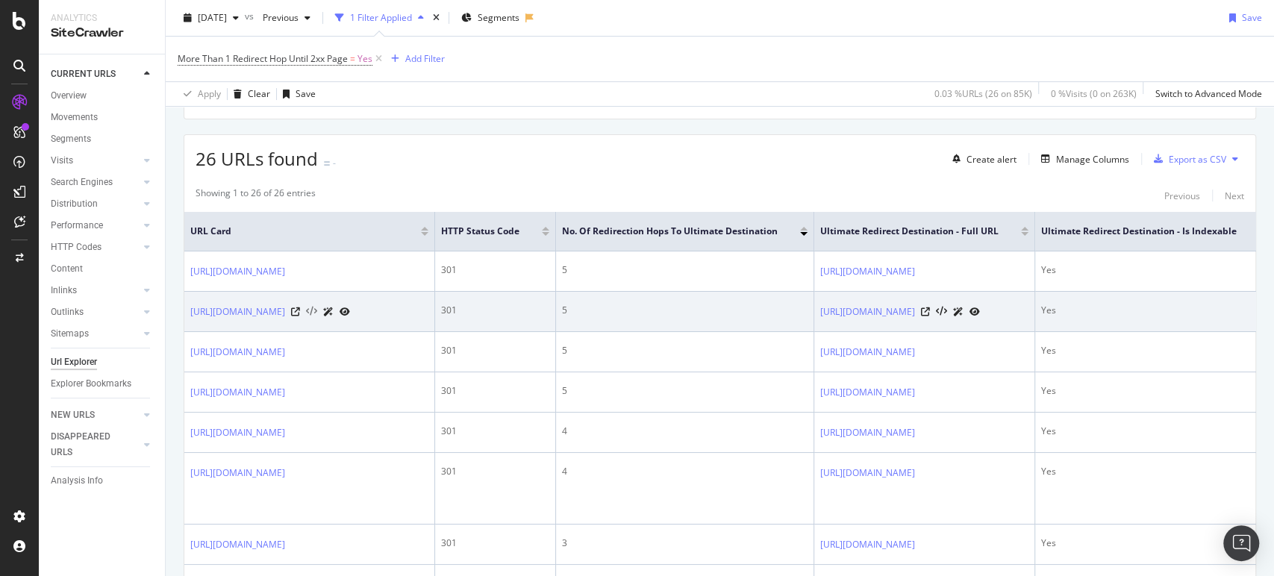
click at [317, 317] on icon at bounding box center [311, 312] width 11 height 10
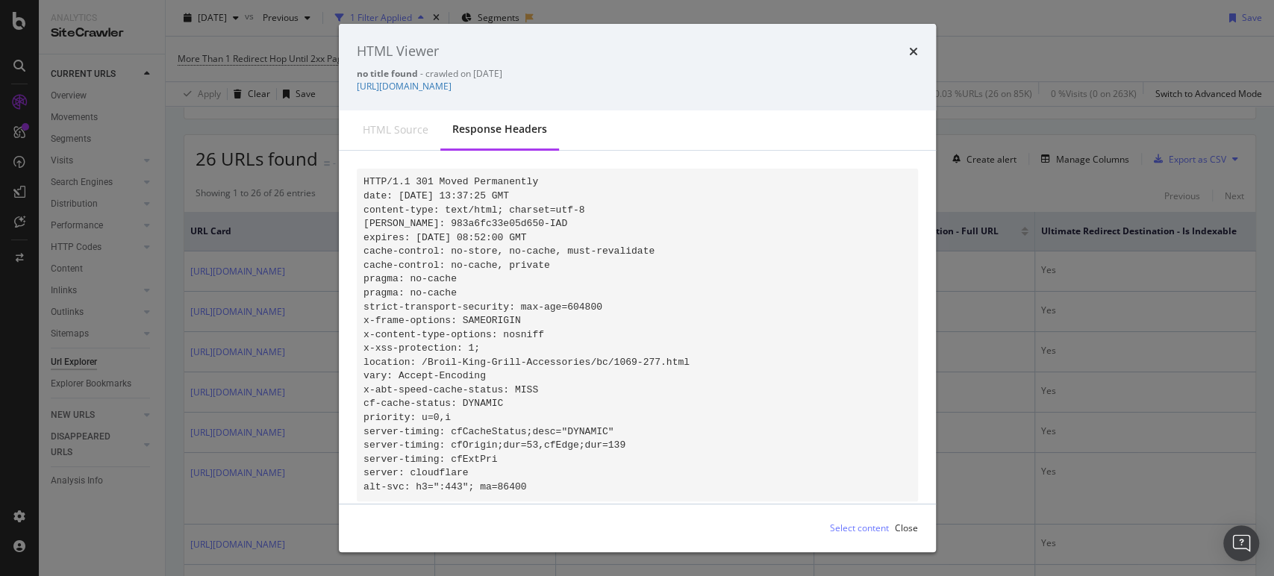
click at [253, 177] on div "HTML Viewer no title found - crawled on 2025-09-23 https://www.abt.com/Broil-Ki…" at bounding box center [637, 288] width 1274 height 576
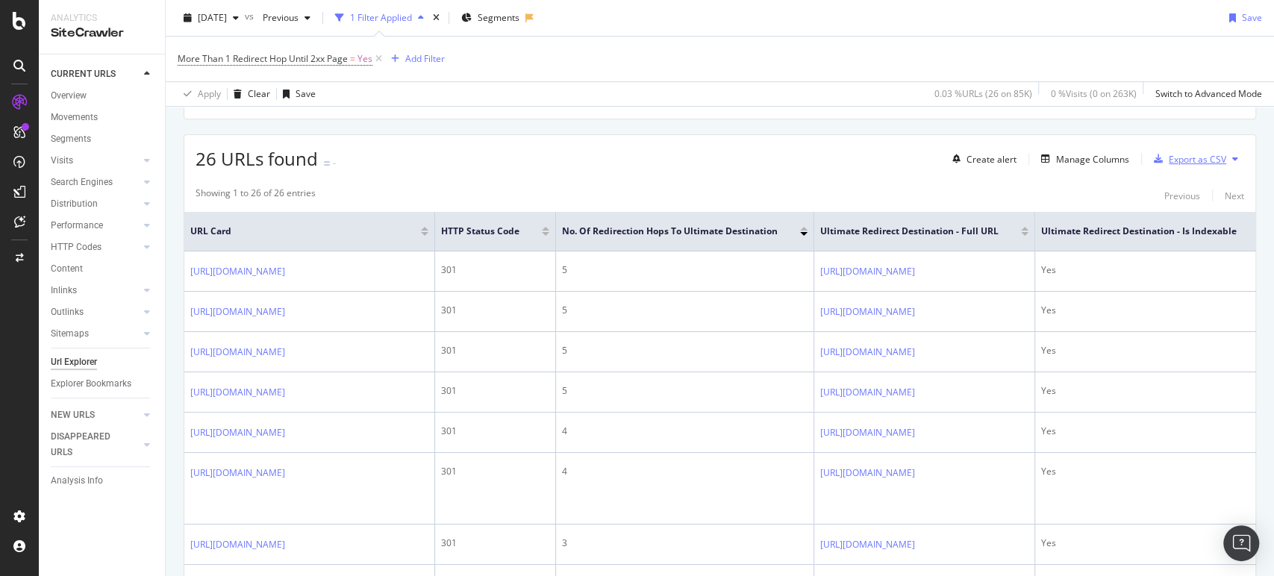
click at [1184, 148] on div "Export as CSV" at bounding box center [1187, 159] width 78 height 22
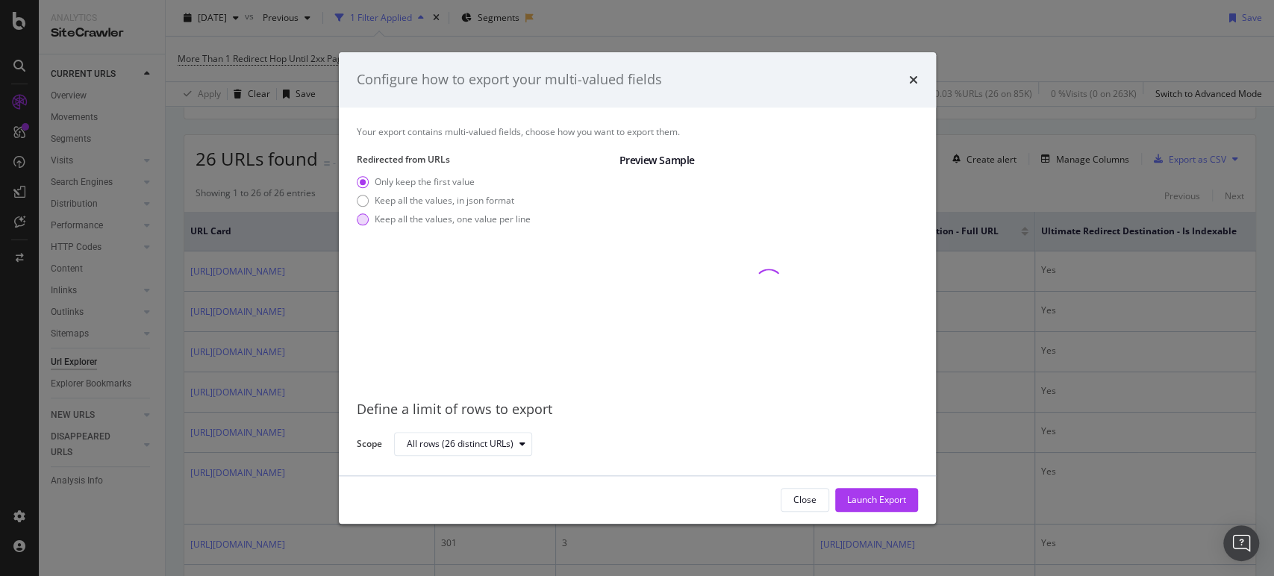
click at [416, 216] on div "Keep all the values, one value per line" at bounding box center [453, 219] width 156 height 13
click at [863, 510] on div "Launch Export" at bounding box center [876, 500] width 59 height 22
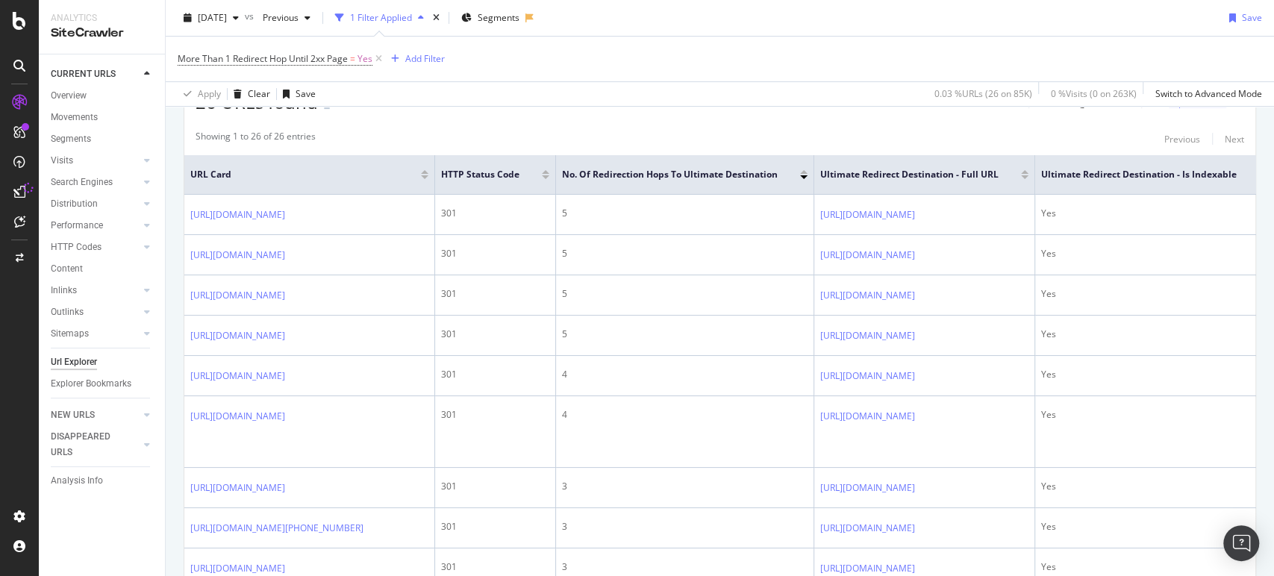
scroll to position [298, 0]
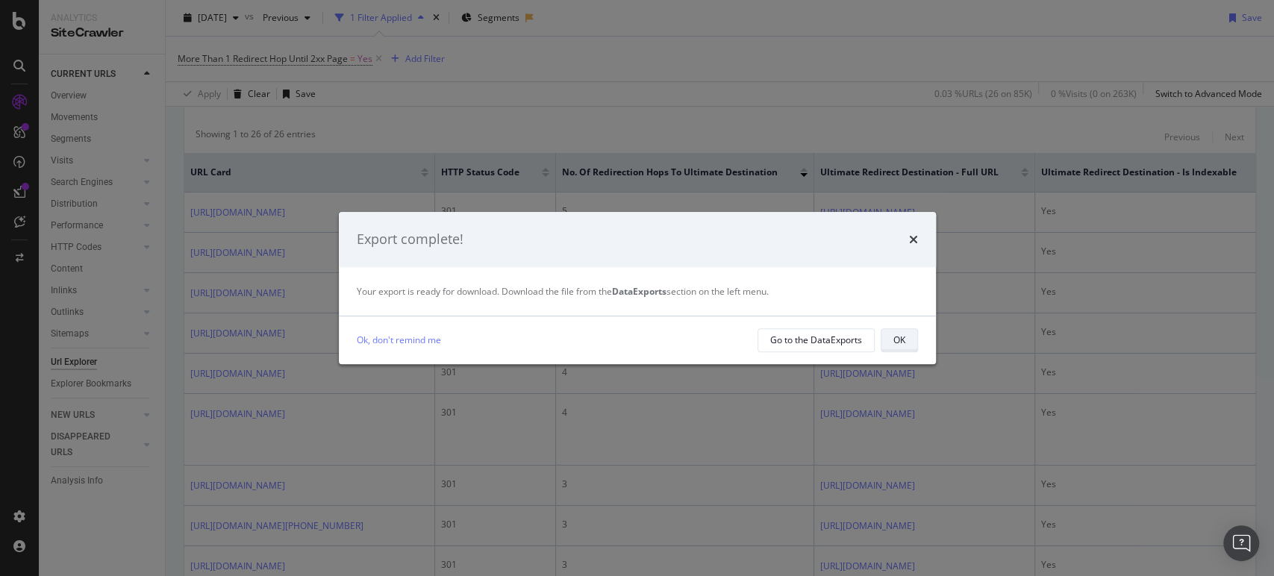
click at [883, 338] on button "OK" at bounding box center [899, 340] width 37 height 24
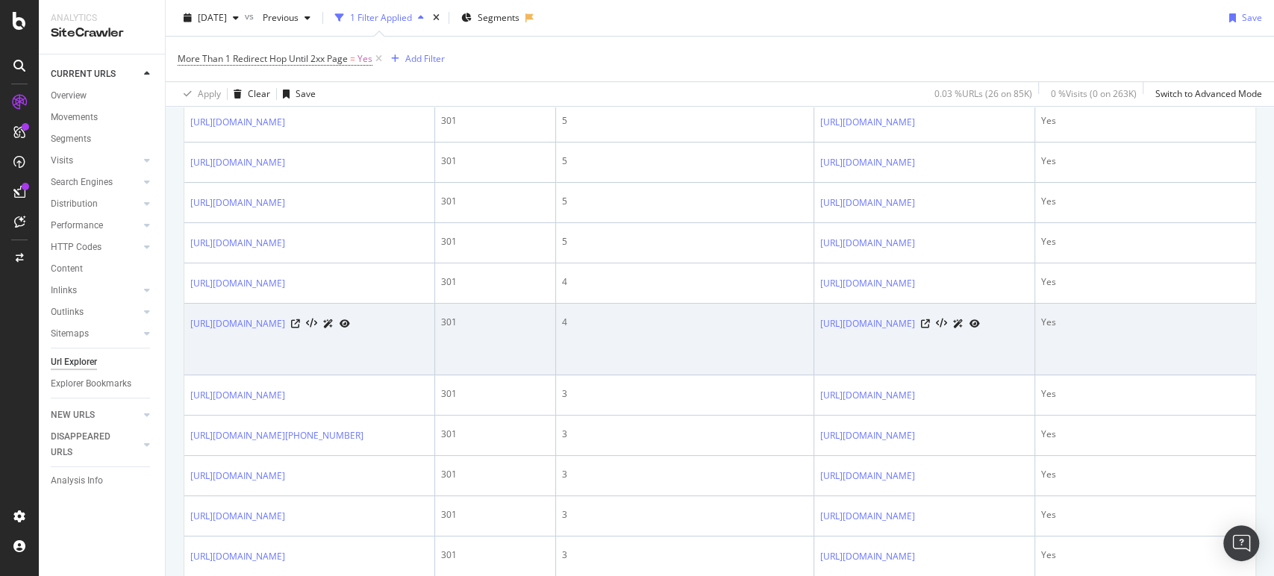
scroll to position [420, 0]
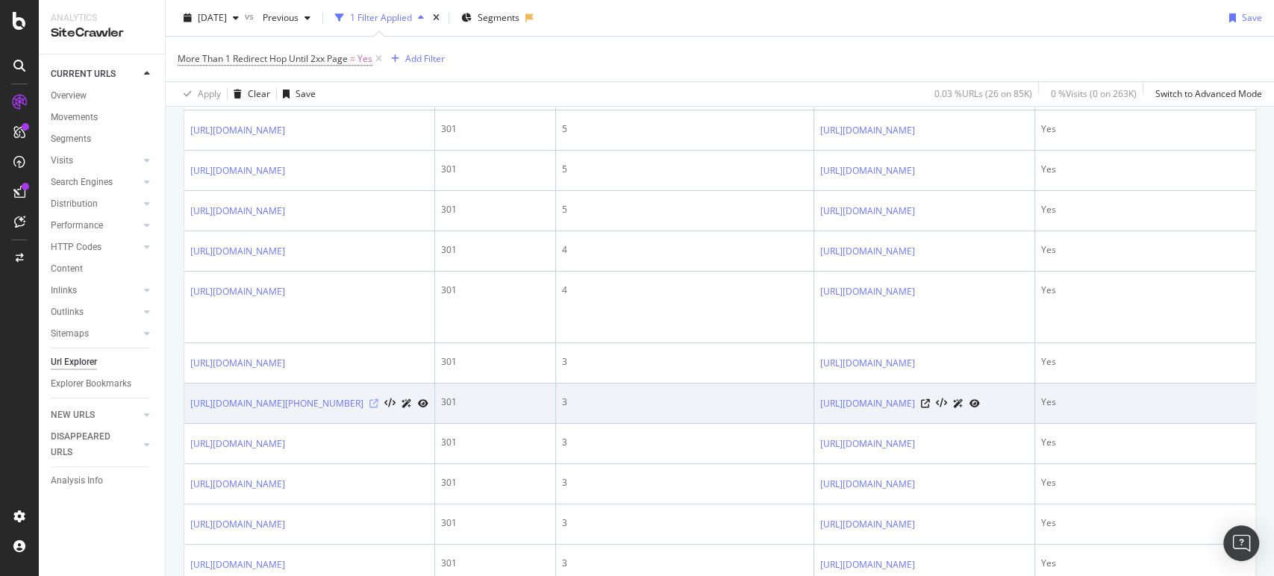
click at [378, 408] on icon at bounding box center [373, 403] width 9 height 9
click at [395, 409] on icon at bounding box center [389, 403] width 11 height 10
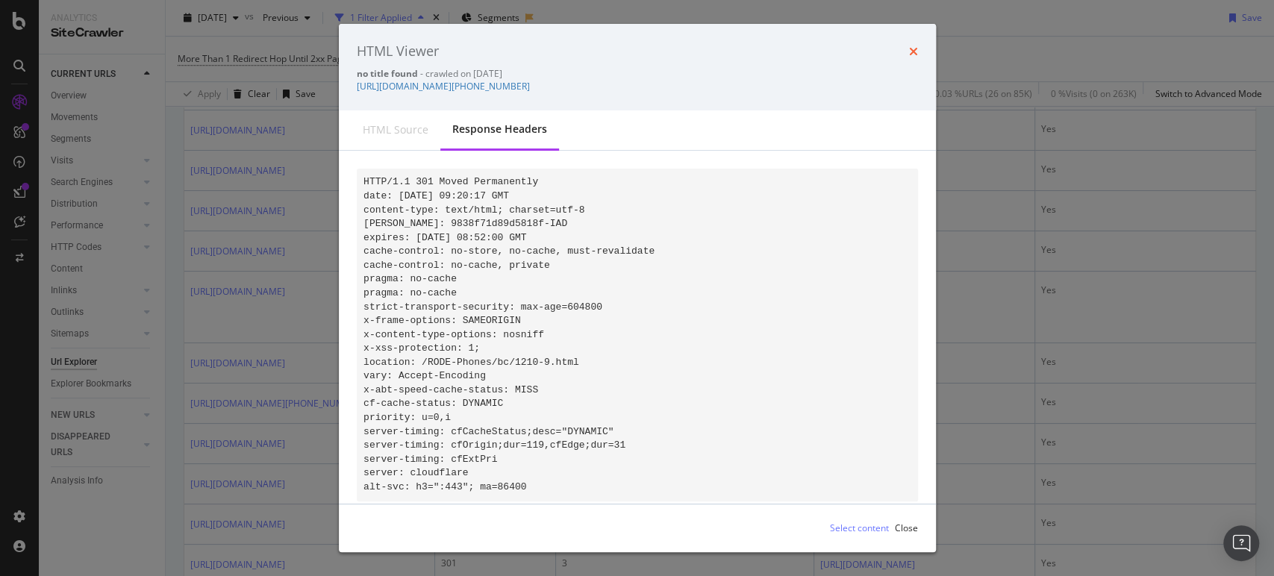
click at [910, 56] on icon "times" at bounding box center [913, 52] width 9 height 12
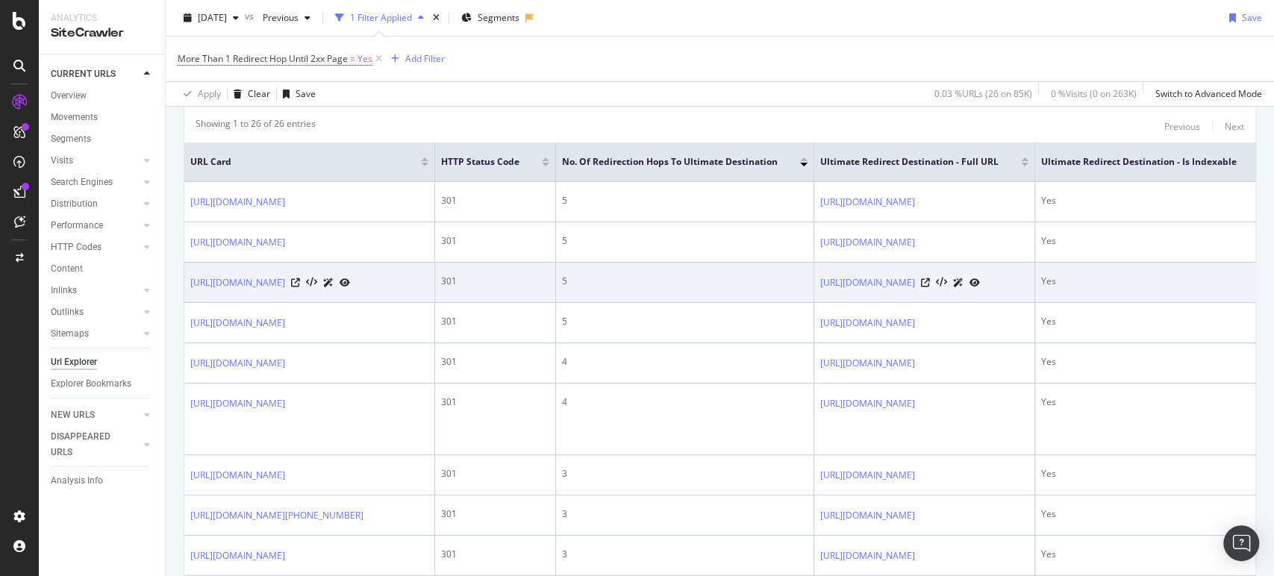
scroll to position [307, 0]
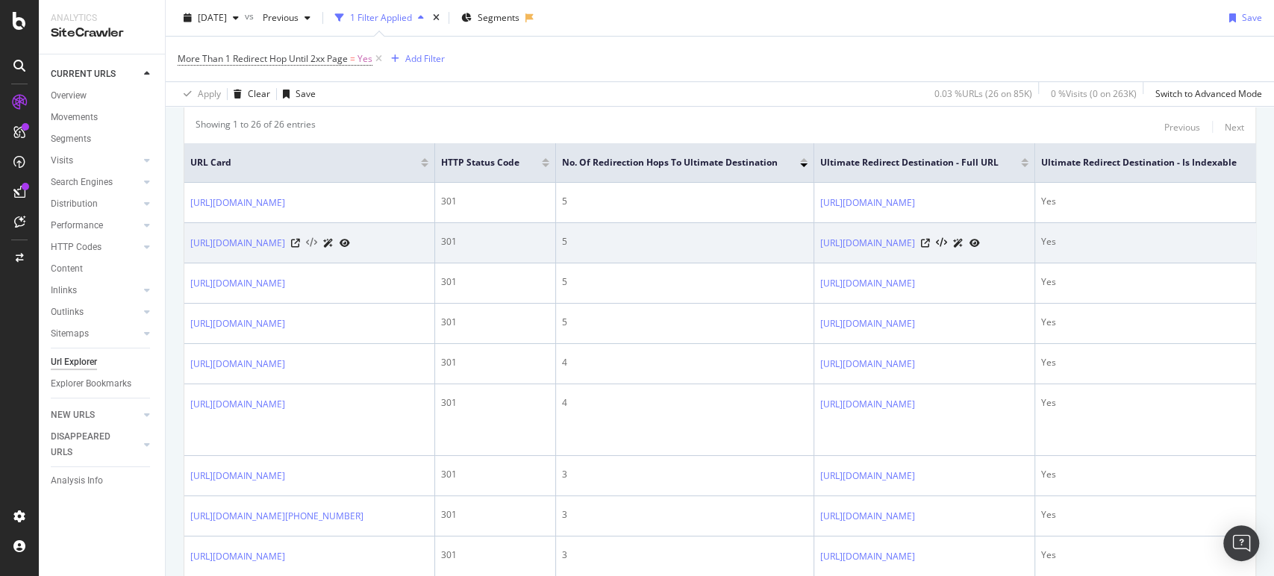
click at [317, 248] on icon at bounding box center [311, 243] width 11 height 10
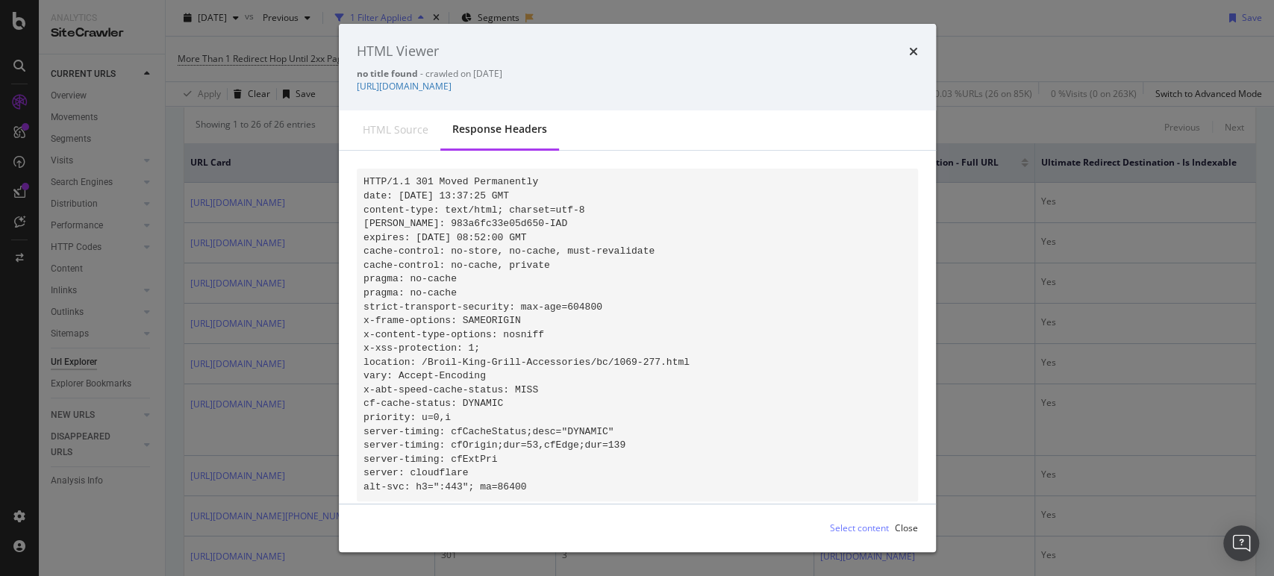
drag, startPoint x: 698, startPoint y: 84, endPoint x: 351, endPoint y: 94, distance: 347.9
click at [351, 94] on div "HTML Viewer no title found - crawled on 2025-09-23 https://www.abt.com/Broil-Ki…" at bounding box center [637, 67] width 597 height 87
copy link "[URL][DOMAIN_NAME]"
click at [602, 118] on div "HTML source Response Headers" at bounding box center [637, 130] width 597 height 40
click at [304, 176] on div "HTML Viewer no title found - crawled on 2025-09-23 https://www.abt.com/Broil-Ki…" at bounding box center [637, 288] width 1274 height 576
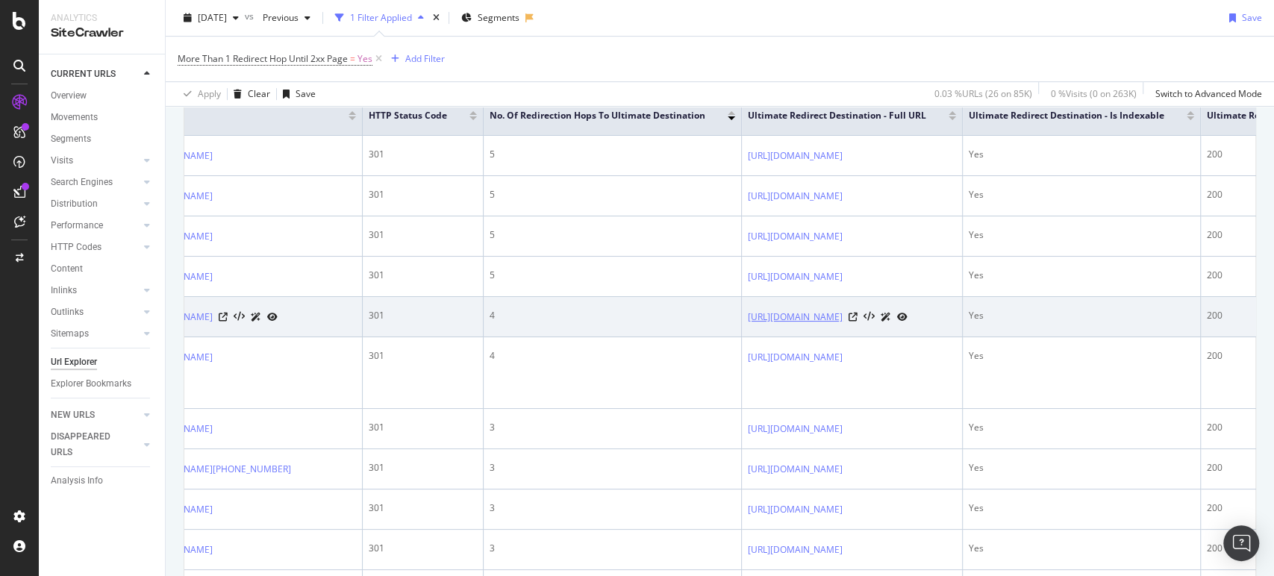
scroll to position [0, 0]
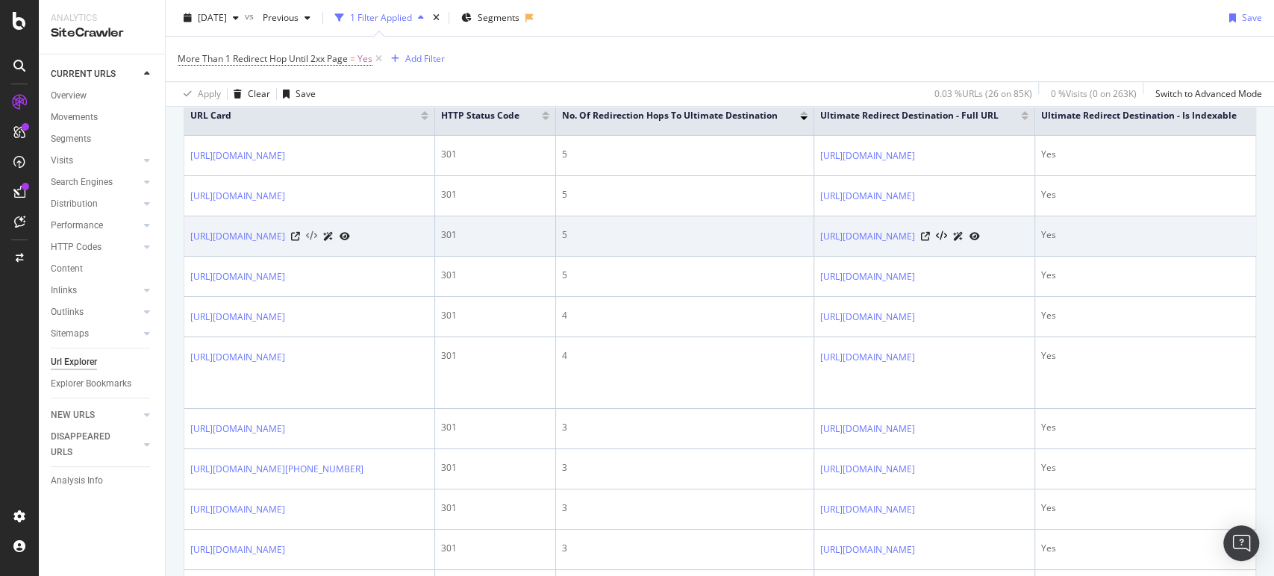
click at [317, 242] on icon at bounding box center [311, 236] width 11 height 10
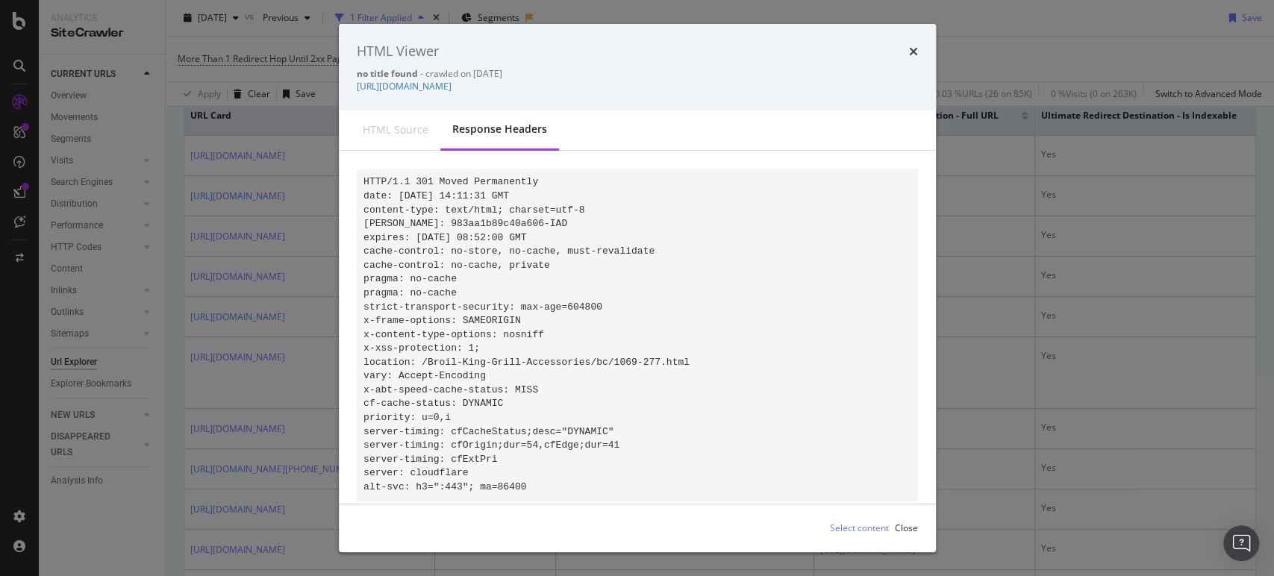
click at [154, 475] on div "HTML Viewer no title found - crawled on 2025-09-23 https://www.abt.com/Broil-Ki…" at bounding box center [637, 288] width 1274 height 576
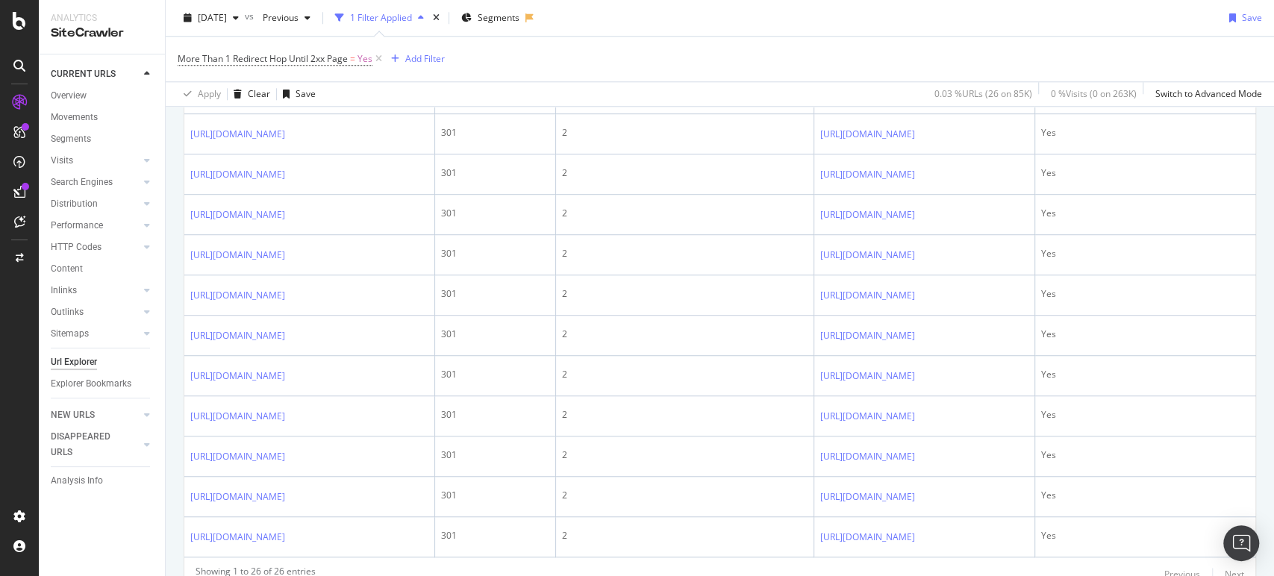
scroll to position [1092, 0]
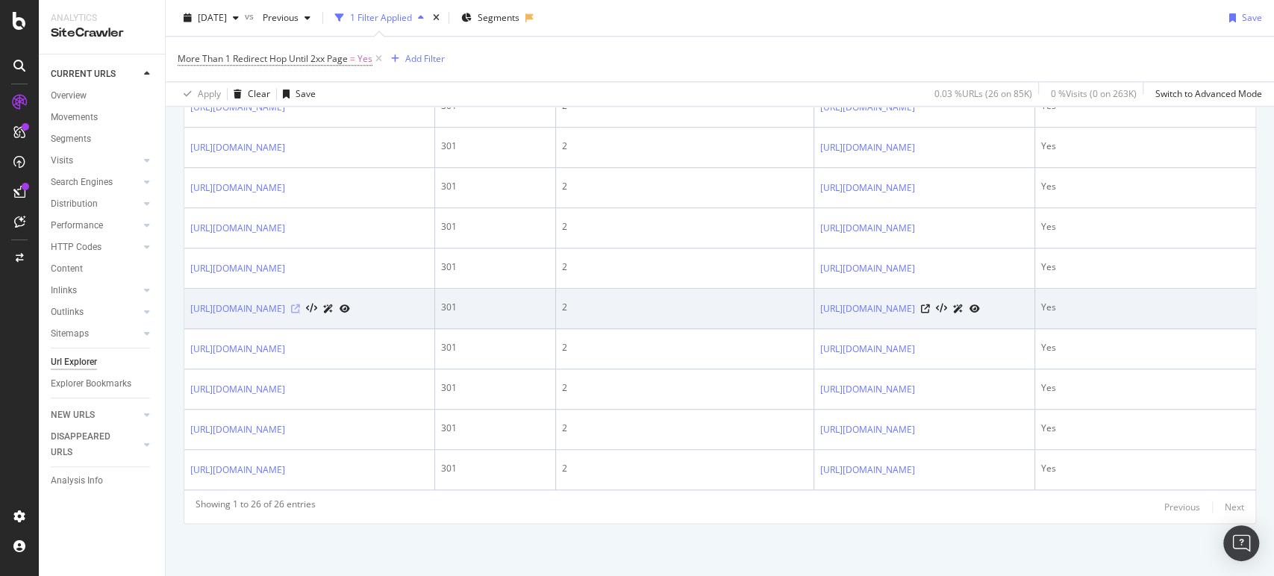
click at [300, 313] on icon at bounding box center [295, 308] width 9 height 9
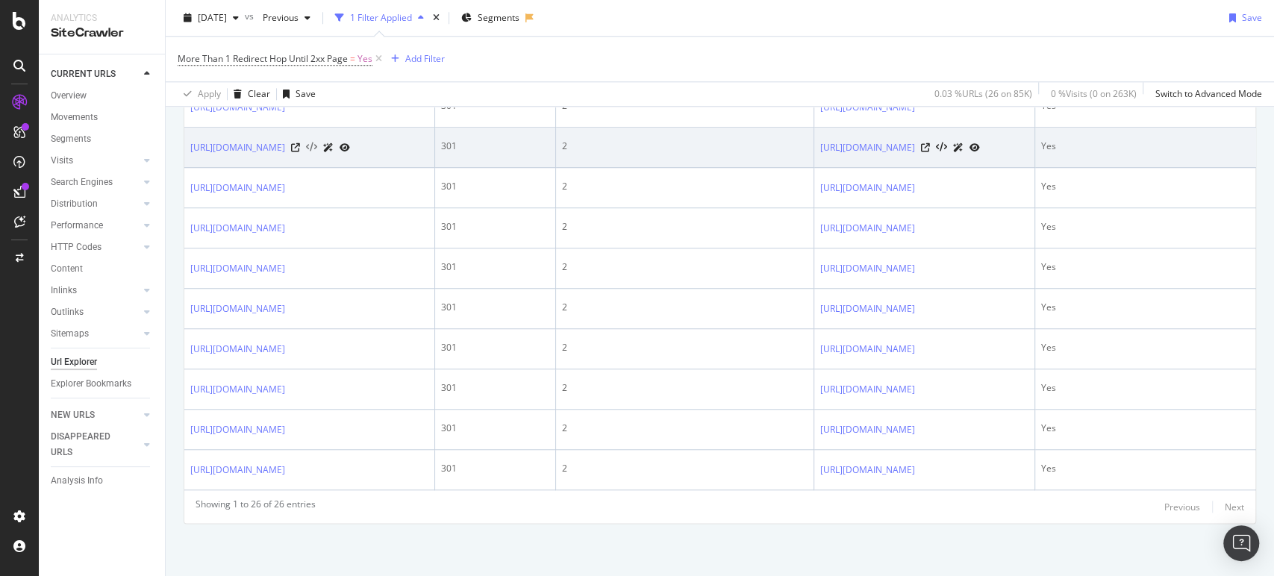
click at [317, 153] on icon at bounding box center [311, 148] width 11 height 10
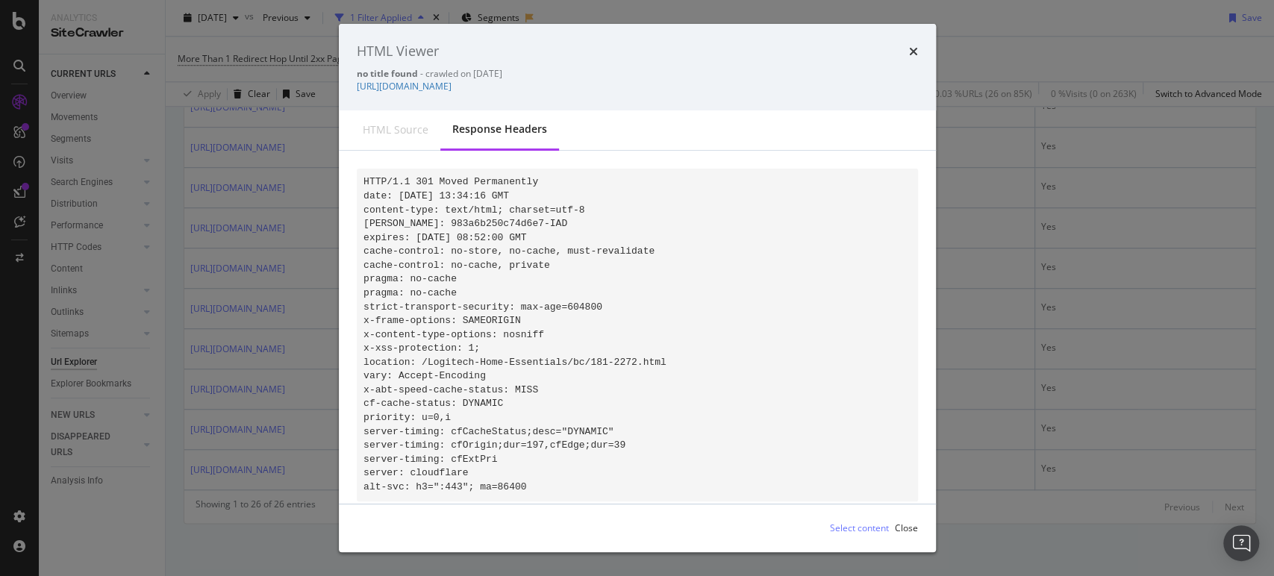
click at [254, 260] on div "HTML Viewer no title found - crawled on 2025-09-23 https://www.abt.com/Logitech…" at bounding box center [637, 288] width 1274 height 576
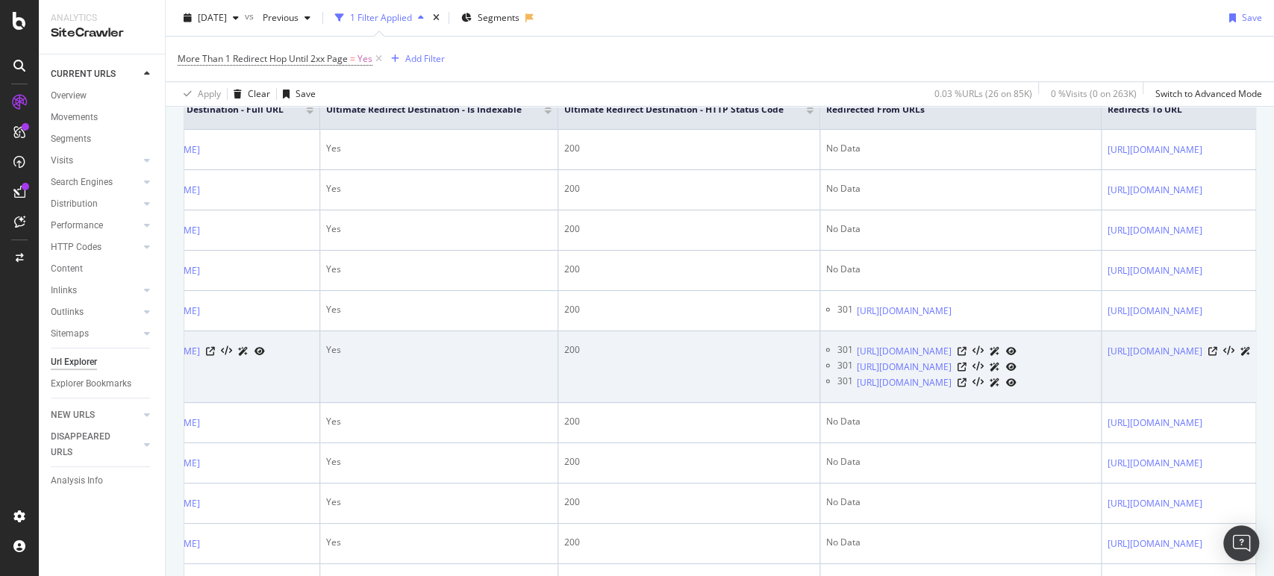
scroll to position [0, 748]
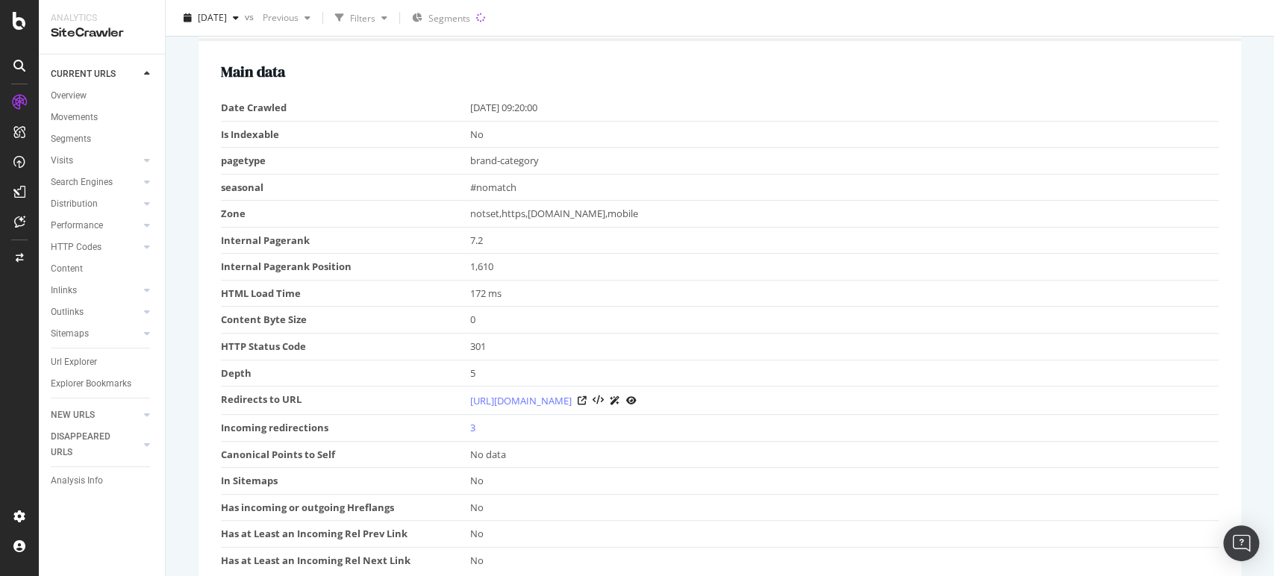
scroll to position [331, 0]
click at [587, 398] on icon at bounding box center [582, 399] width 9 height 9
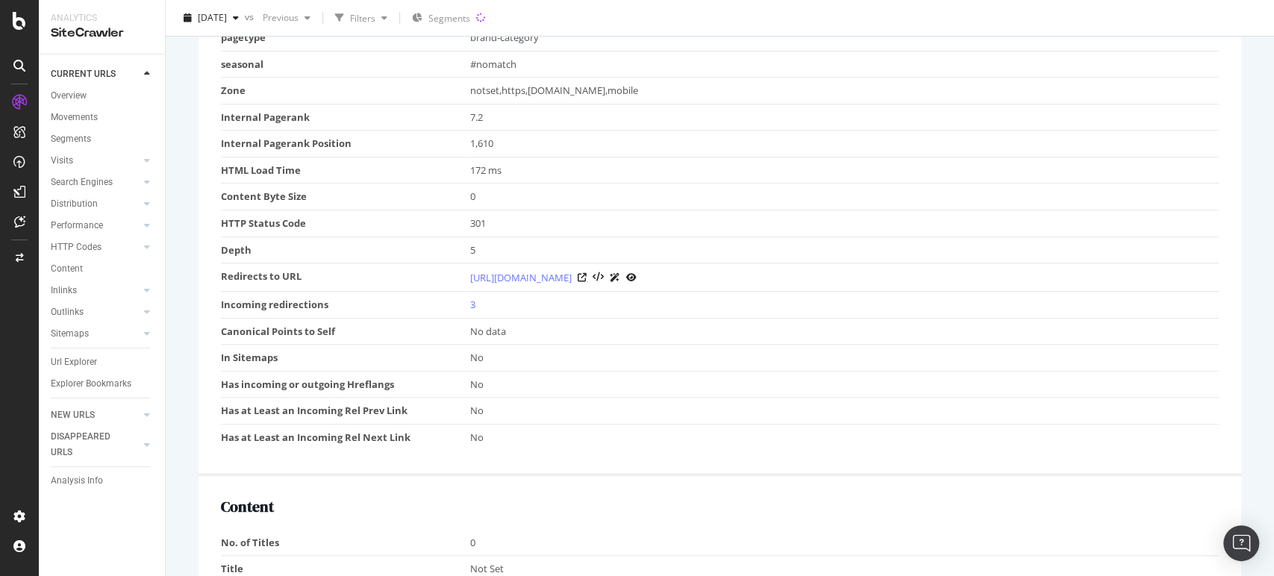
scroll to position [458, 0]
click at [470, 300] on link "3" at bounding box center [472, 299] width 5 height 13
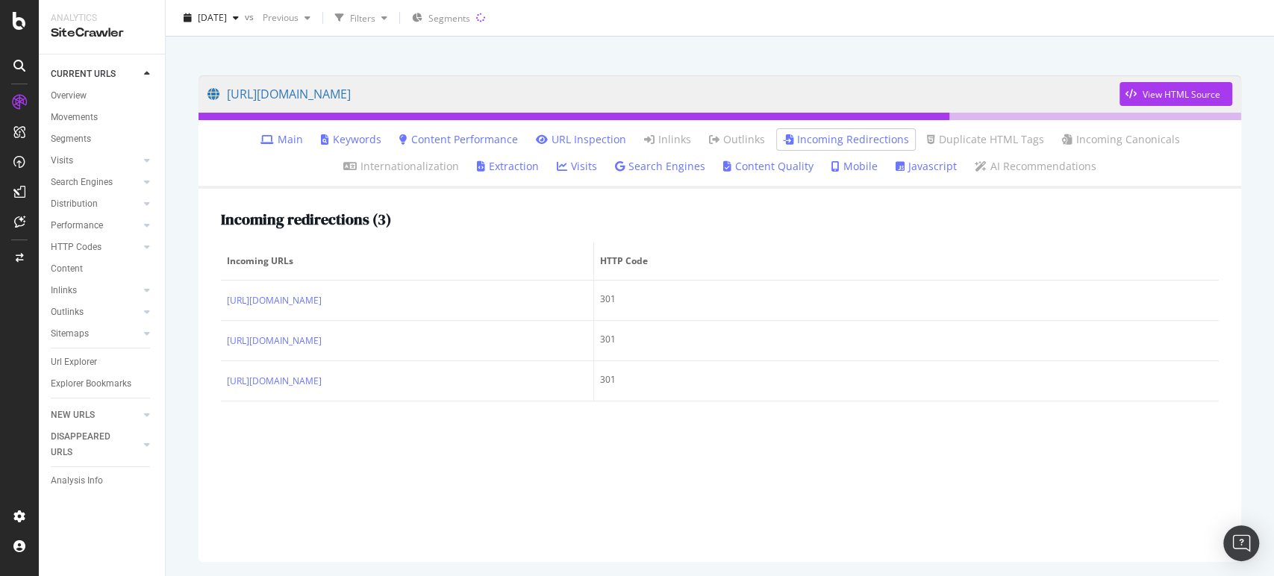
scroll to position [83, 0]
drag, startPoint x: 209, startPoint y: 91, endPoint x: 615, endPoint y: 106, distance: 406.2
click at [615, 106] on div "[URL][DOMAIN_NAME] View HTML Source Main Keywords Content Performance URL Inspe…" at bounding box center [720, 319] width 1072 height 516
copy link "[URL][DOMAIN_NAME]"
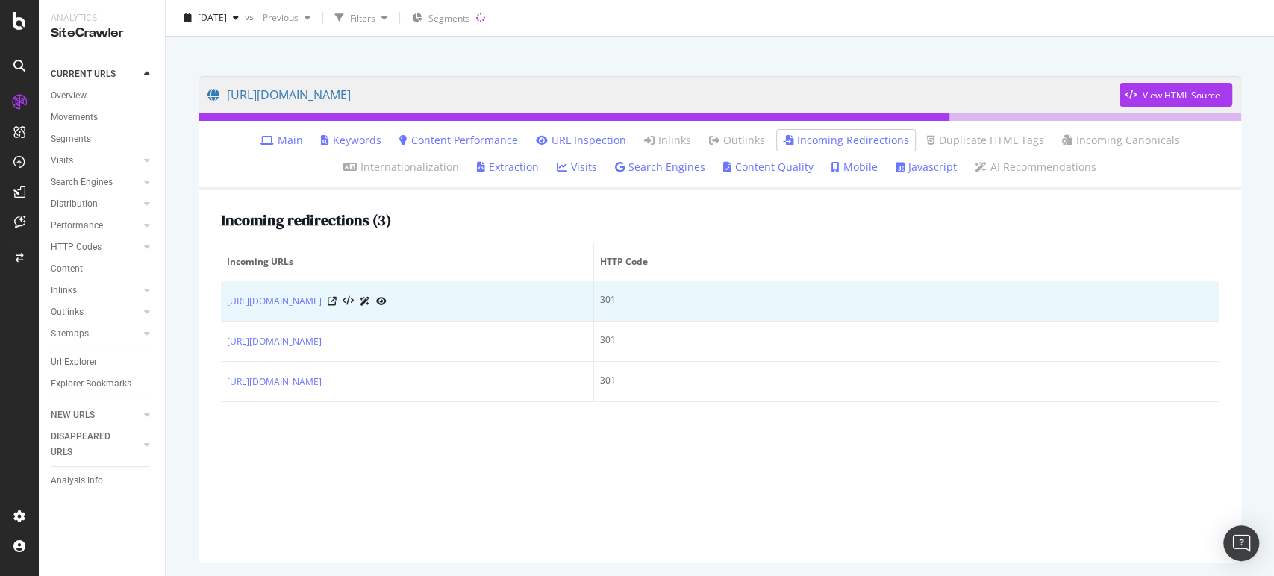
drag, startPoint x: 501, startPoint y: 425, endPoint x: 416, endPoint y: 318, distance: 136.5
click at [416, 318] on div "Incoming redirections ( 3 ) Incoming URLs HTTP Code [URL][DOMAIN_NAME] 301 [URL…" at bounding box center [719, 376] width 1042 height 373
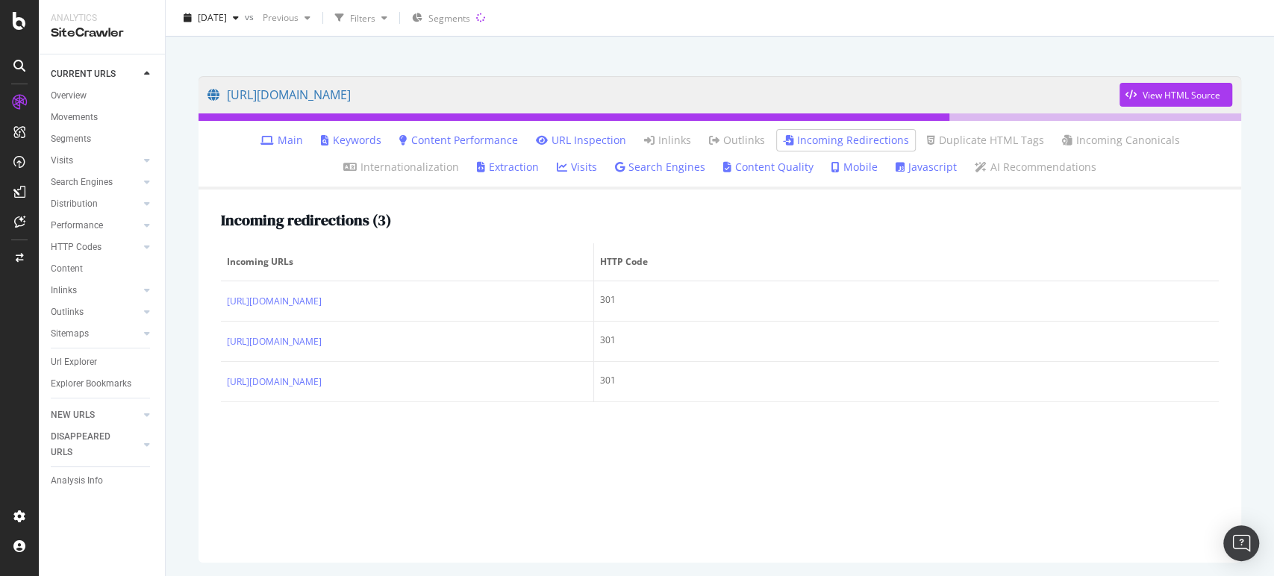
click at [212, 275] on div "Incoming redirections ( 3 ) Incoming URLs HTTP Code [URL][DOMAIN_NAME] 301 [URL…" at bounding box center [719, 376] width 1042 height 373
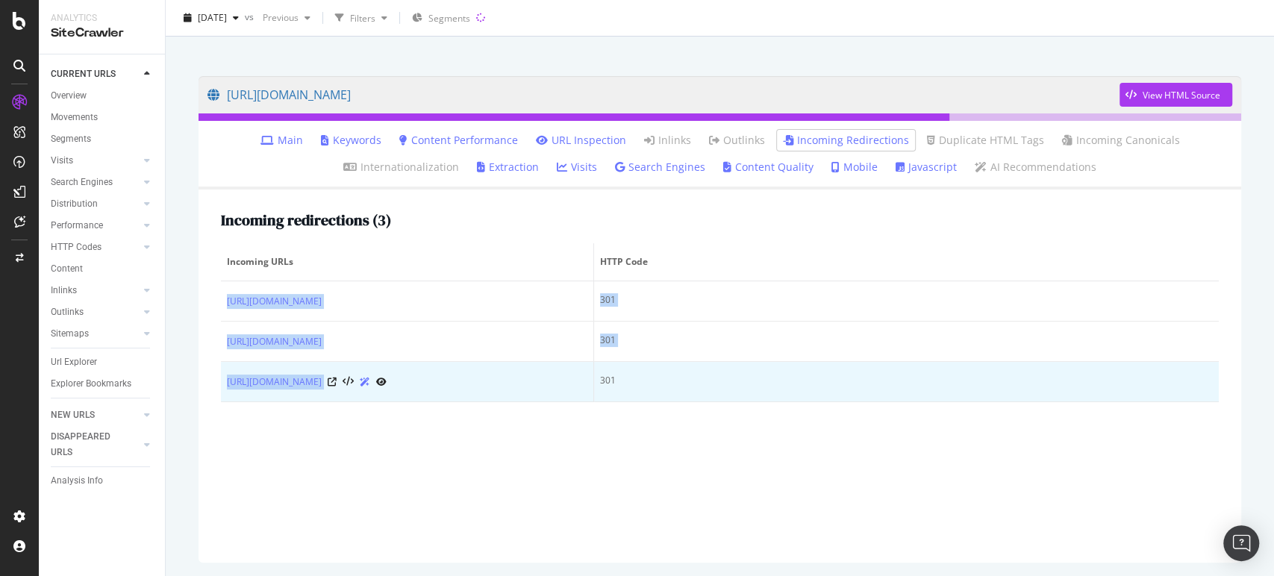
drag, startPoint x: 221, startPoint y: 294, endPoint x: 555, endPoint y: 384, distance: 346.1
click at [555, 384] on tbody "[URL][DOMAIN_NAME] 301 [URL][DOMAIN_NAME] 301 [URL][DOMAIN_NAME] 301" at bounding box center [720, 341] width 998 height 121
copy tbody "[URL][DOMAIN_NAME] 301 [URL][DOMAIN_NAME] 301 [URL][DOMAIN_NAME]"
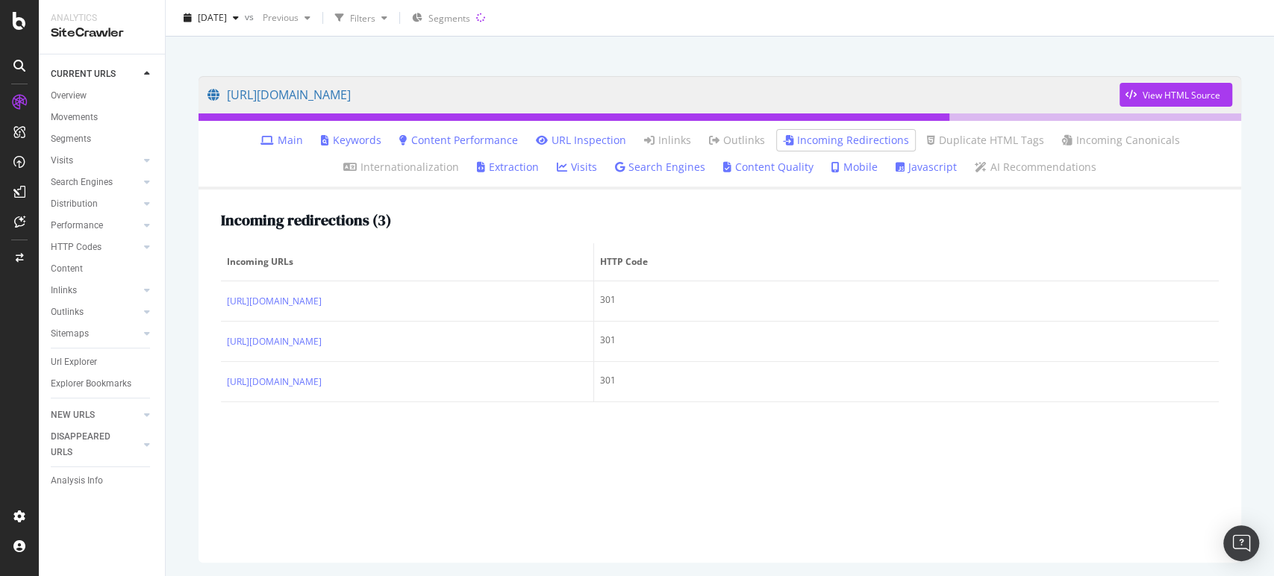
click at [735, 478] on div "Incoming redirections ( 3 ) Incoming URLs HTTP Code [URL][DOMAIN_NAME] 301 [URL…" at bounding box center [719, 376] width 1042 height 373
click at [567, 138] on link "URL Inspection" at bounding box center [581, 140] width 90 height 15
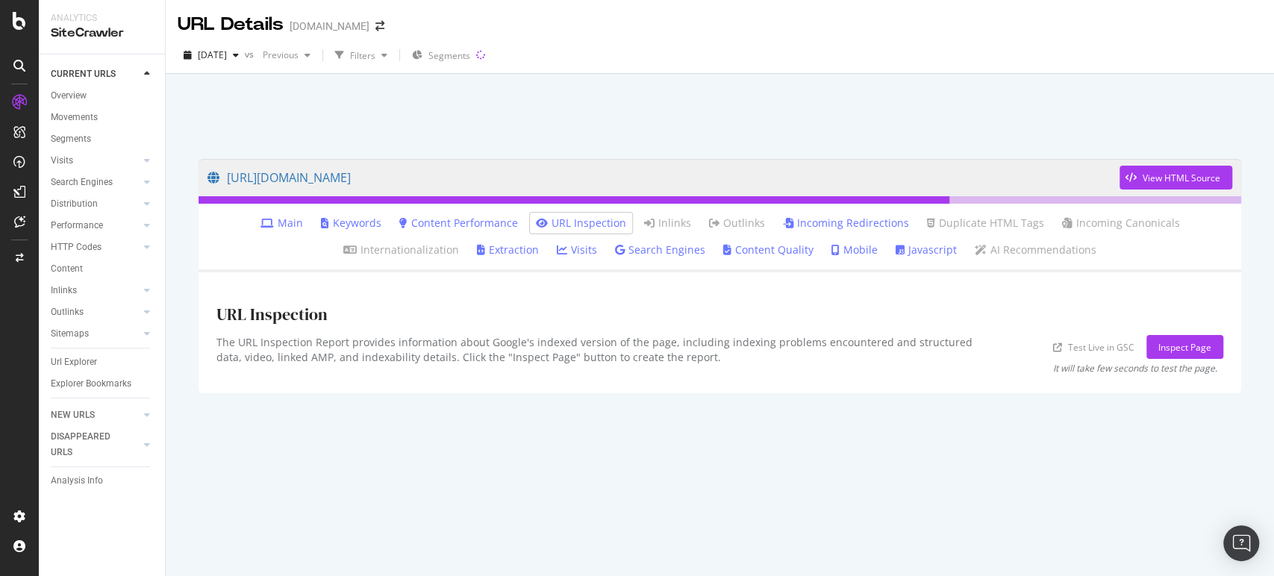
click at [895, 255] on icon at bounding box center [899, 250] width 9 height 10
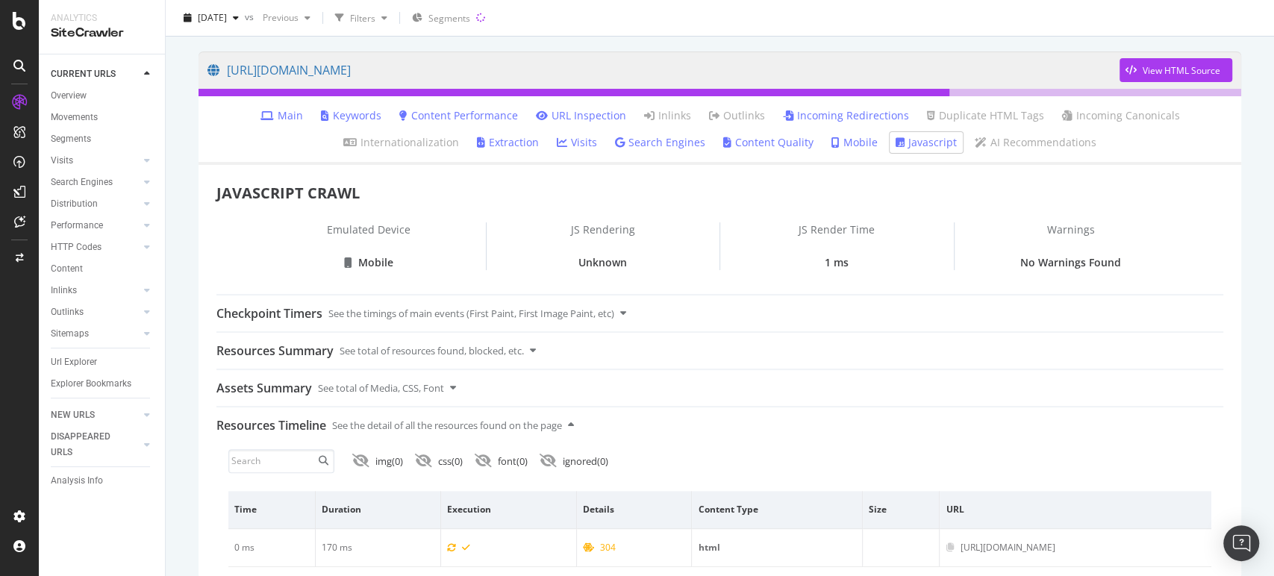
scroll to position [124, 0]
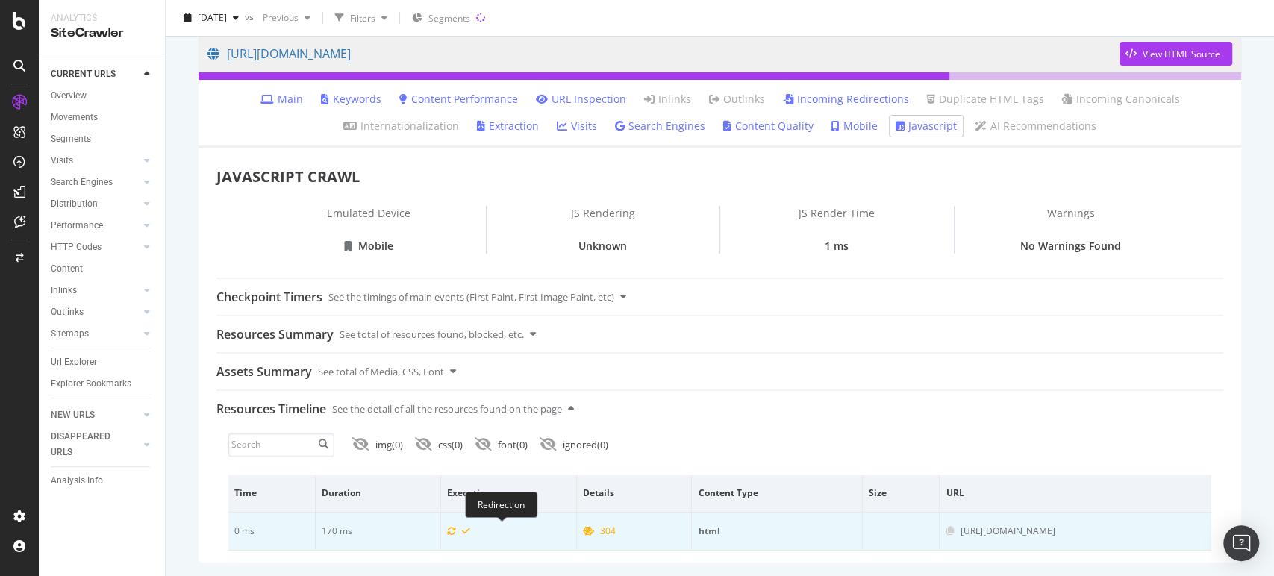
click at [600, 535] on div "304" at bounding box center [608, 531] width 16 height 13
click at [577, 528] on td "304" at bounding box center [635, 532] width 116 height 38
click at [600, 535] on div "304" at bounding box center [608, 531] width 16 height 13
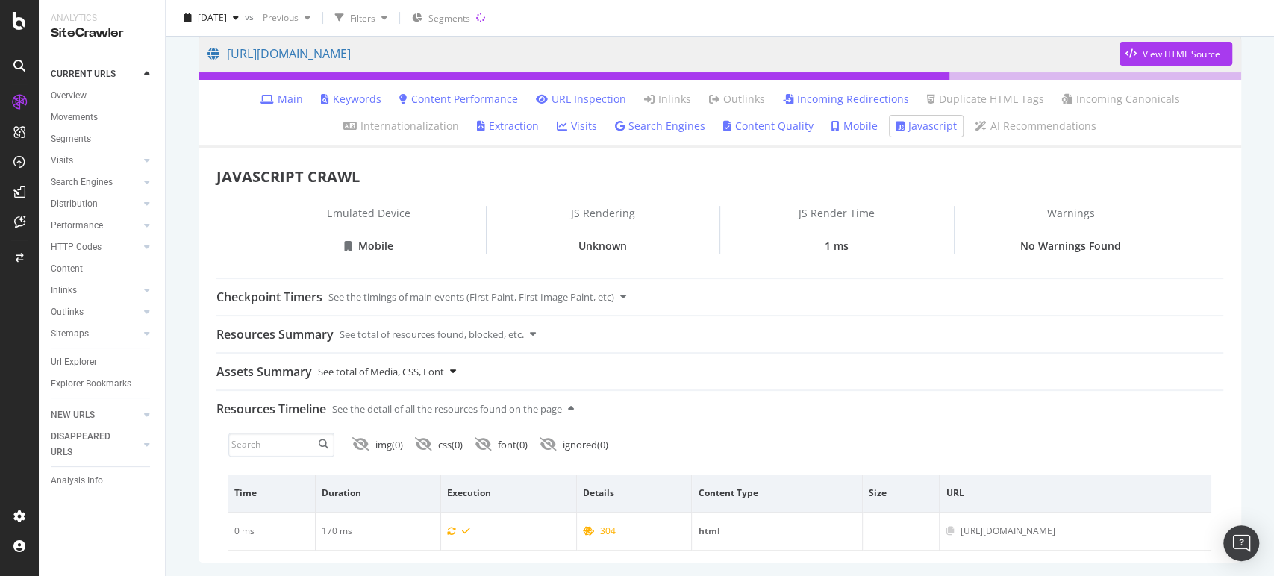
click at [448, 358] on div "Assets Summary See total of Media, CSS, Font" at bounding box center [719, 372] width 1007 height 36
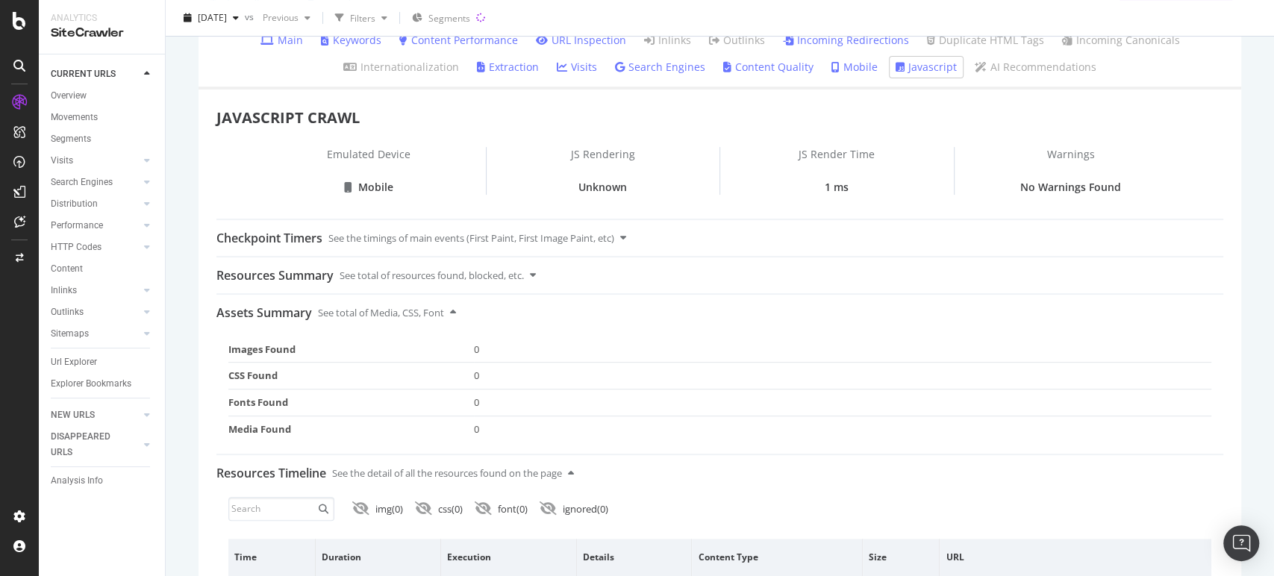
scroll to position [184, 0]
click at [524, 280] on div "See total of resources found, blocked, etc." at bounding box center [432, 274] width 184 height 36
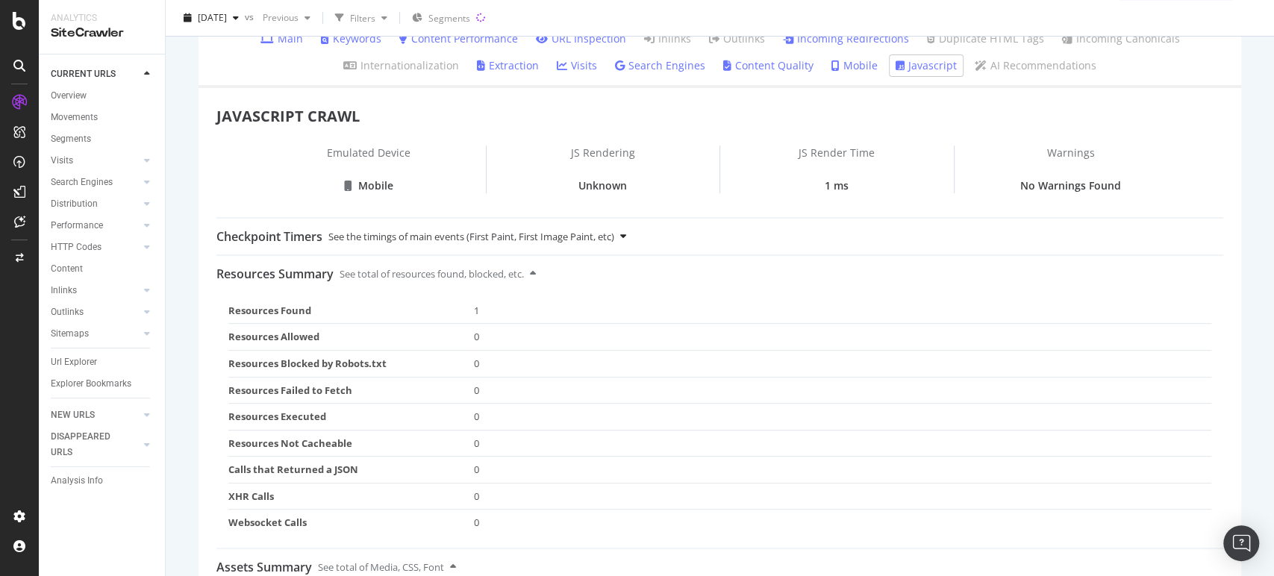
click at [554, 234] on div "See the timings of main events (First Paint, First Image Paint, etc)" at bounding box center [471, 237] width 286 height 36
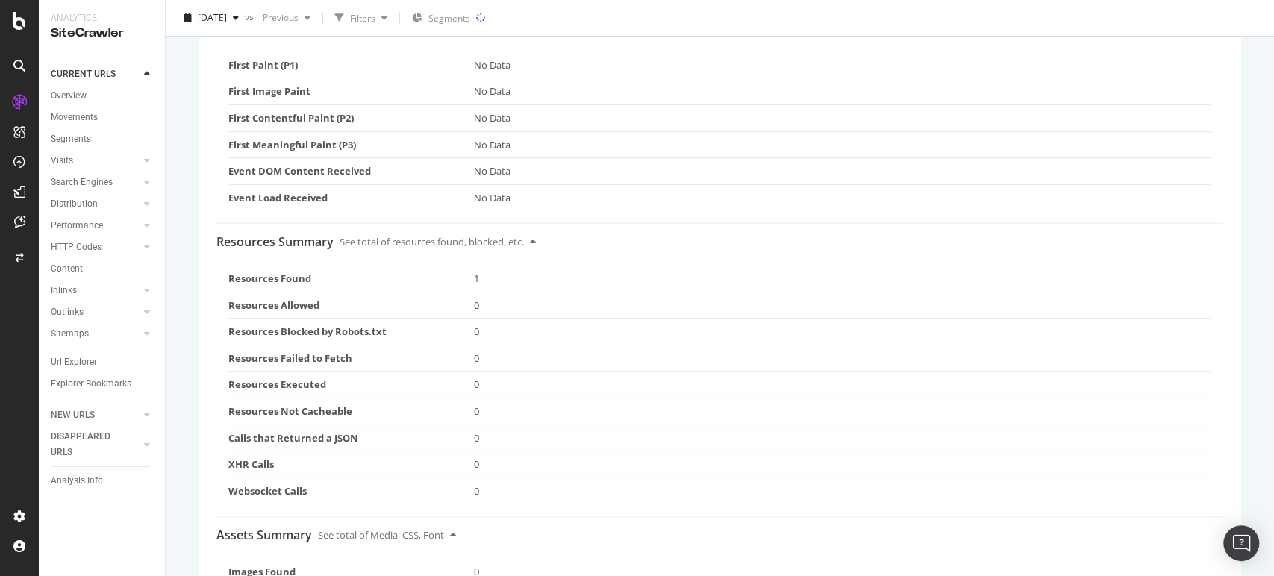
scroll to position [395, 0]
